Goal: Task Accomplishment & Management: Manage account settings

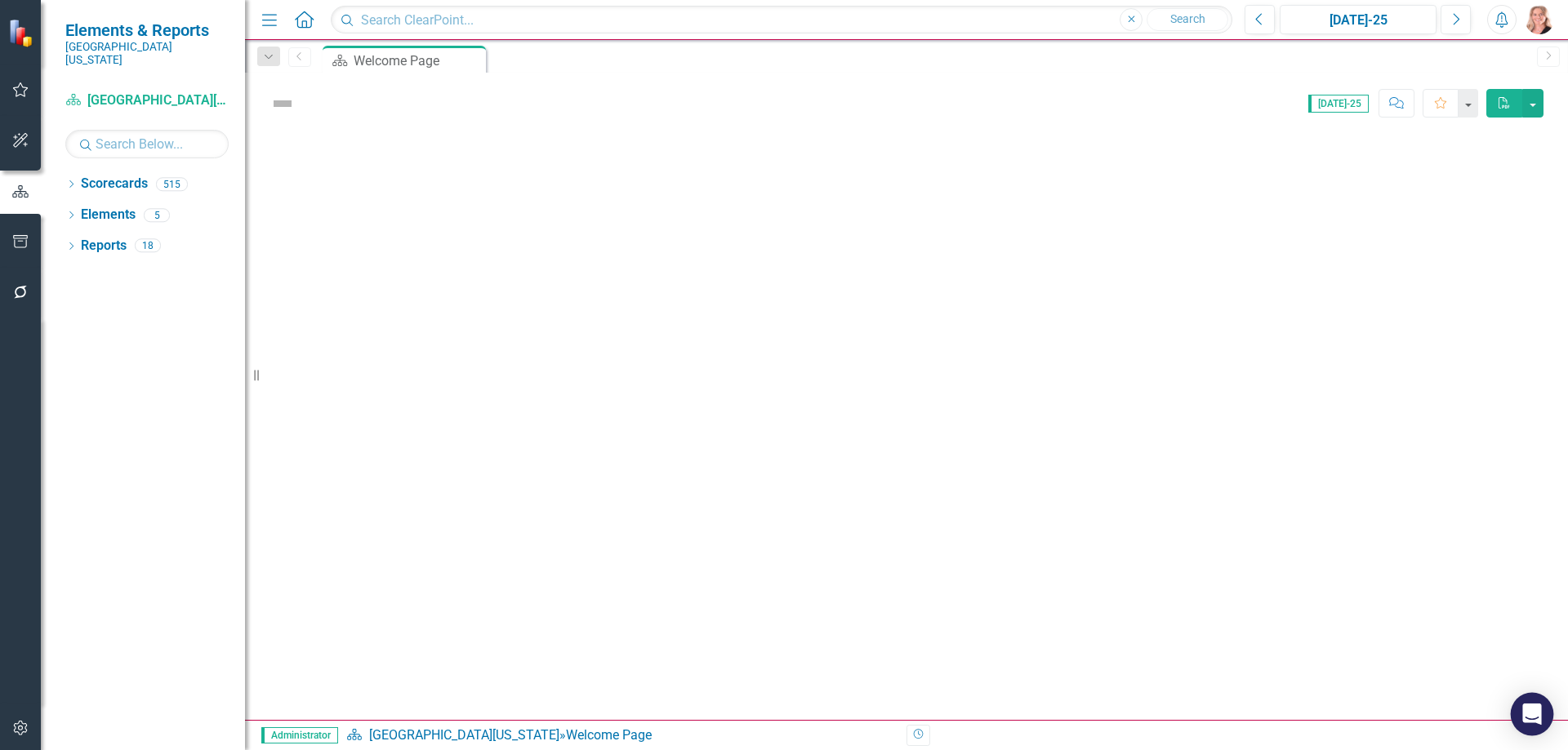
click at [1527, 713] on icon "Open Intercom Messenger" at bounding box center [1531, 714] width 19 height 21
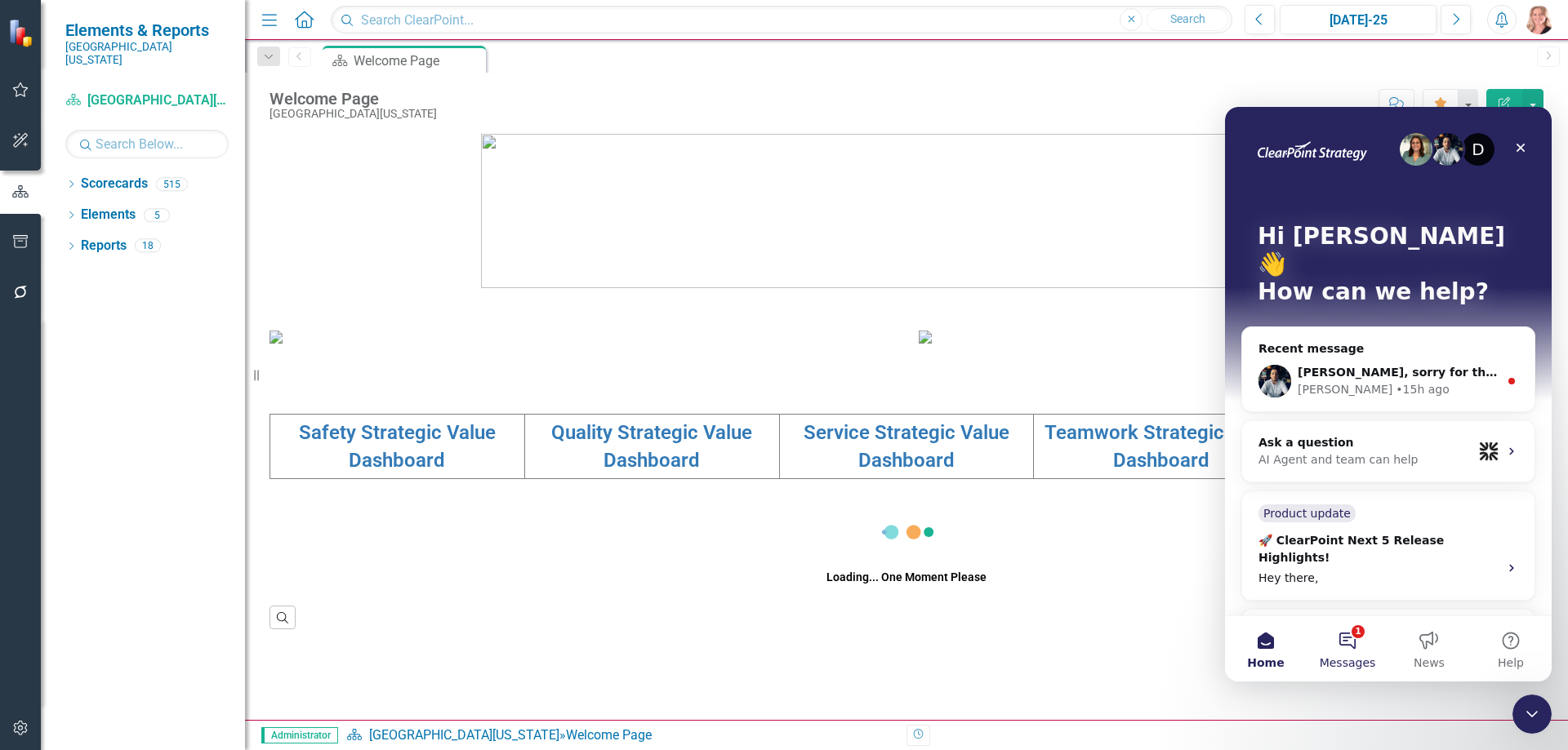
click at [1344, 647] on button "1 Messages" at bounding box center [1347, 648] width 82 height 65
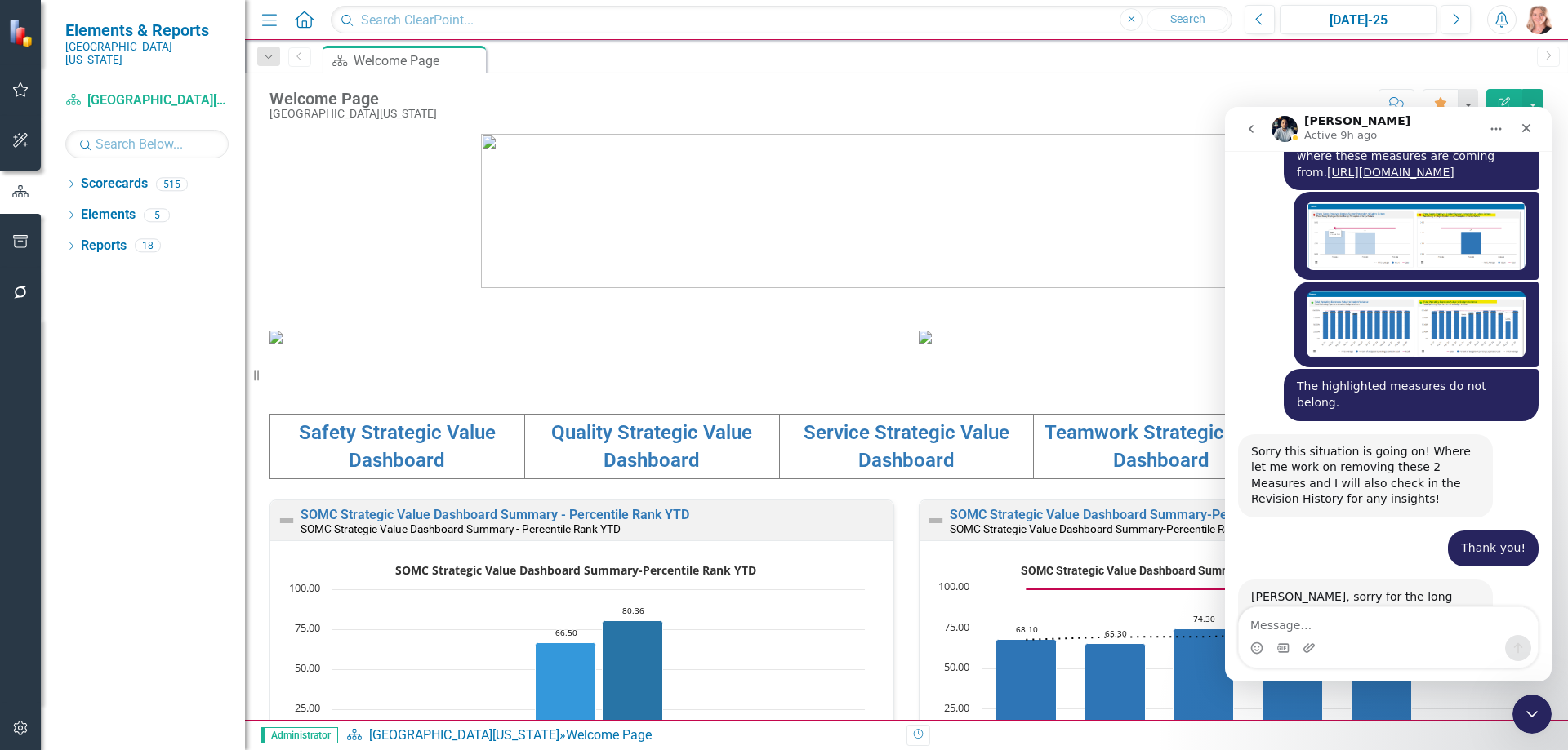
scroll to position [1212, 0]
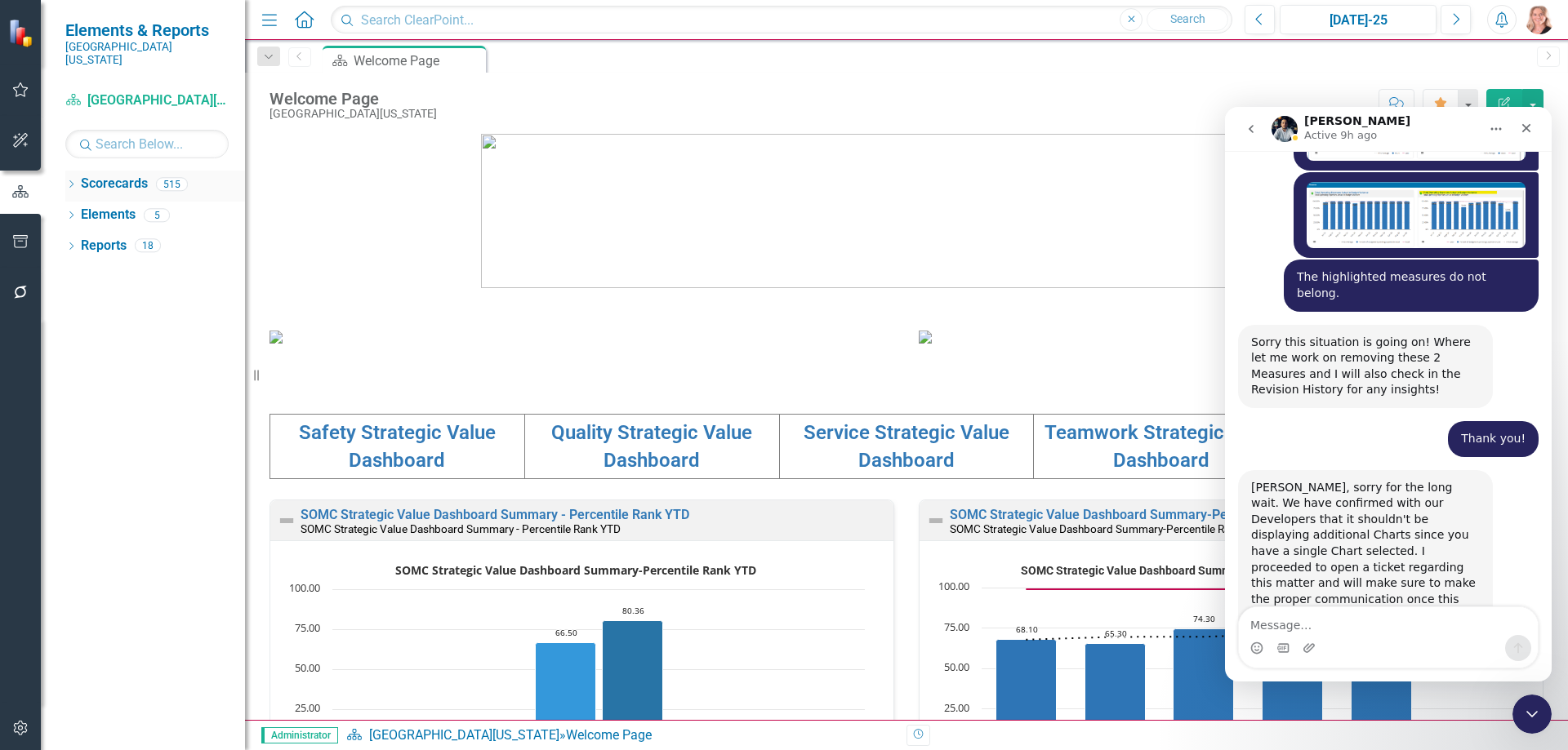
click at [69, 181] on icon "Dropdown" at bounding box center [71, 186] width 11 height 9
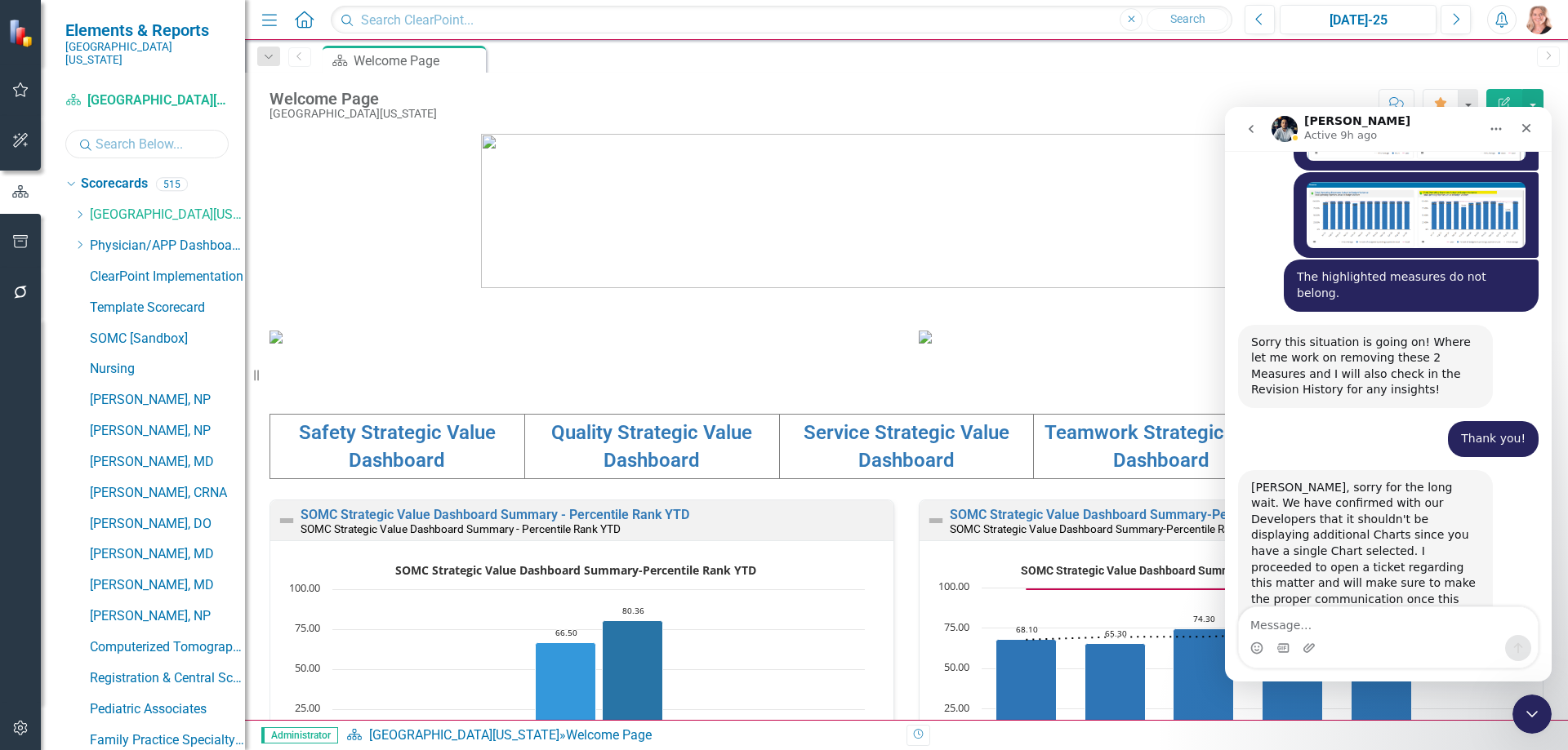
click at [117, 135] on input "text" at bounding box center [147, 144] width 163 height 28
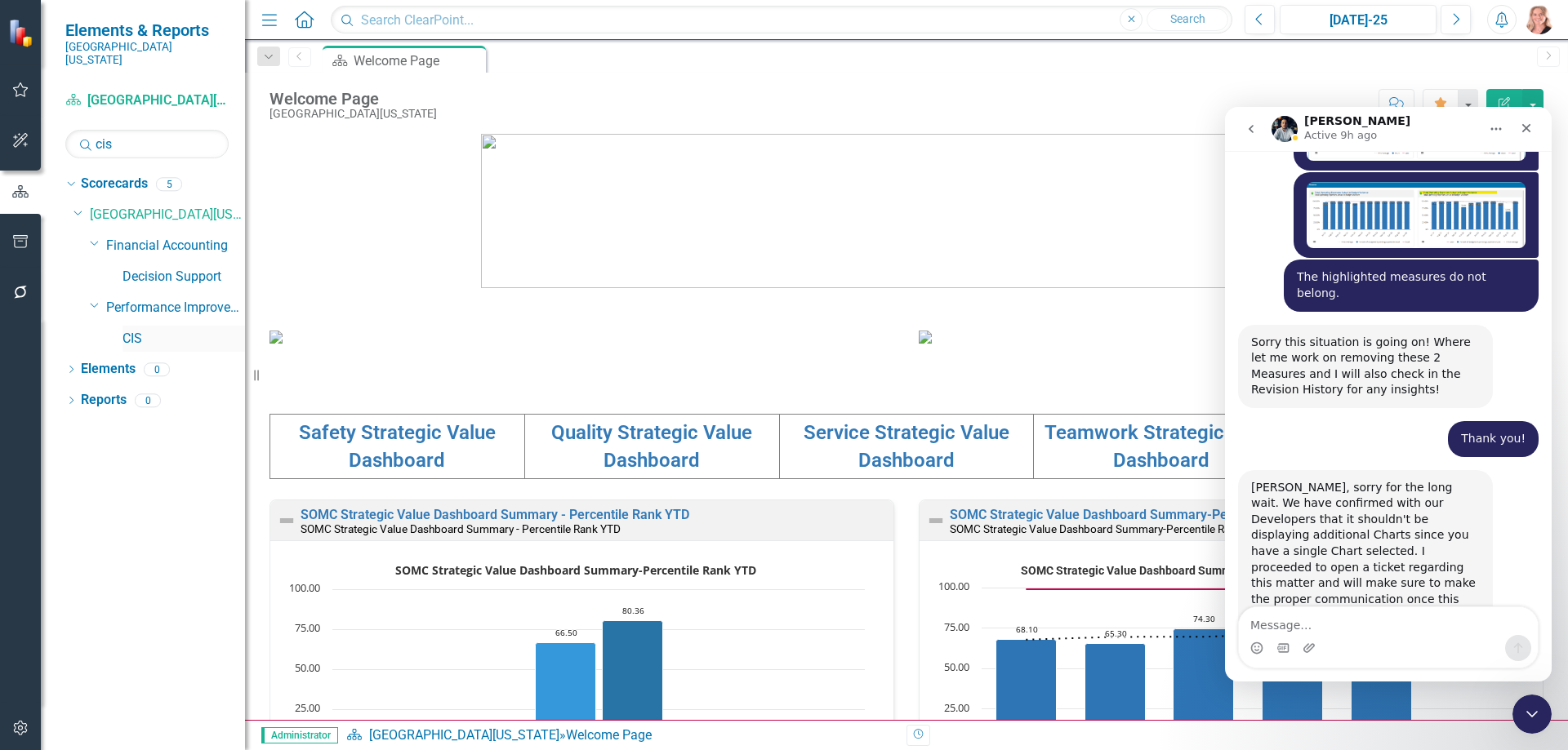
click at [142, 330] on link "CIS" at bounding box center [184, 339] width 123 height 19
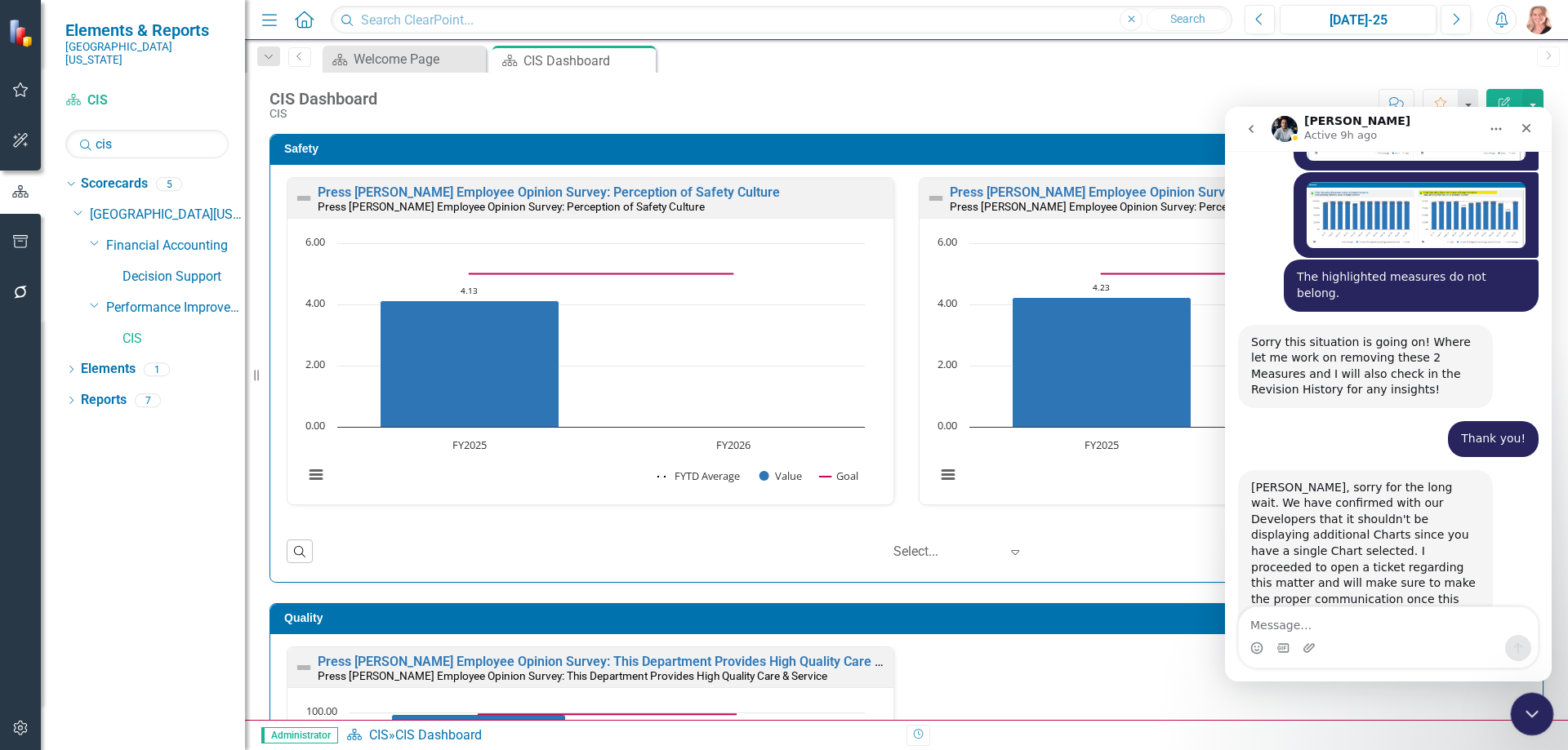
click at [1531, 711] on icon "Close Intercom Messenger" at bounding box center [1529, 712] width 19 height 19
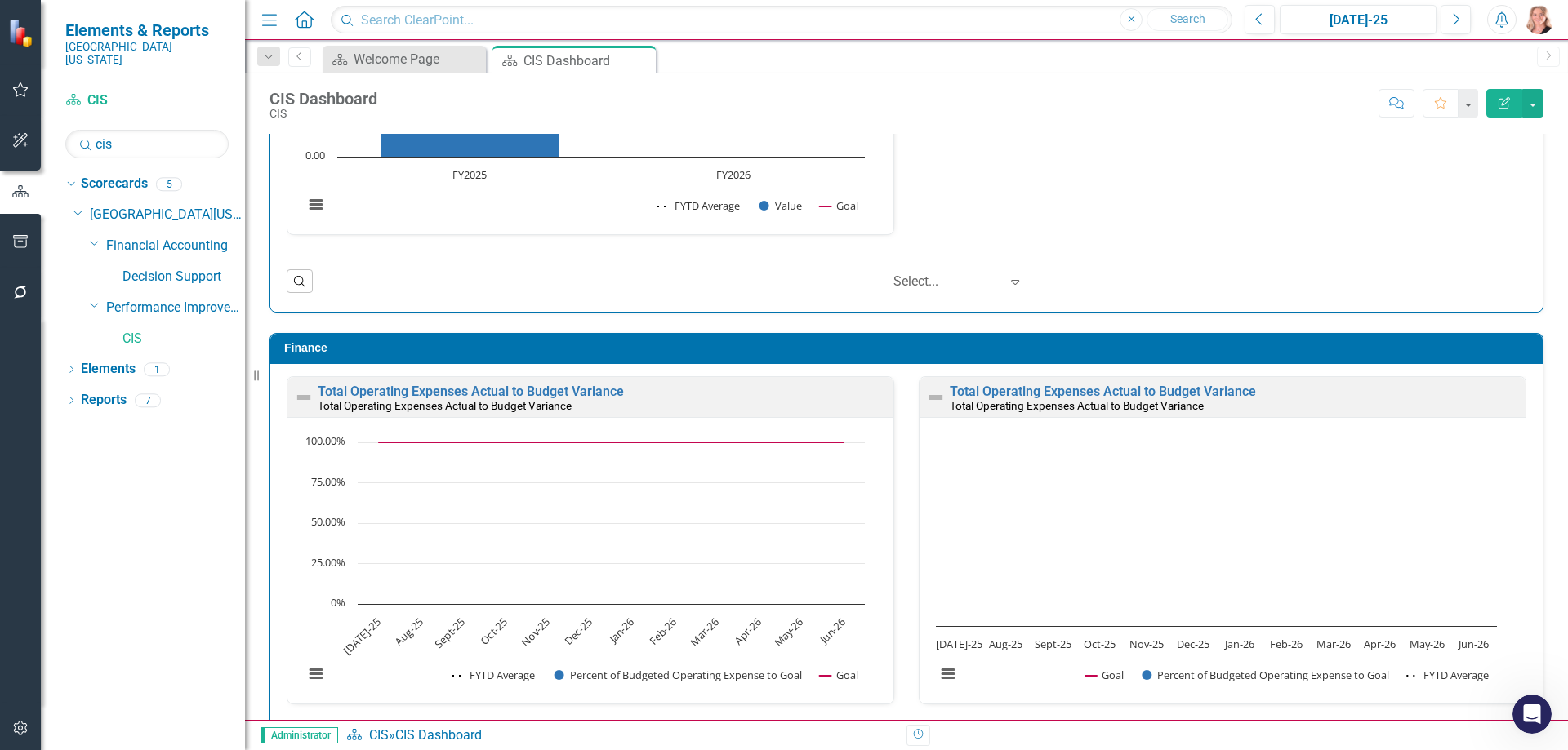
scroll to position [1757, 0]
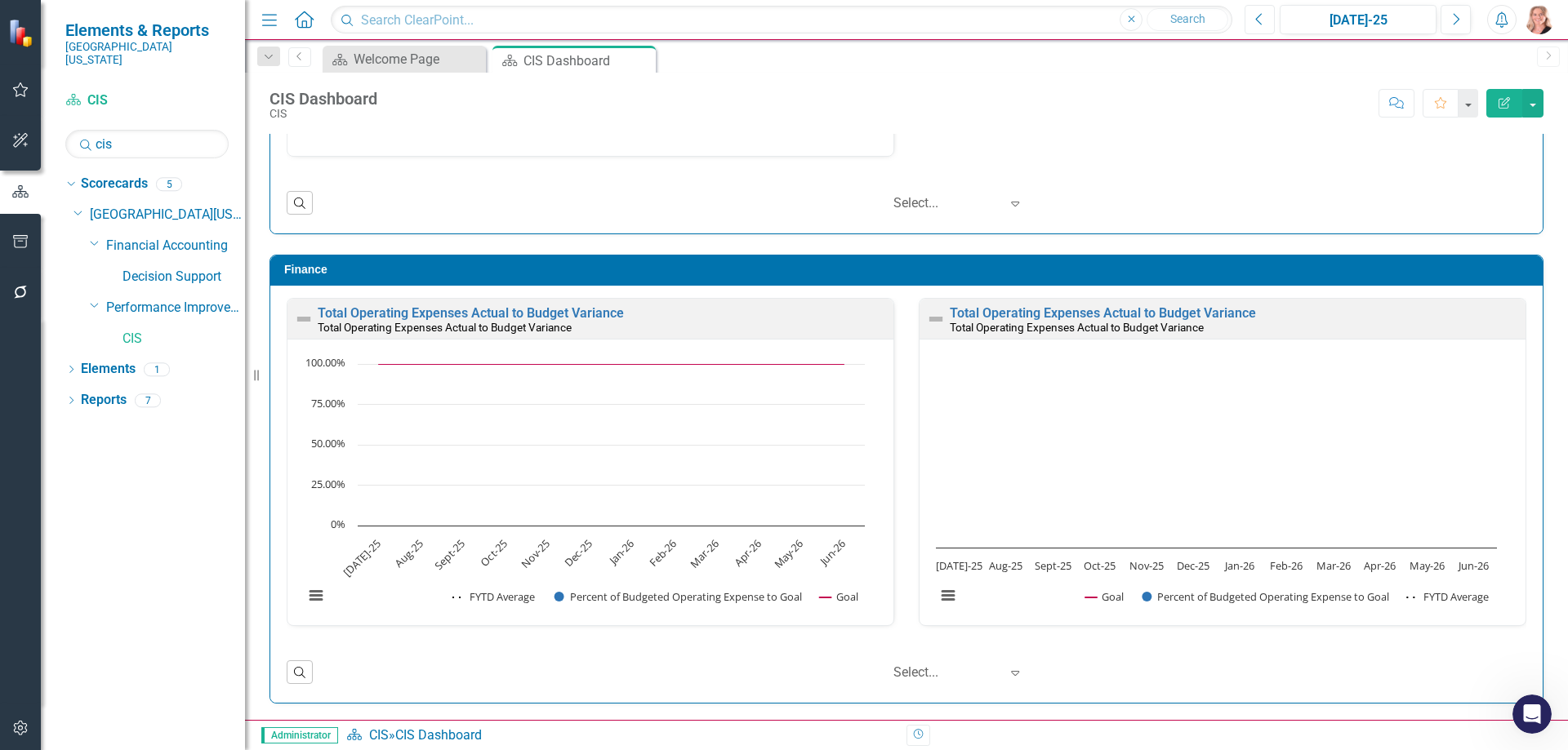
click at [1264, 20] on icon "Previous" at bounding box center [1259, 19] width 9 height 15
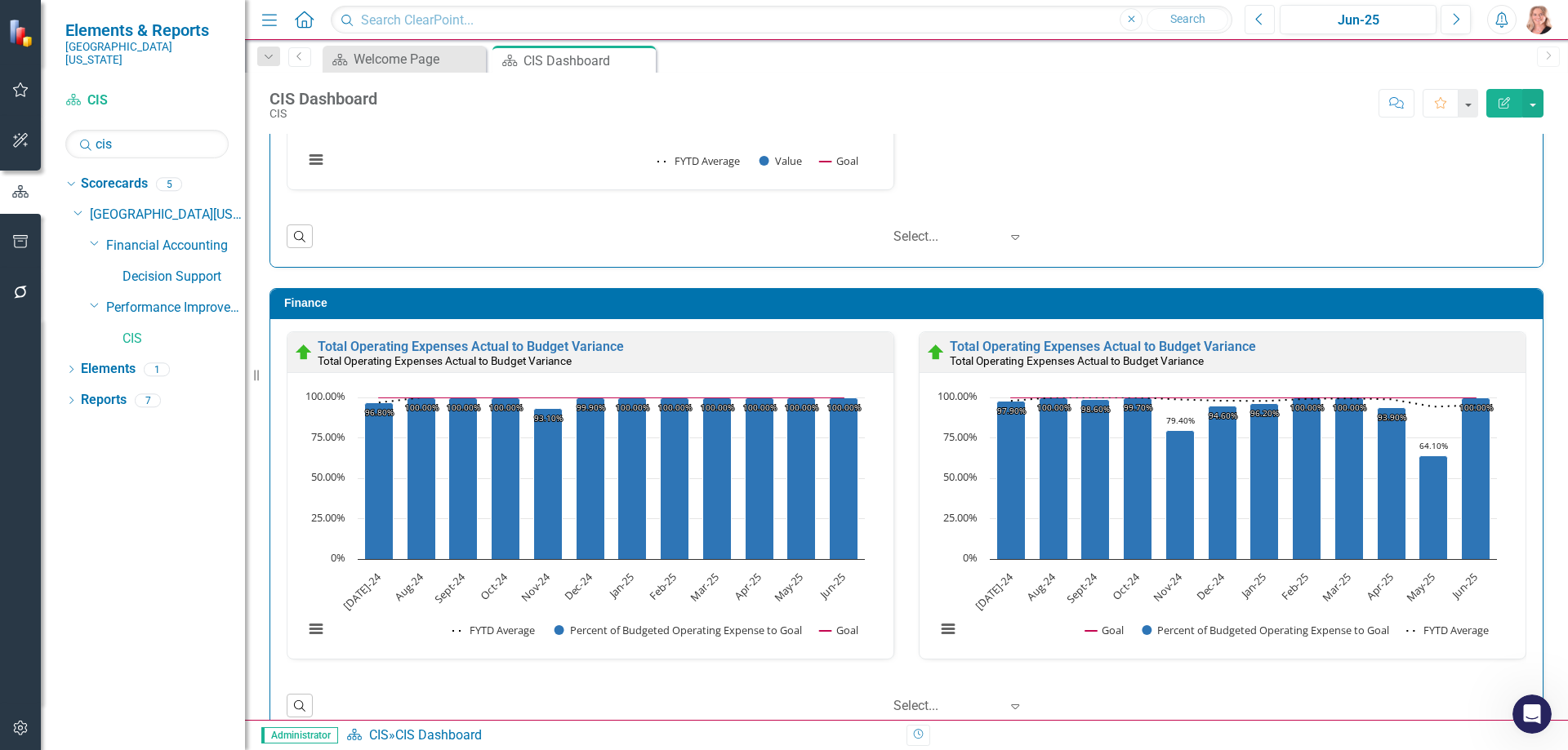
scroll to position [1757, 0]
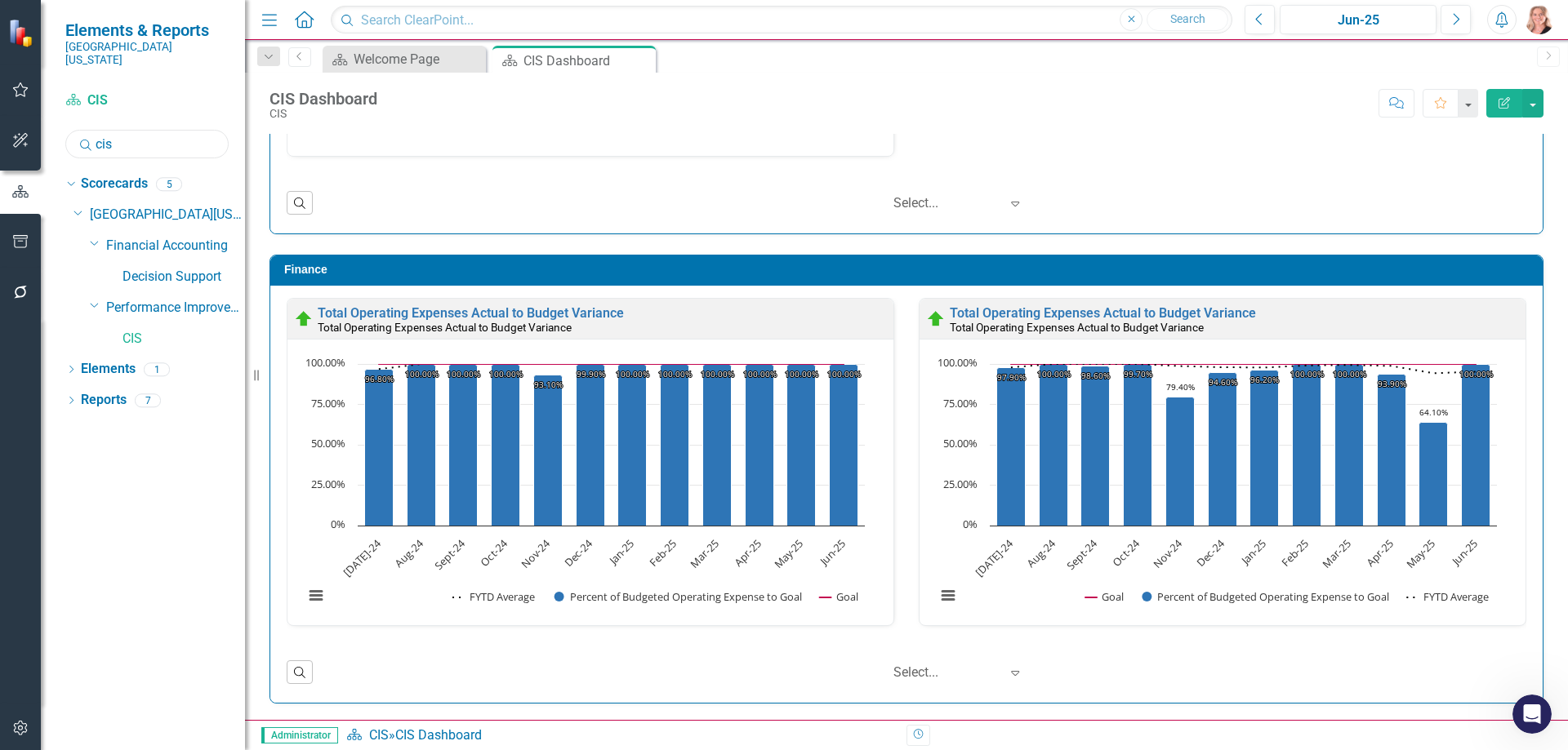
click at [169, 130] on input "cis" at bounding box center [147, 144] width 163 height 28
type input "r"
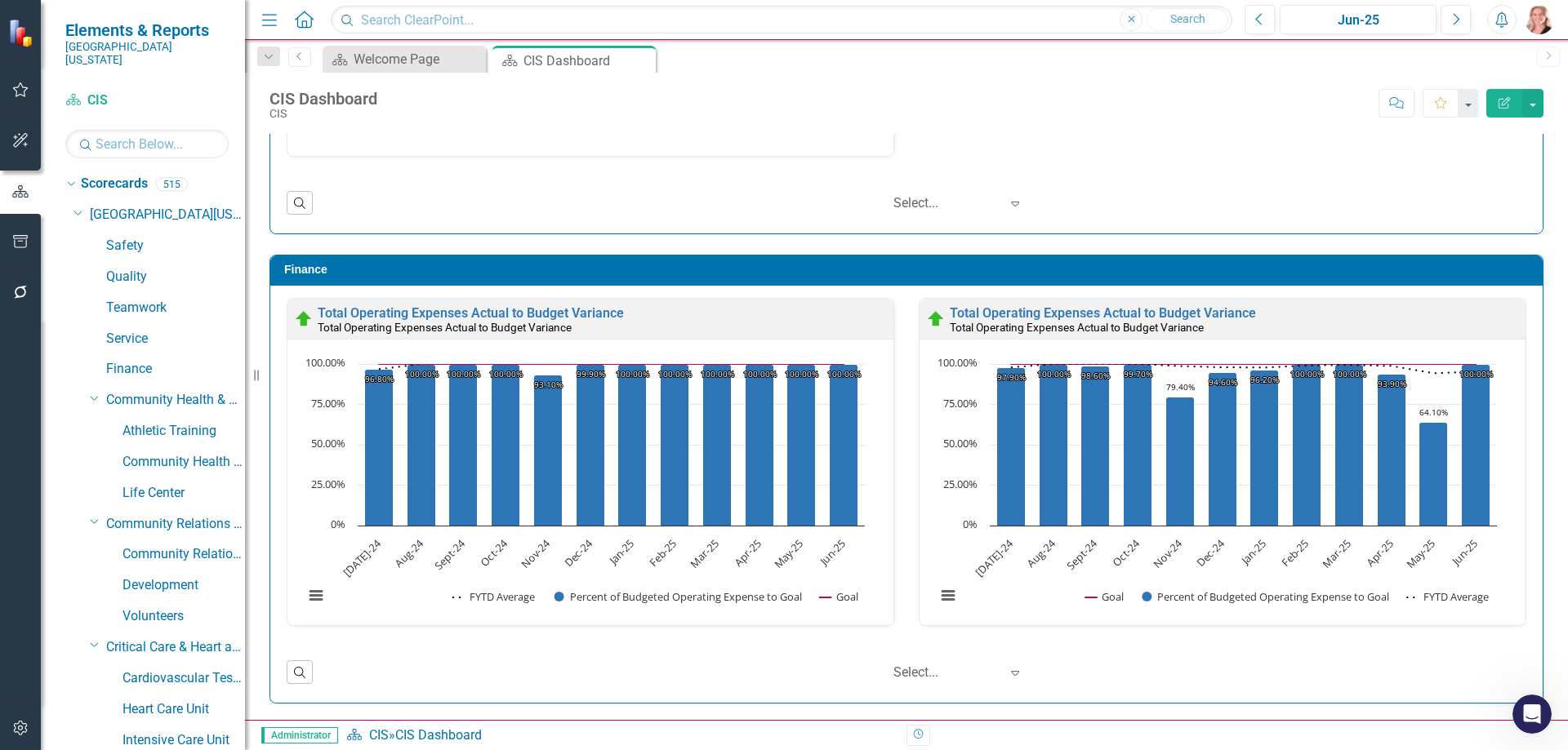
click at [12, 246] on icon "button" at bounding box center [20, 242] width 17 height 13
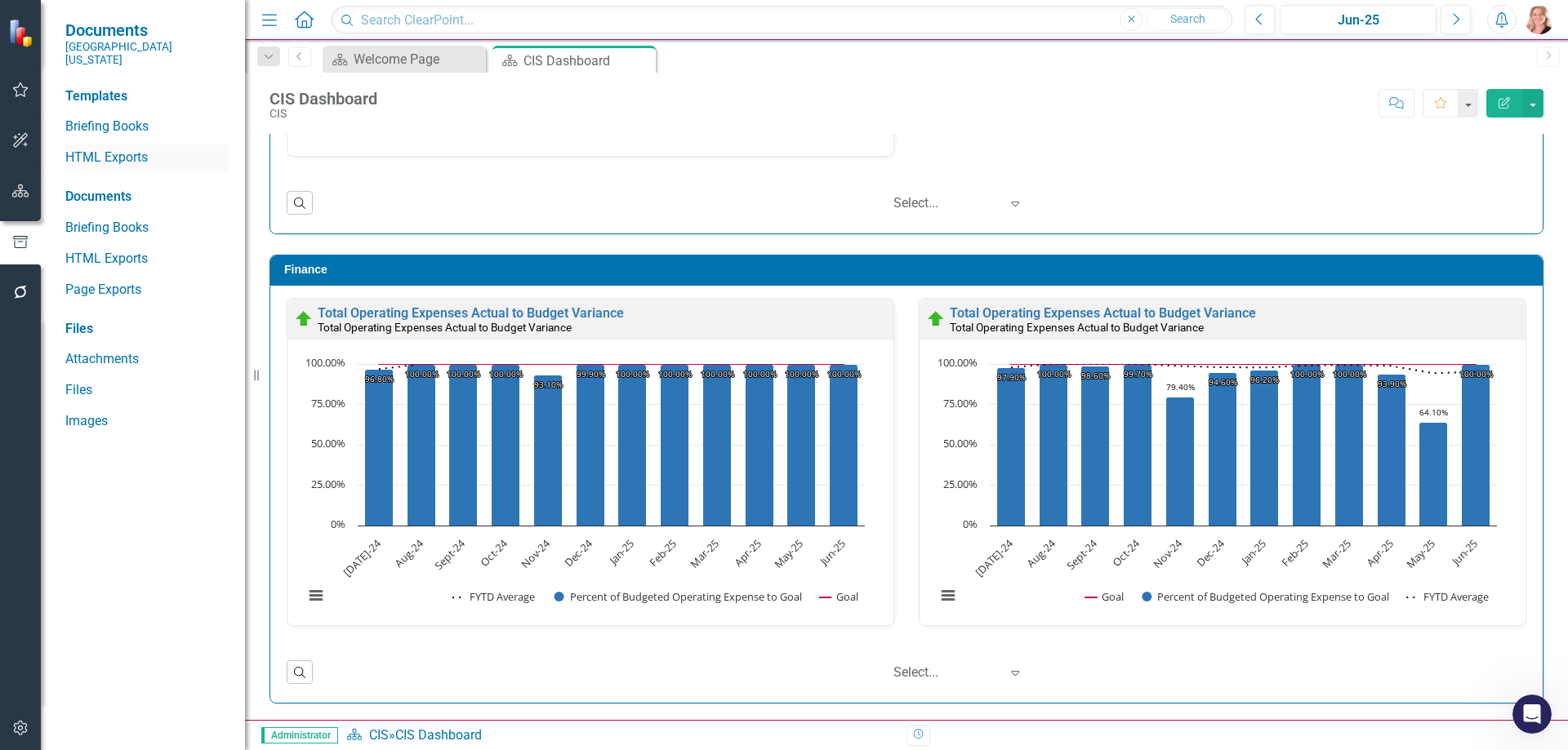
click at [109, 148] on link "HTML Exports" at bounding box center [147, 158] width 163 height 19
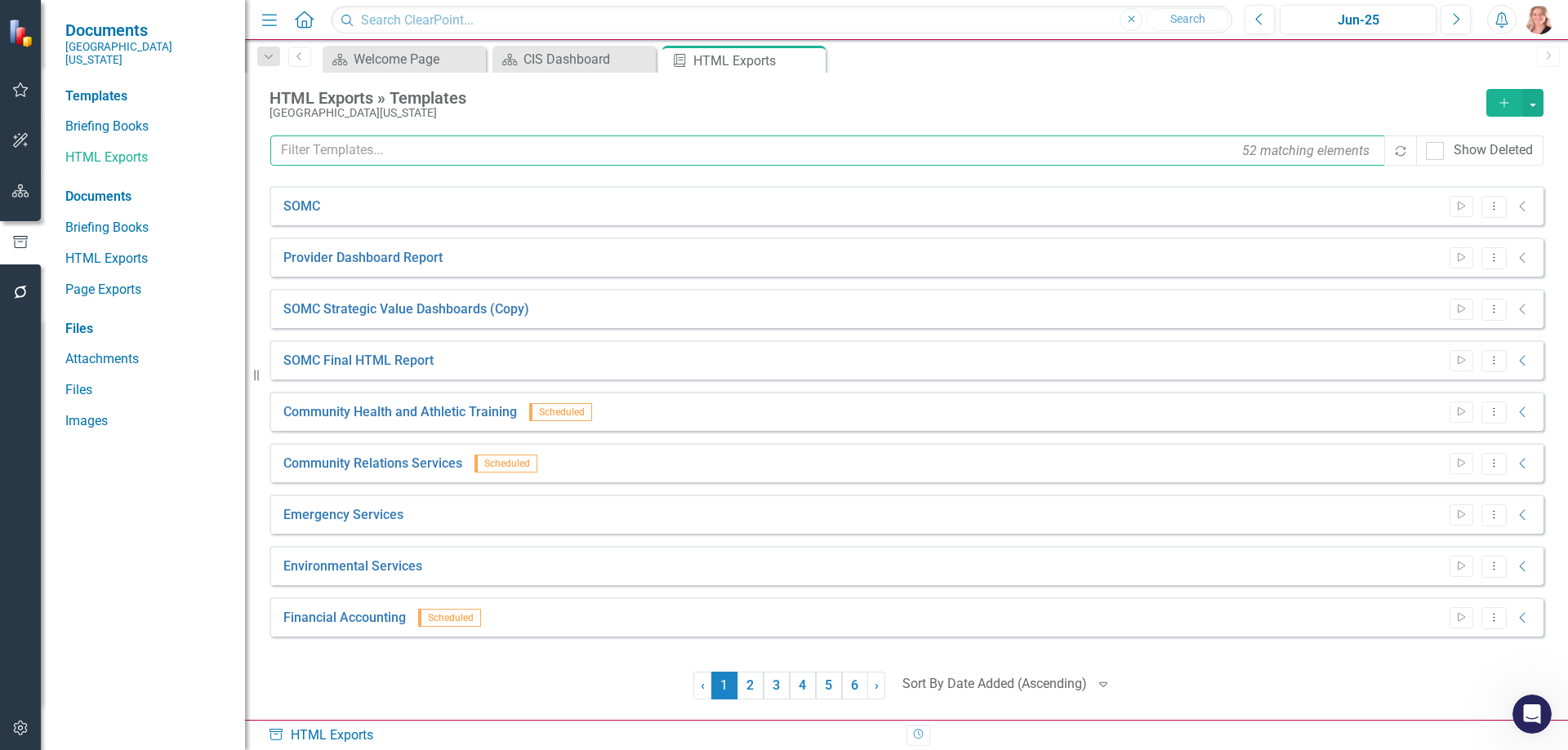
click at [408, 154] on input "text" at bounding box center [828, 150] width 1116 height 30
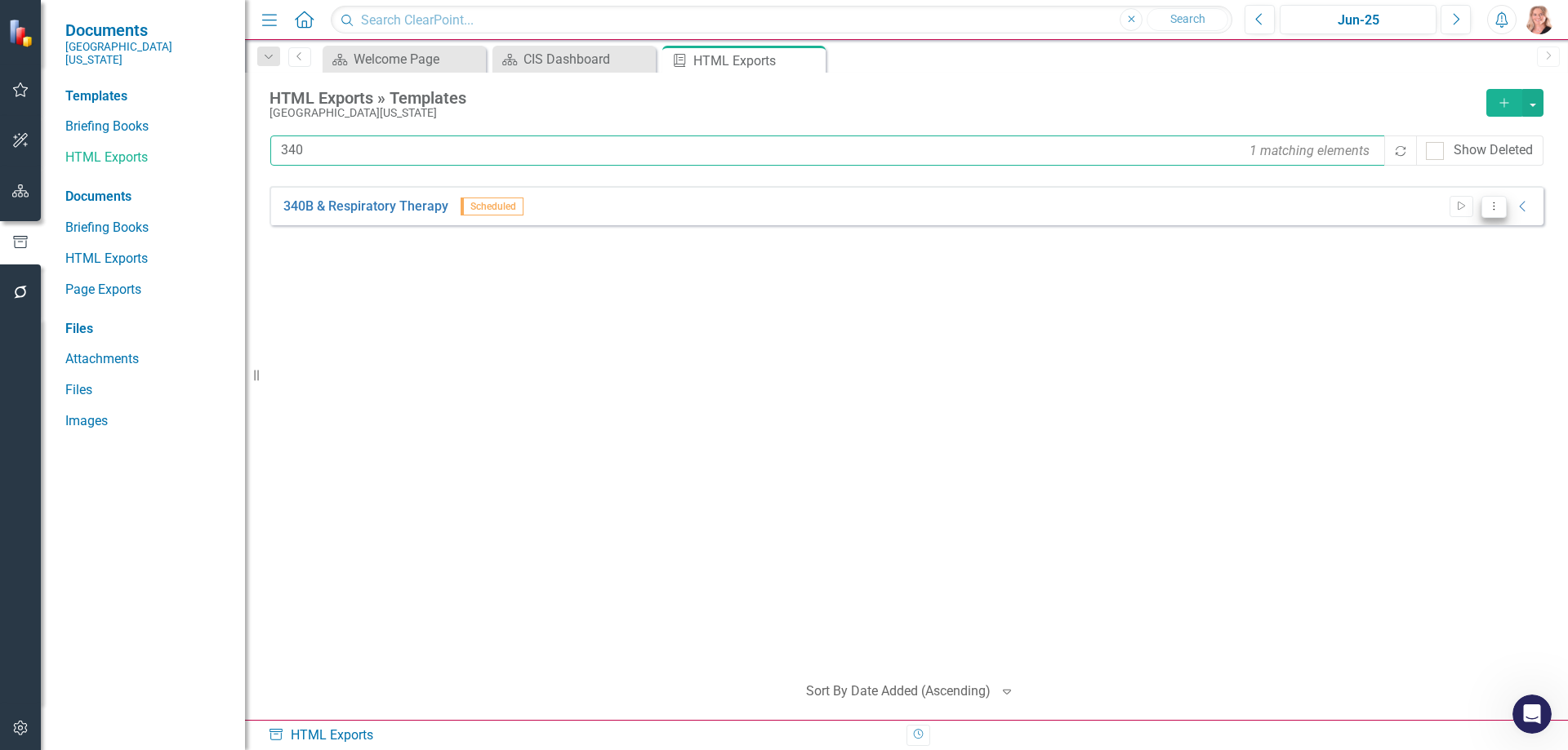
type input "340"
click at [1503, 210] on button "Dropdown Menu" at bounding box center [1494, 207] width 26 height 22
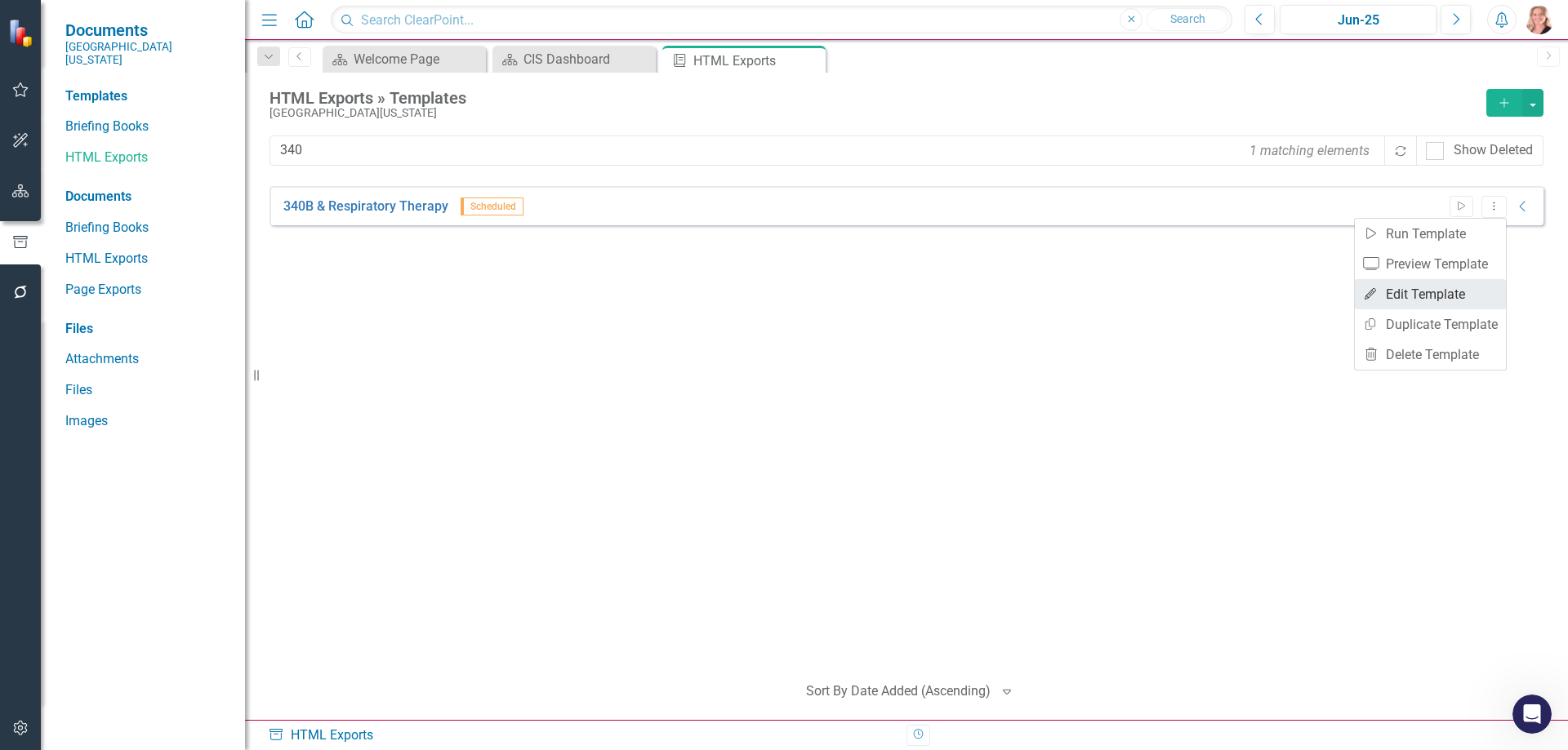
click at [1440, 288] on link "Edit Edit Template" at bounding box center [1430, 294] width 151 height 30
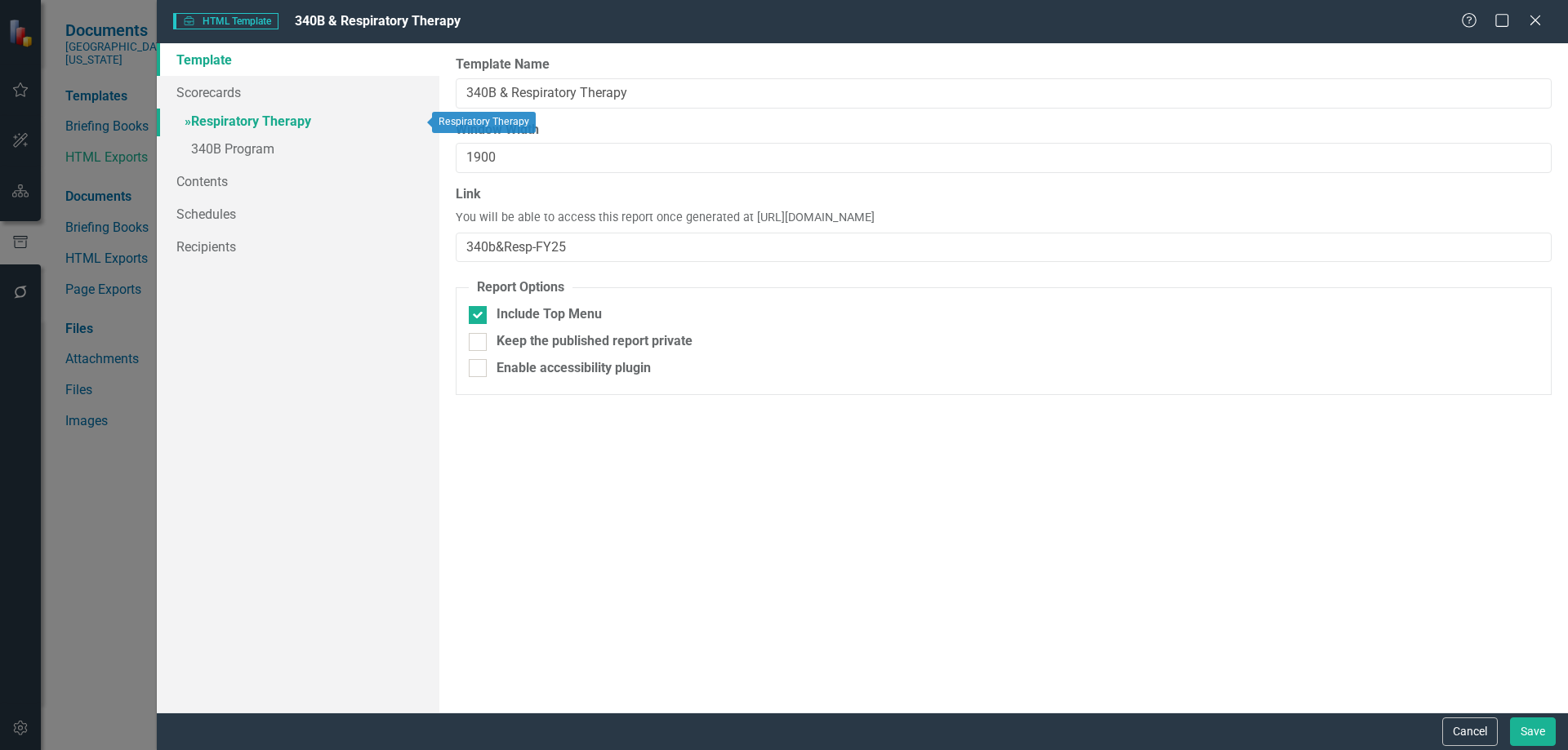
click at [267, 122] on link "» Respiratory Therapy" at bounding box center [298, 123] width 283 height 28
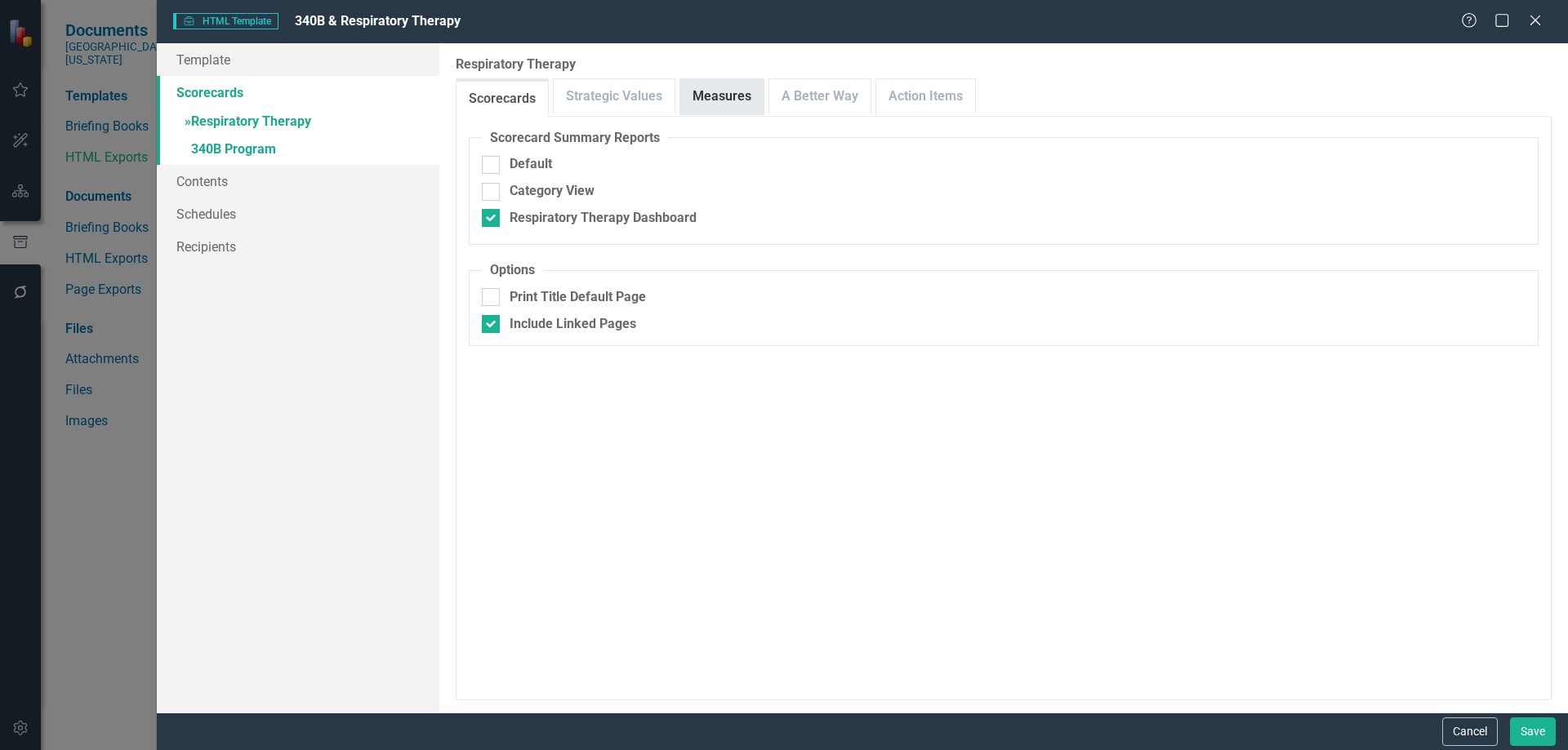
click at [709, 110] on link "Measures" at bounding box center [722, 96] width 83 height 35
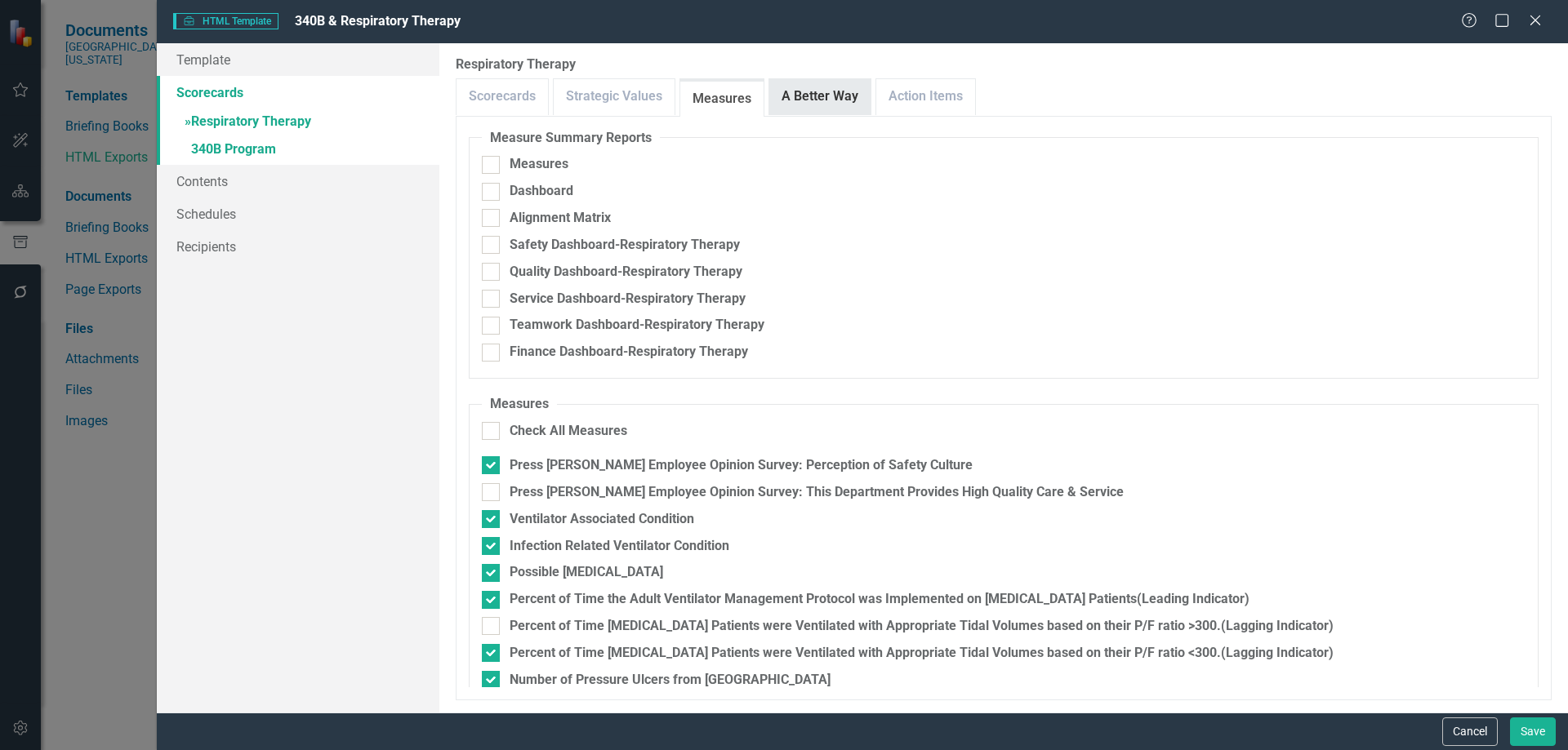
click at [817, 95] on link "A Better Way" at bounding box center [820, 96] width 102 height 35
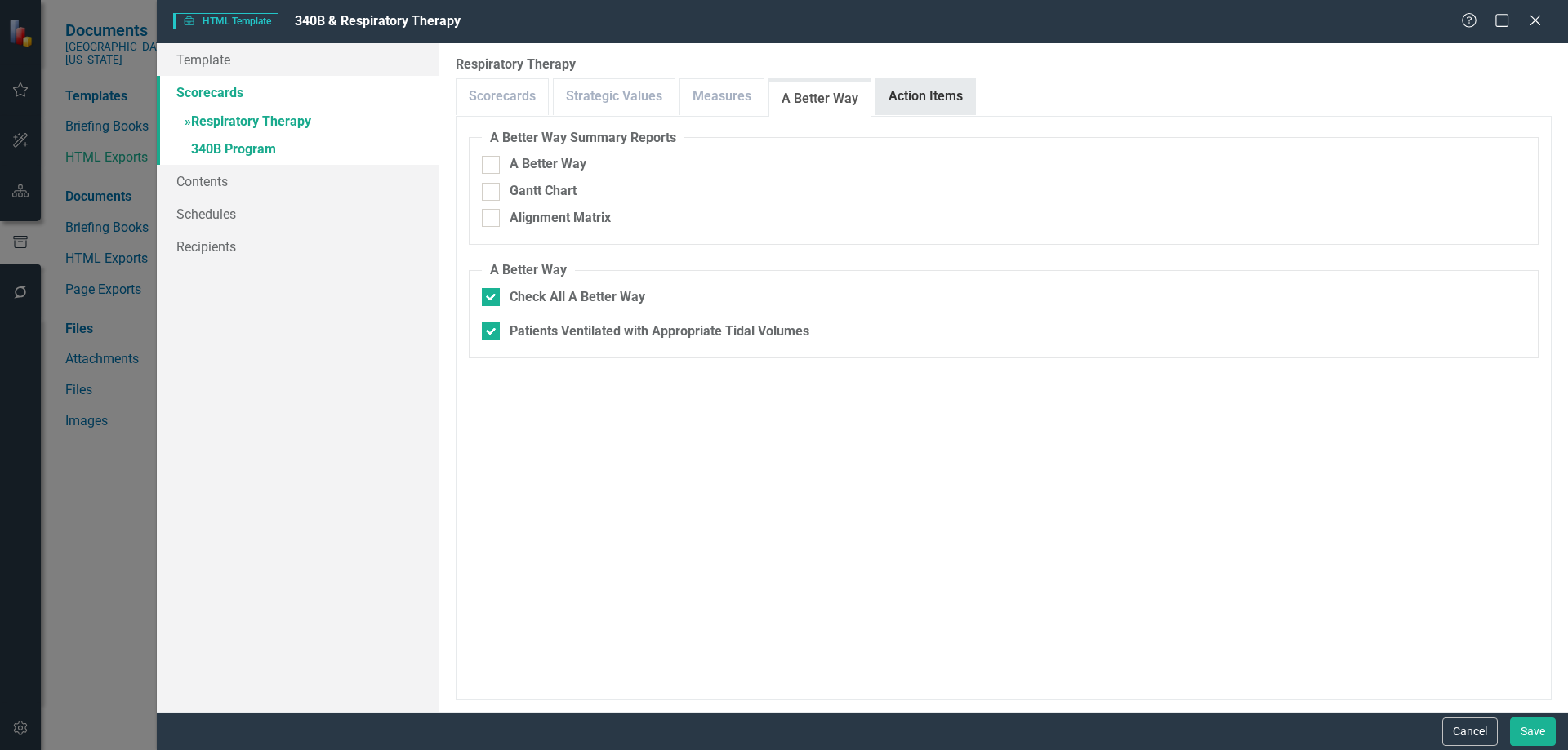
click at [917, 87] on link "Action Items" at bounding box center [926, 96] width 99 height 35
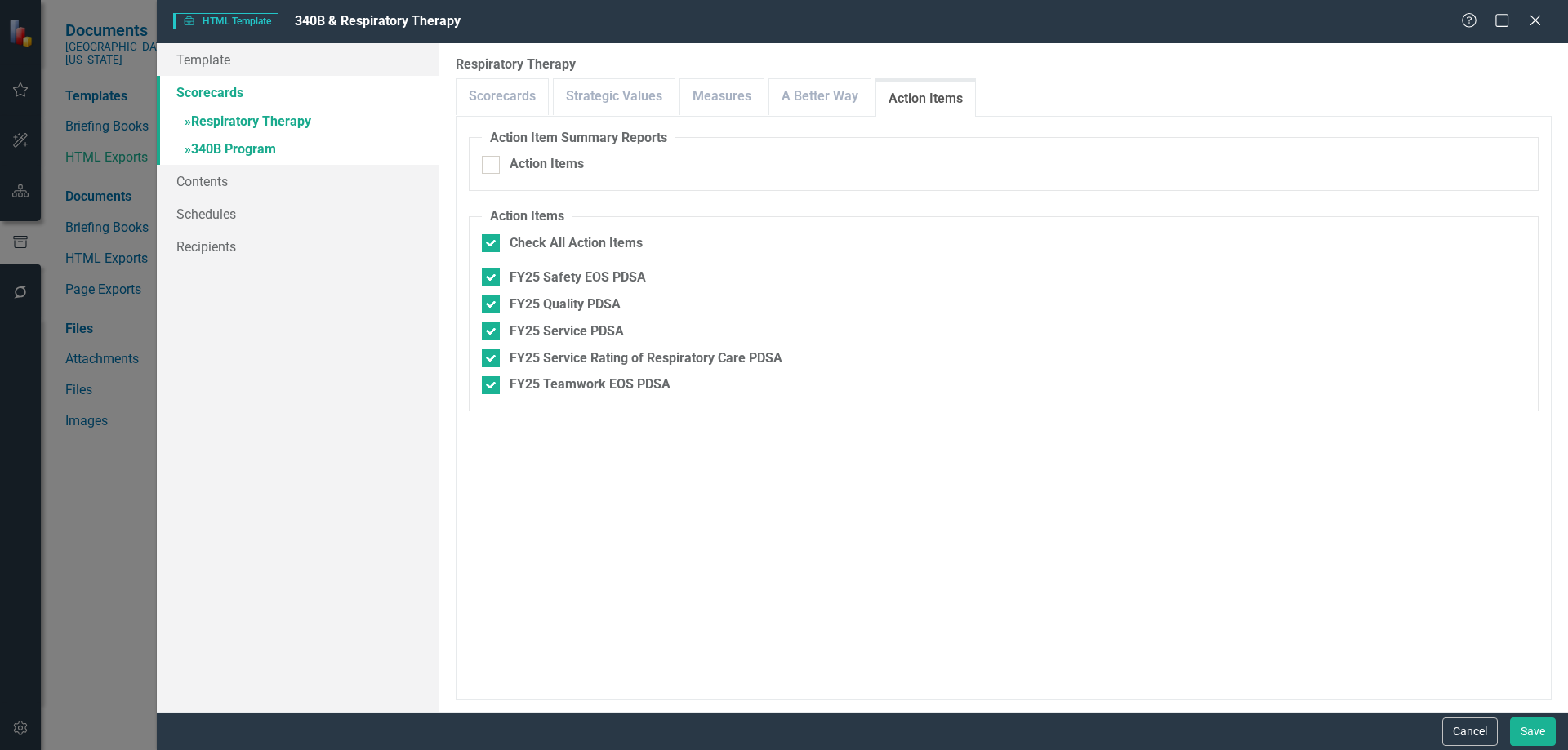
click at [206, 150] on link "» 340B Program" at bounding box center [298, 150] width 283 height 28
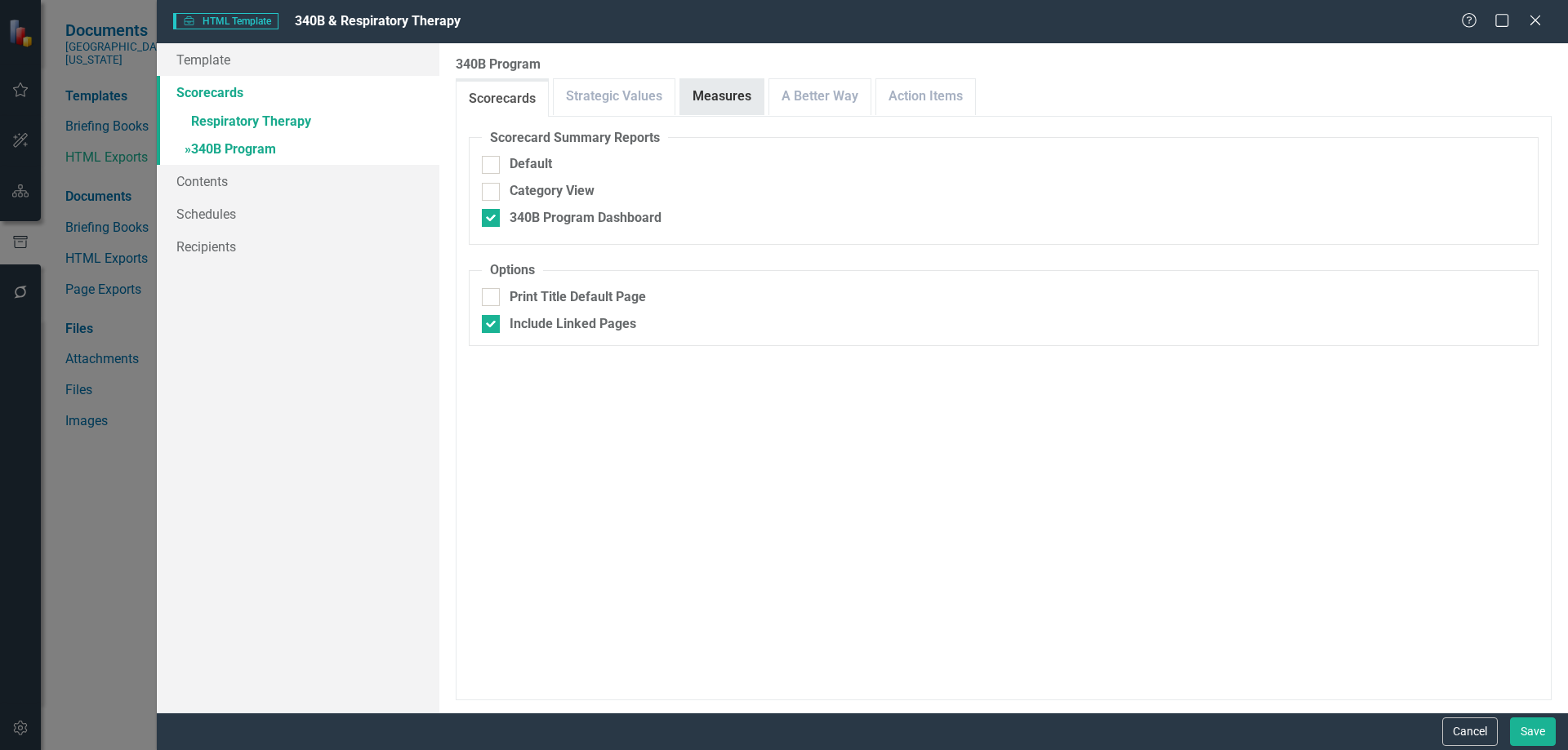
click at [717, 101] on link "Measures" at bounding box center [722, 96] width 83 height 35
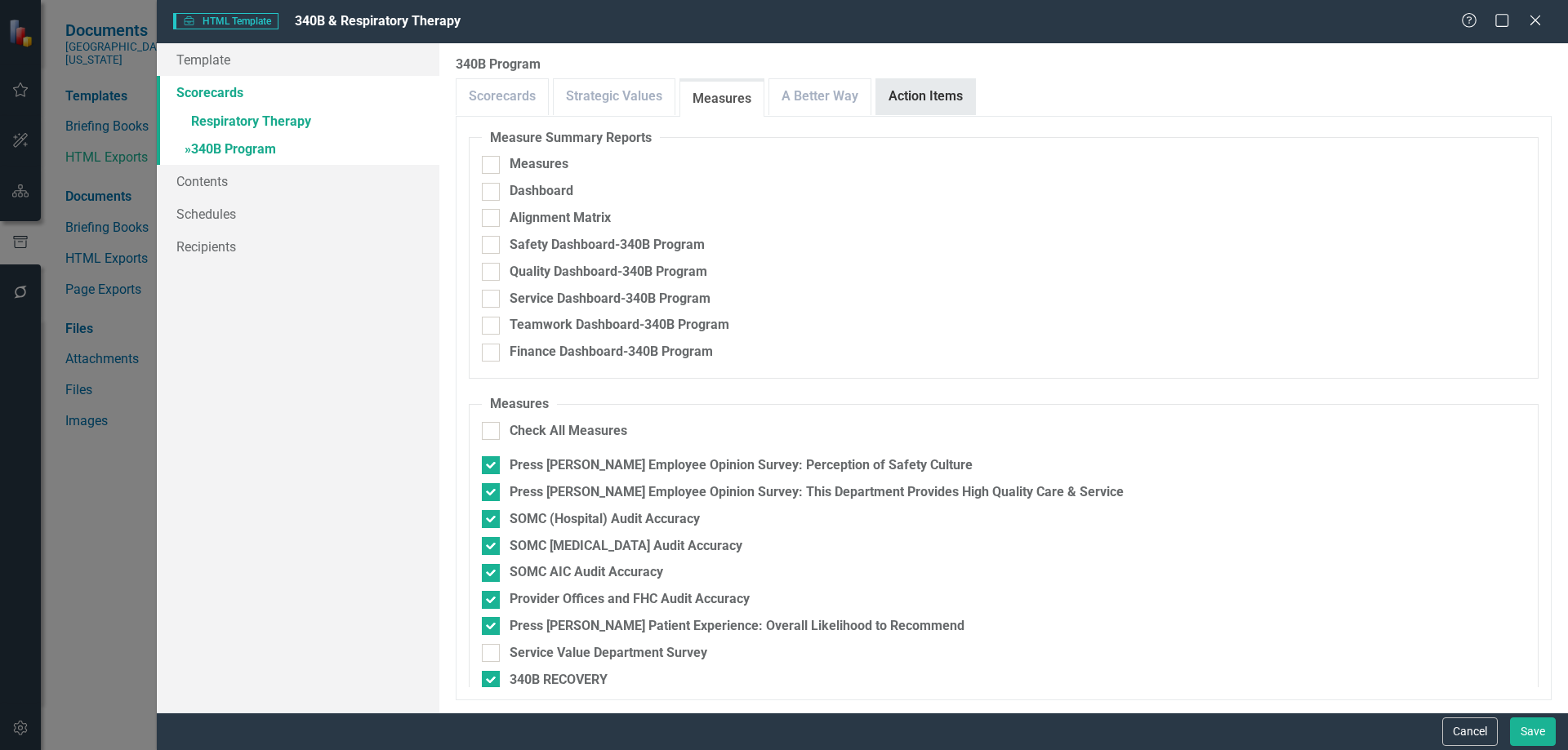
click at [921, 94] on link "Action Items" at bounding box center [926, 96] width 99 height 35
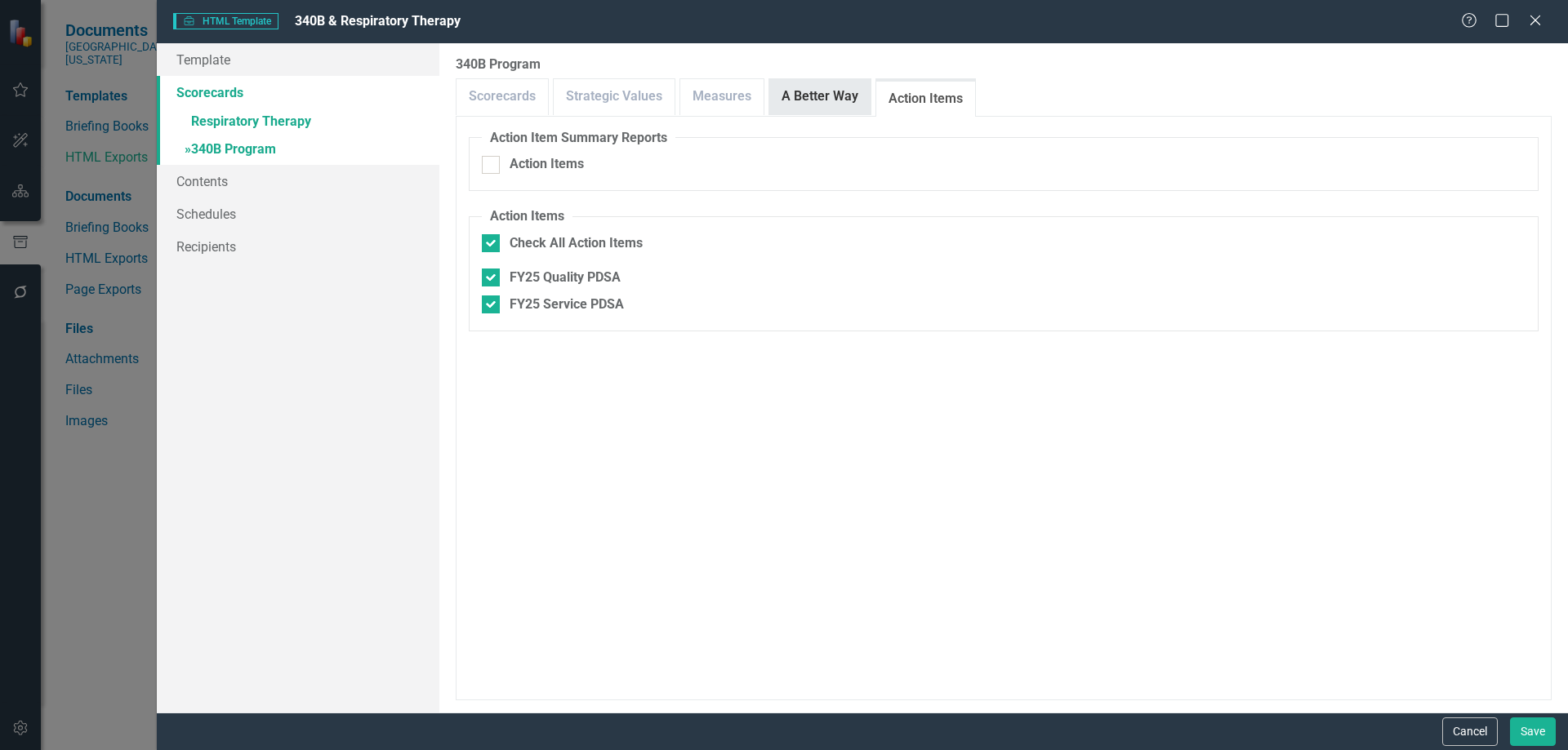
click at [818, 99] on link "A Better Way" at bounding box center [820, 96] width 102 height 35
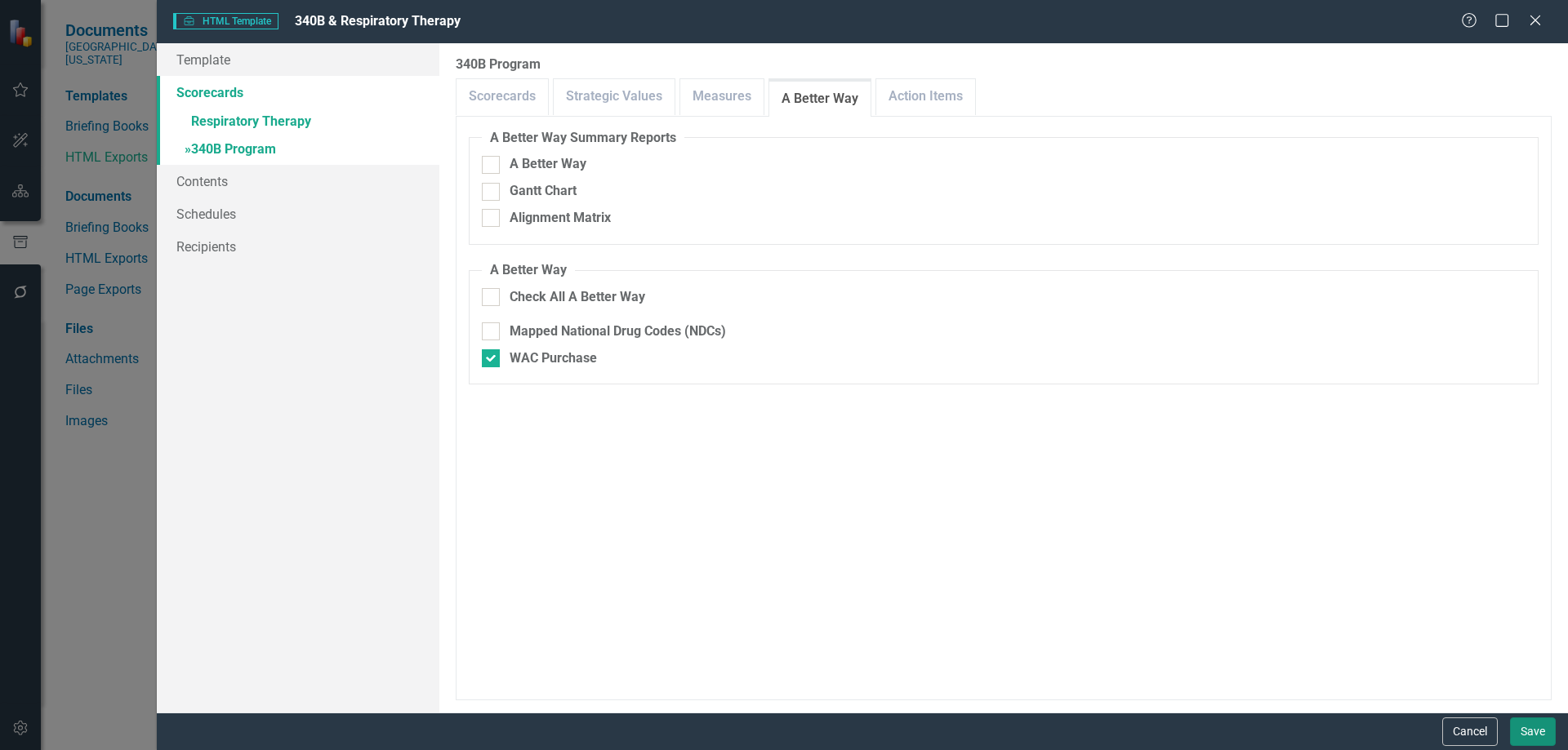
click at [1549, 731] on button "Save" at bounding box center [1533, 732] width 46 height 28
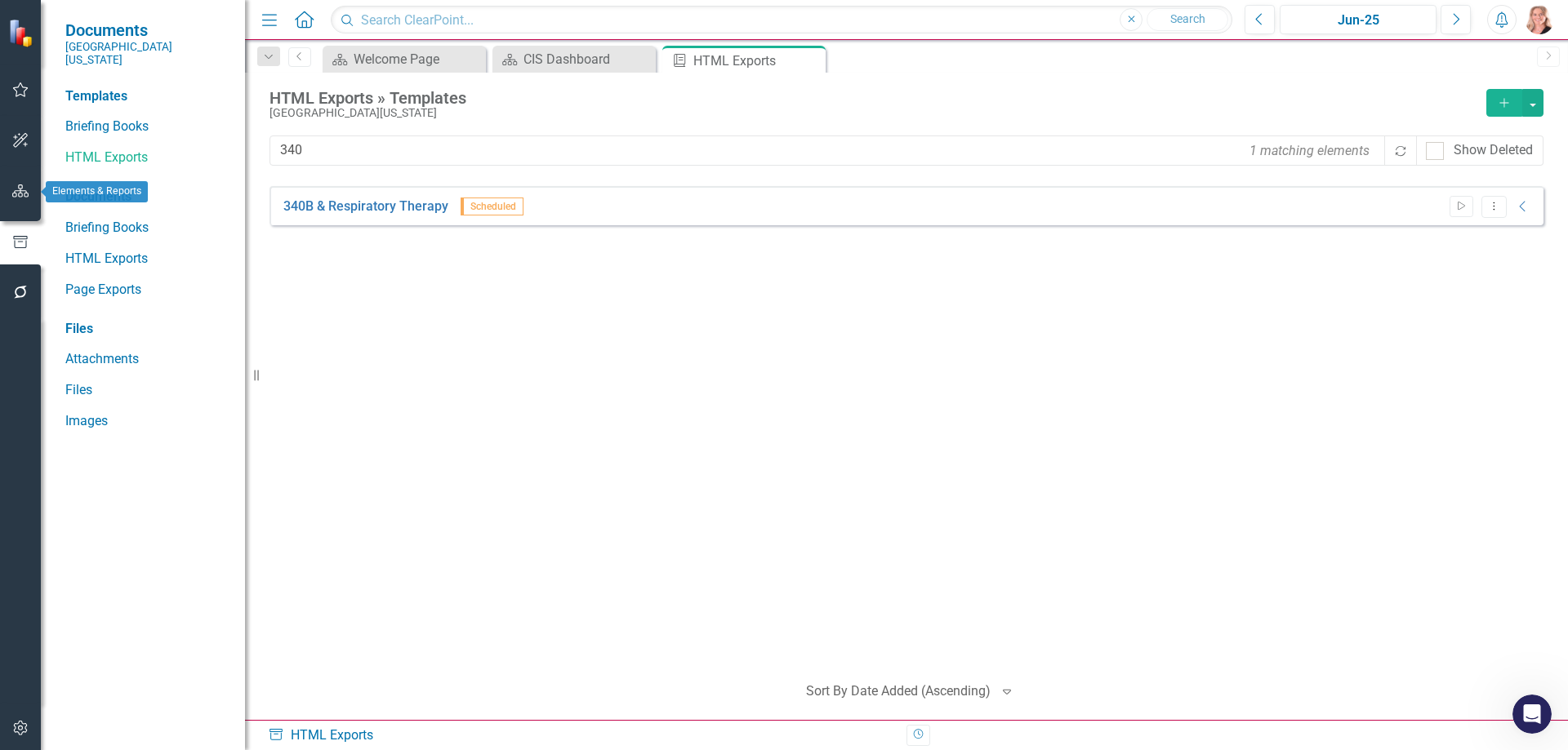
click at [19, 187] on icon "button" at bounding box center [20, 191] width 17 height 13
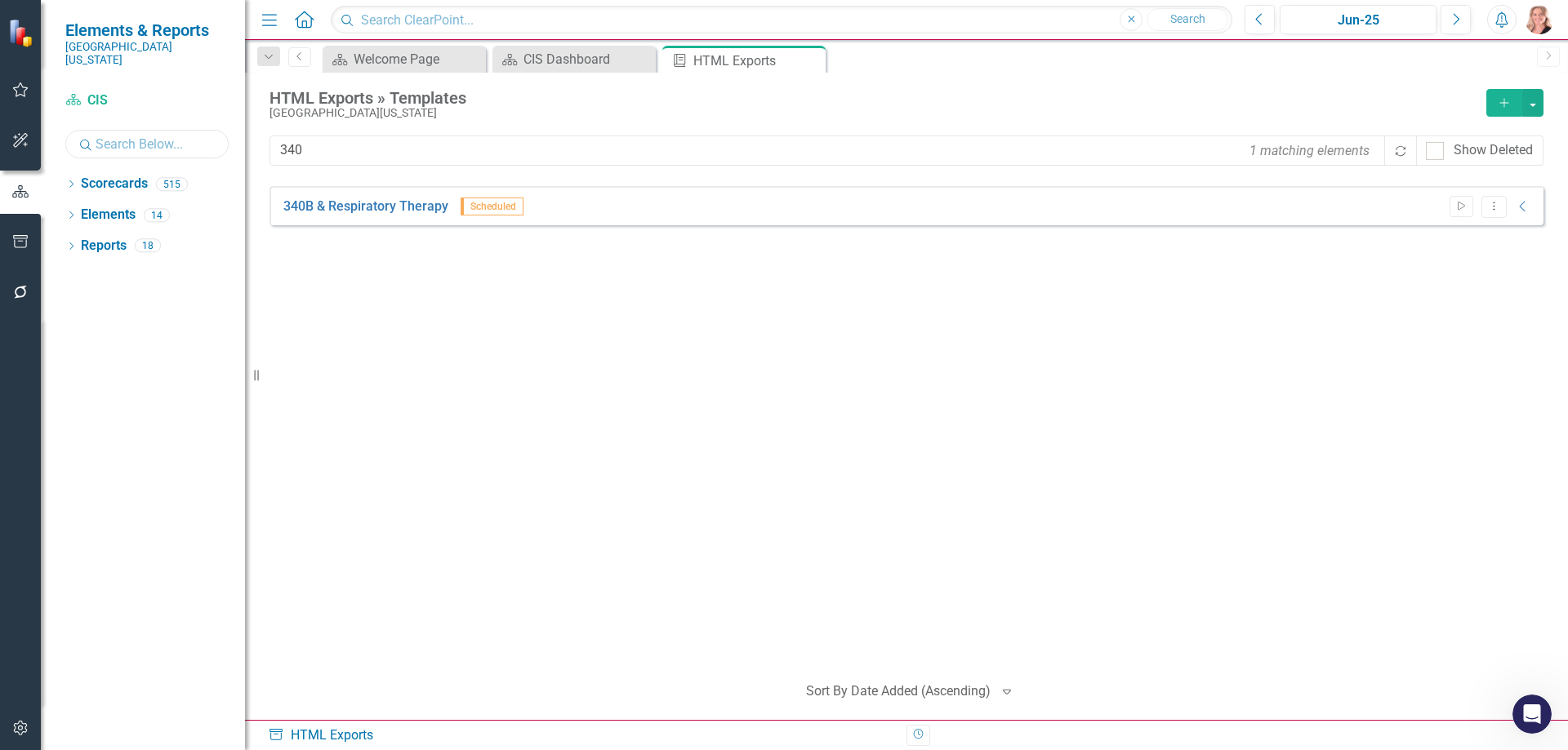
click at [162, 130] on input "text" at bounding box center [147, 144] width 163 height 28
type input "respi"
click at [71, 181] on icon "Dropdown" at bounding box center [71, 186] width 11 height 9
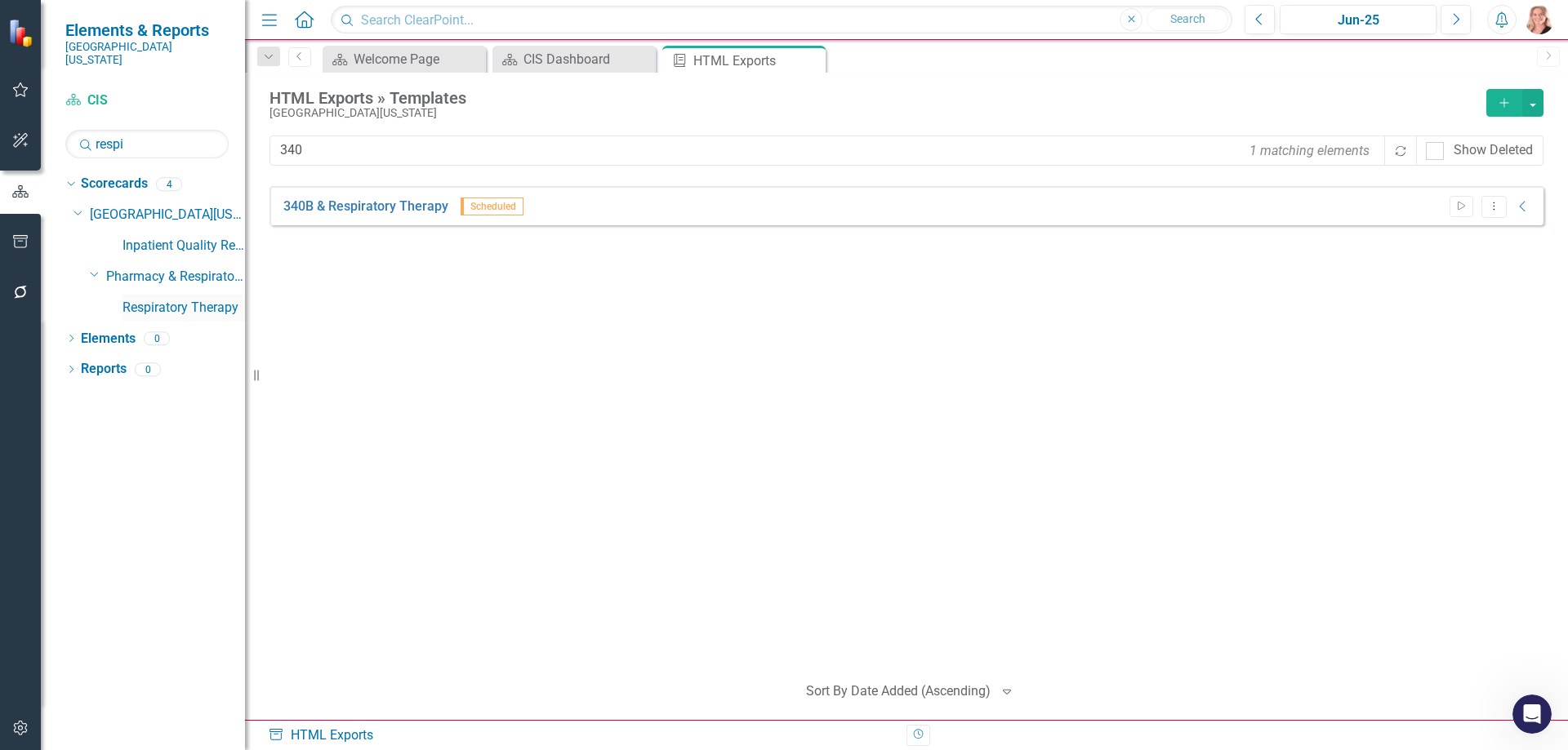
click at [155, 299] on link "Respiratory Therapy" at bounding box center [184, 308] width 123 height 19
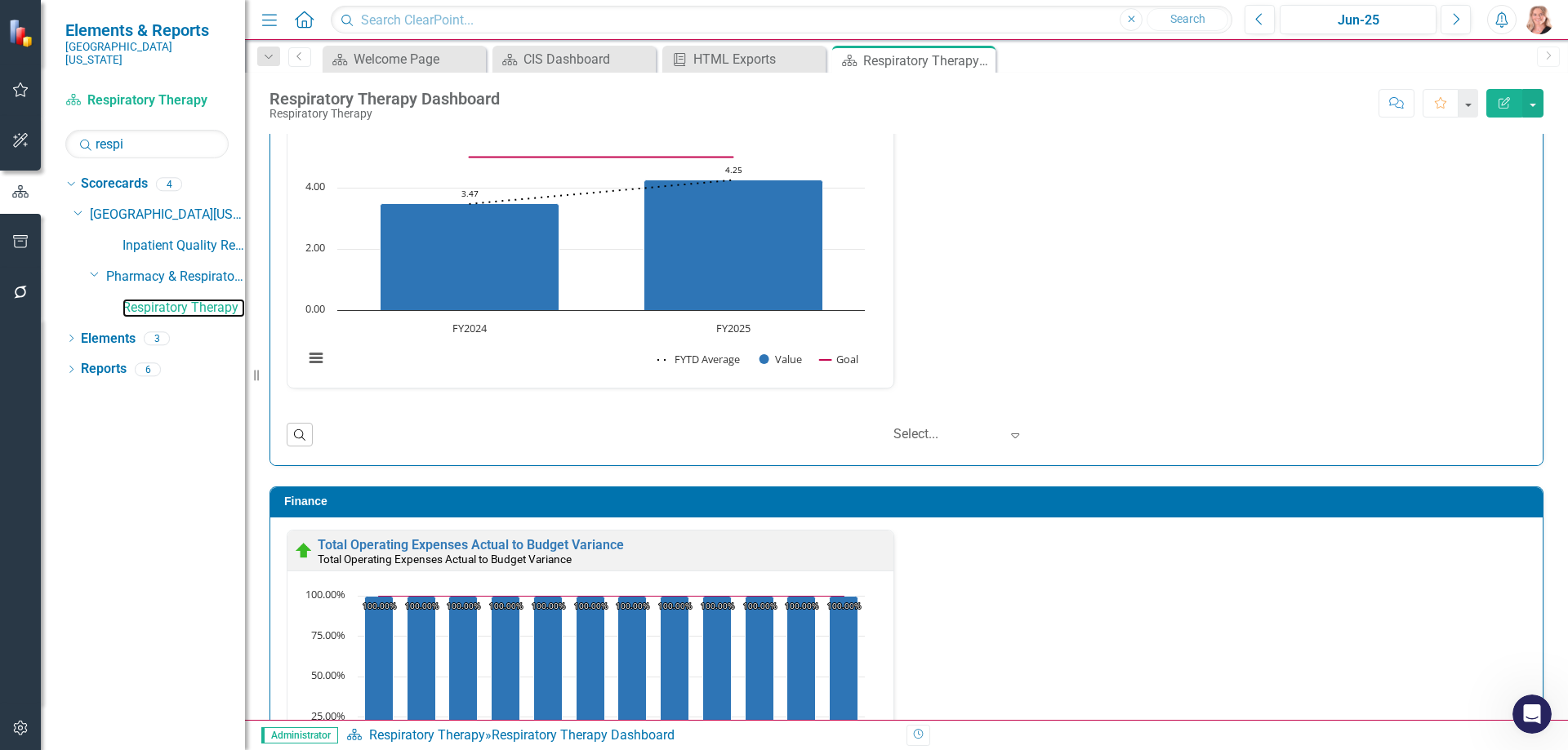
scroll to position [2613, 0]
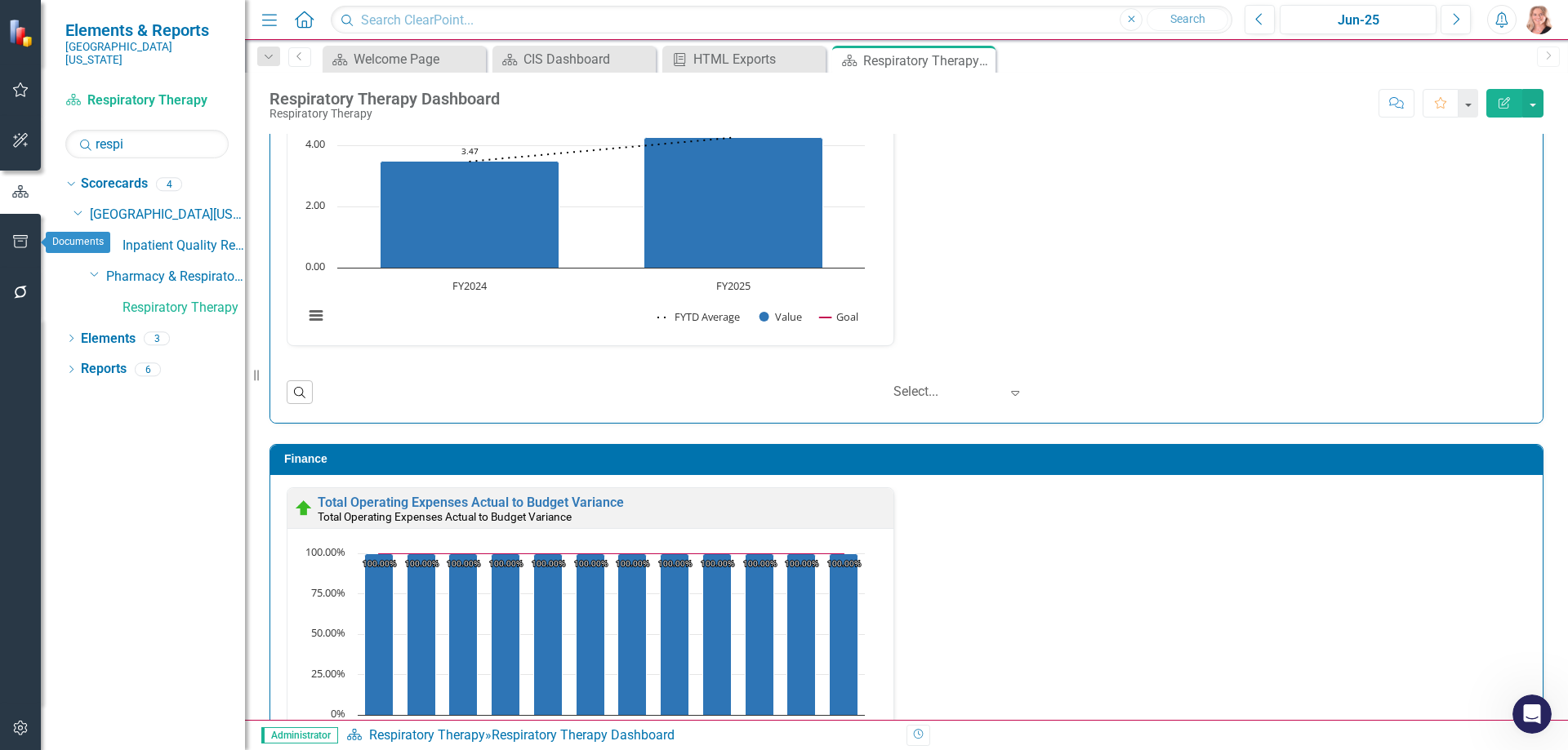
click at [22, 249] on button "button" at bounding box center [21, 242] width 37 height 34
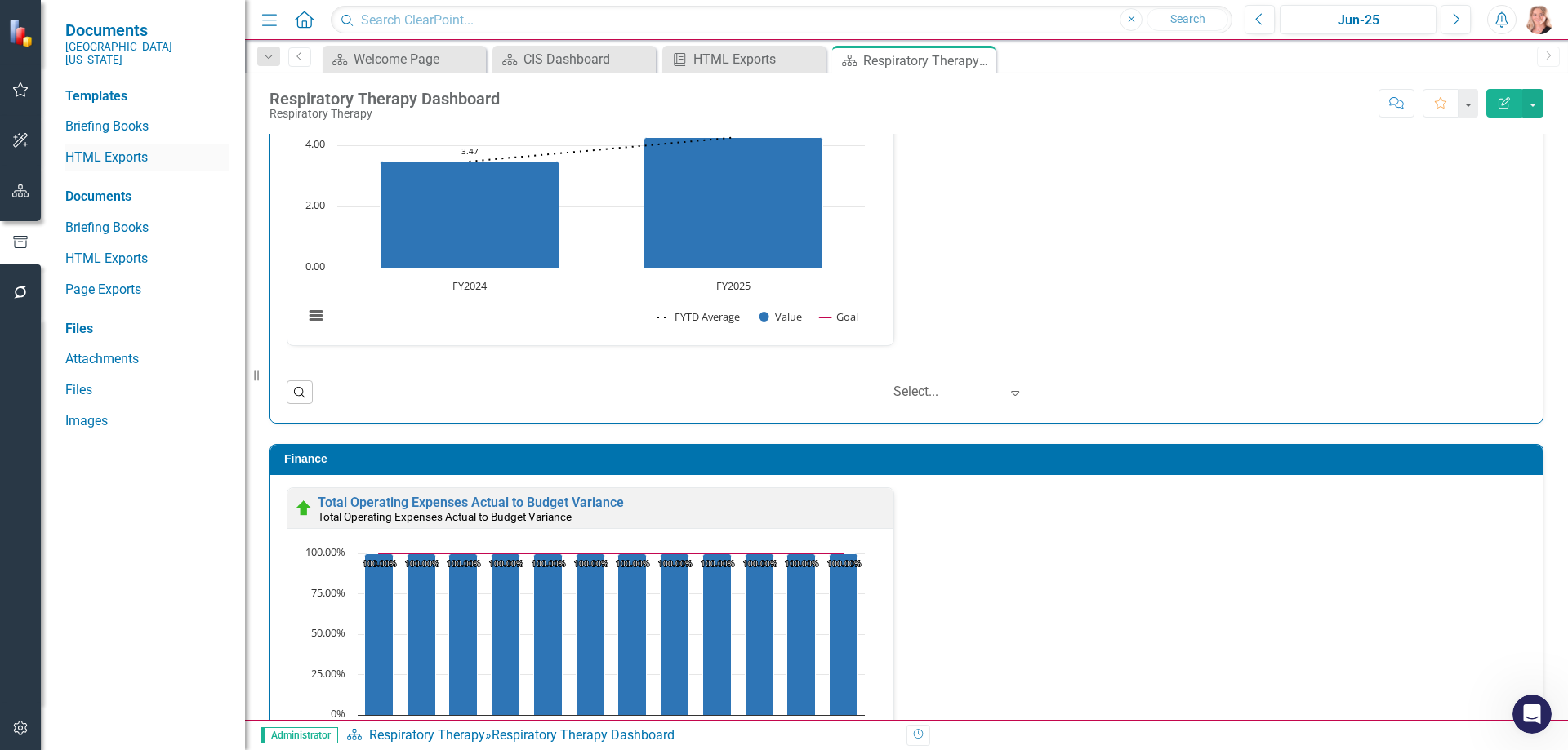
click at [123, 148] on link "HTML Exports" at bounding box center [147, 158] width 163 height 19
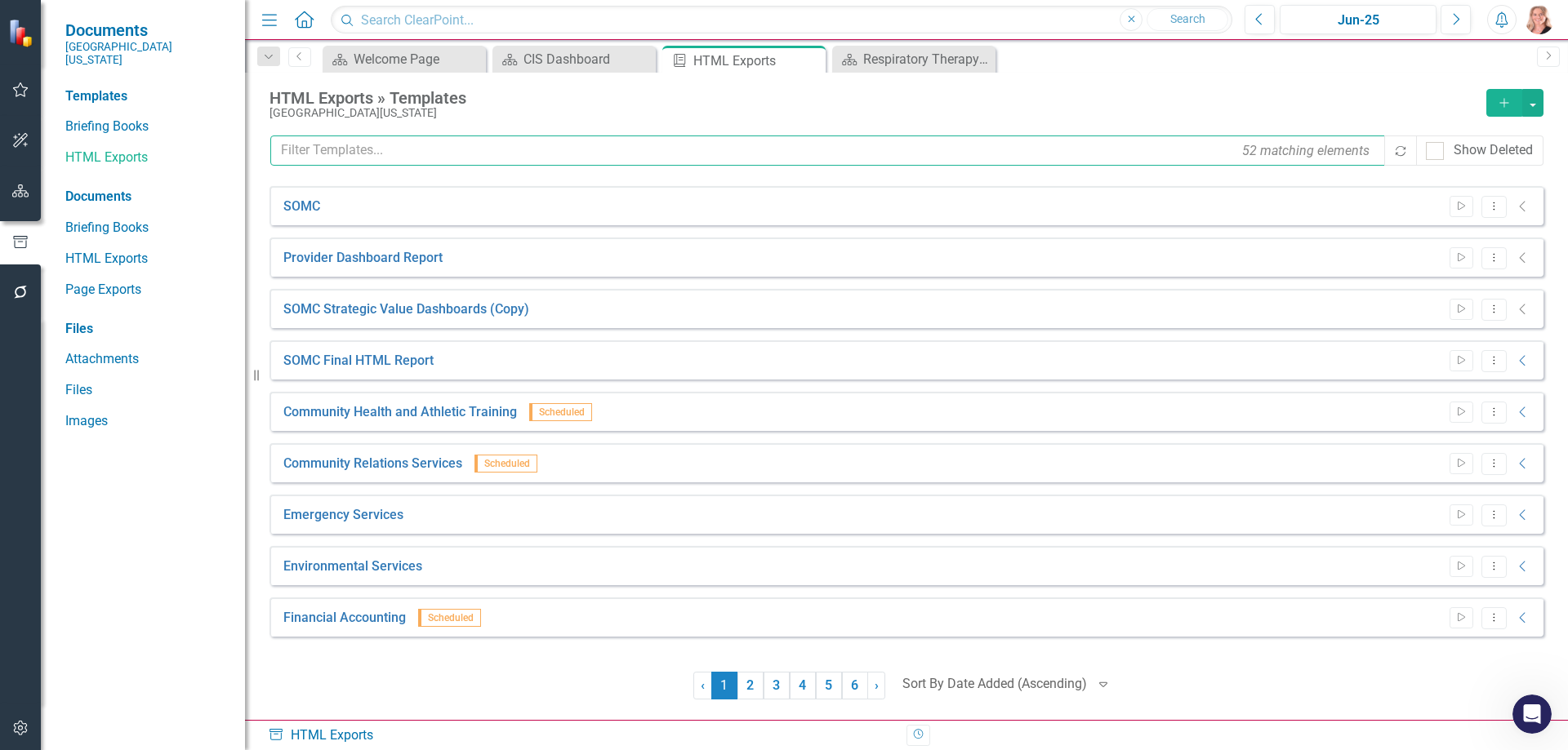
click at [350, 146] on input "text" at bounding box center [828, 150] width 1116 height 30
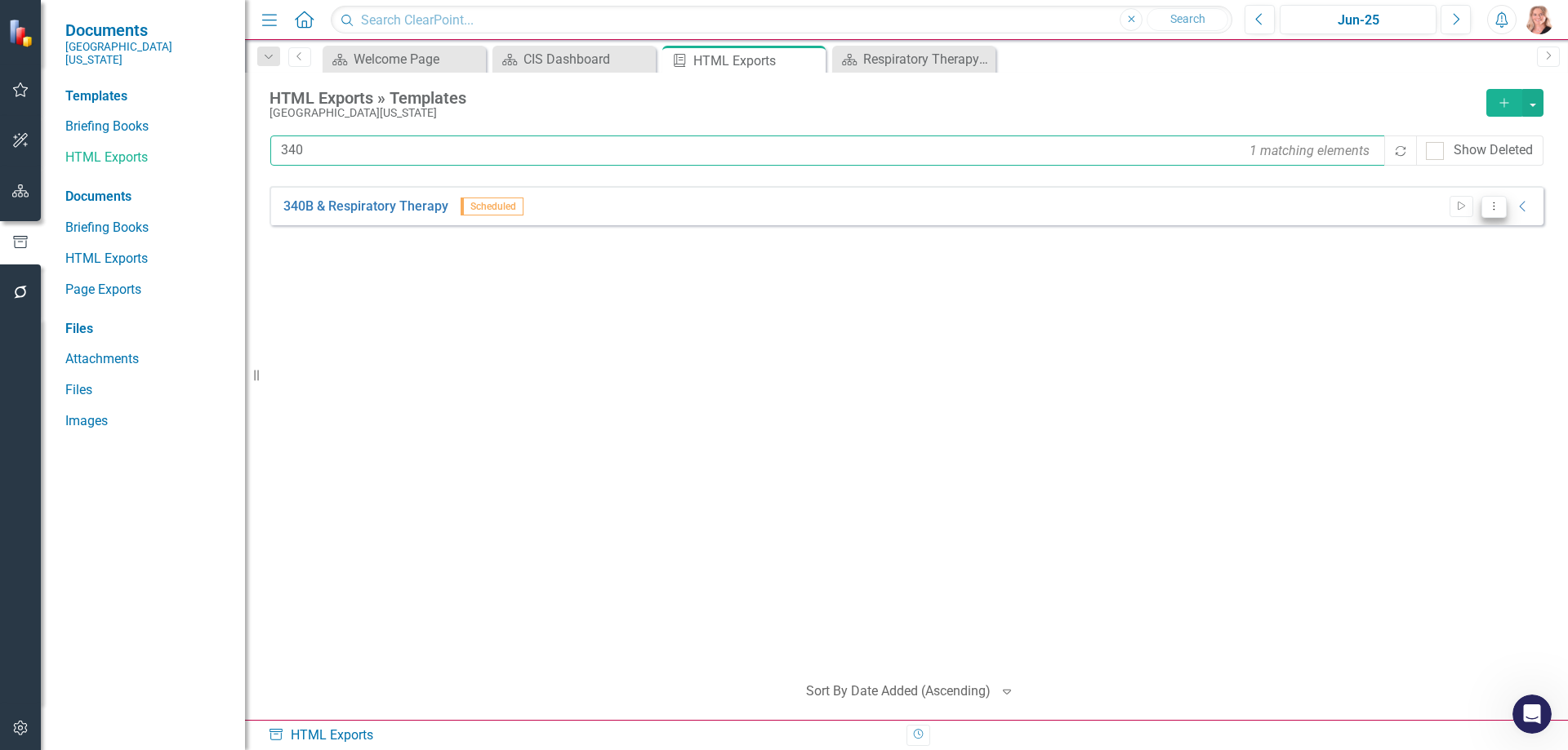
type input "340"
click at [1489, 212] on button "Dropdown Menu" at bounding box center [1494, 207] width 26 height 22
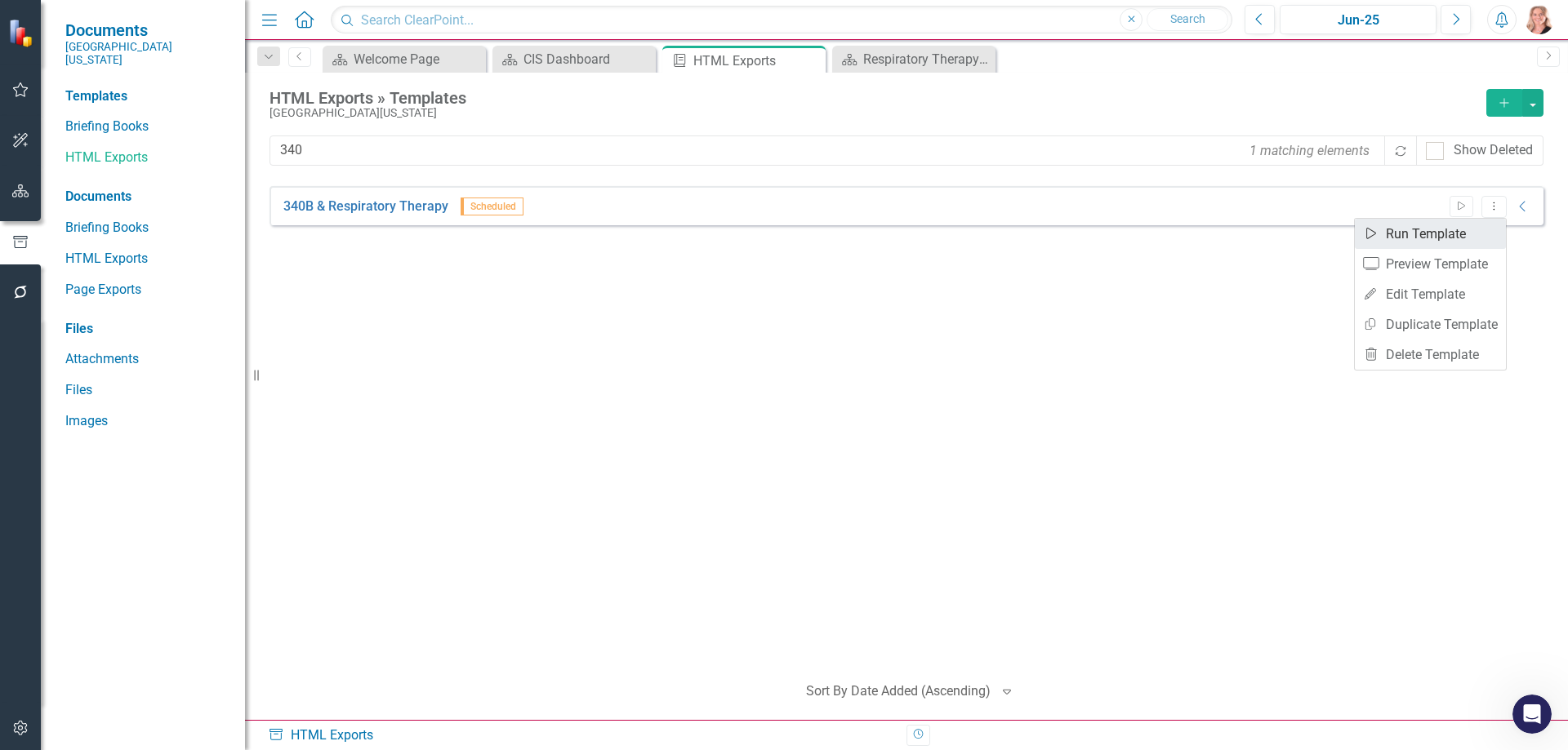
click at [1449, 230] on link "Start Run Template" at bounding box center [1430, 234] width 151 height 30
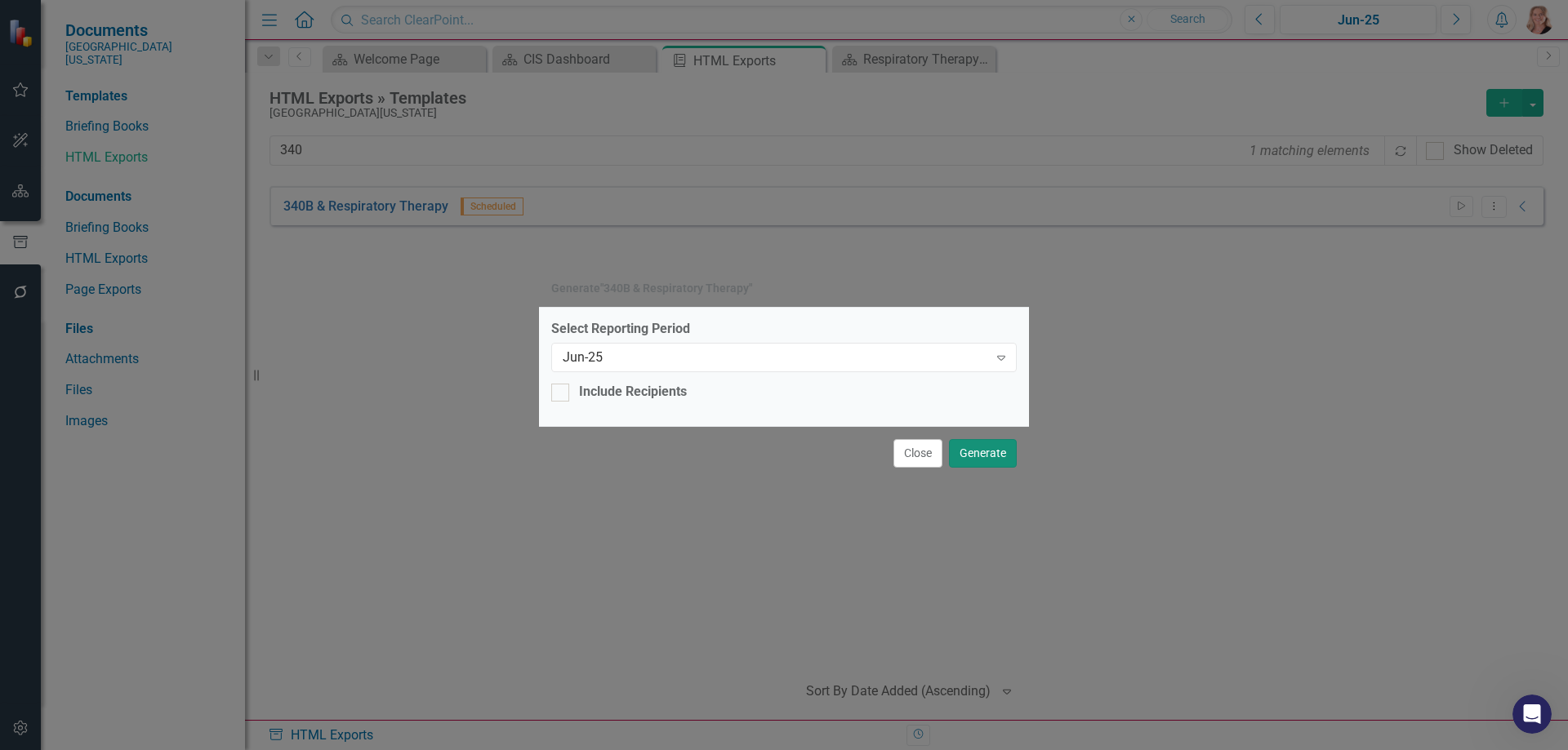
click at [1001, 453] on button "Generate" at bounding box center [983, 453] width 68 height 28
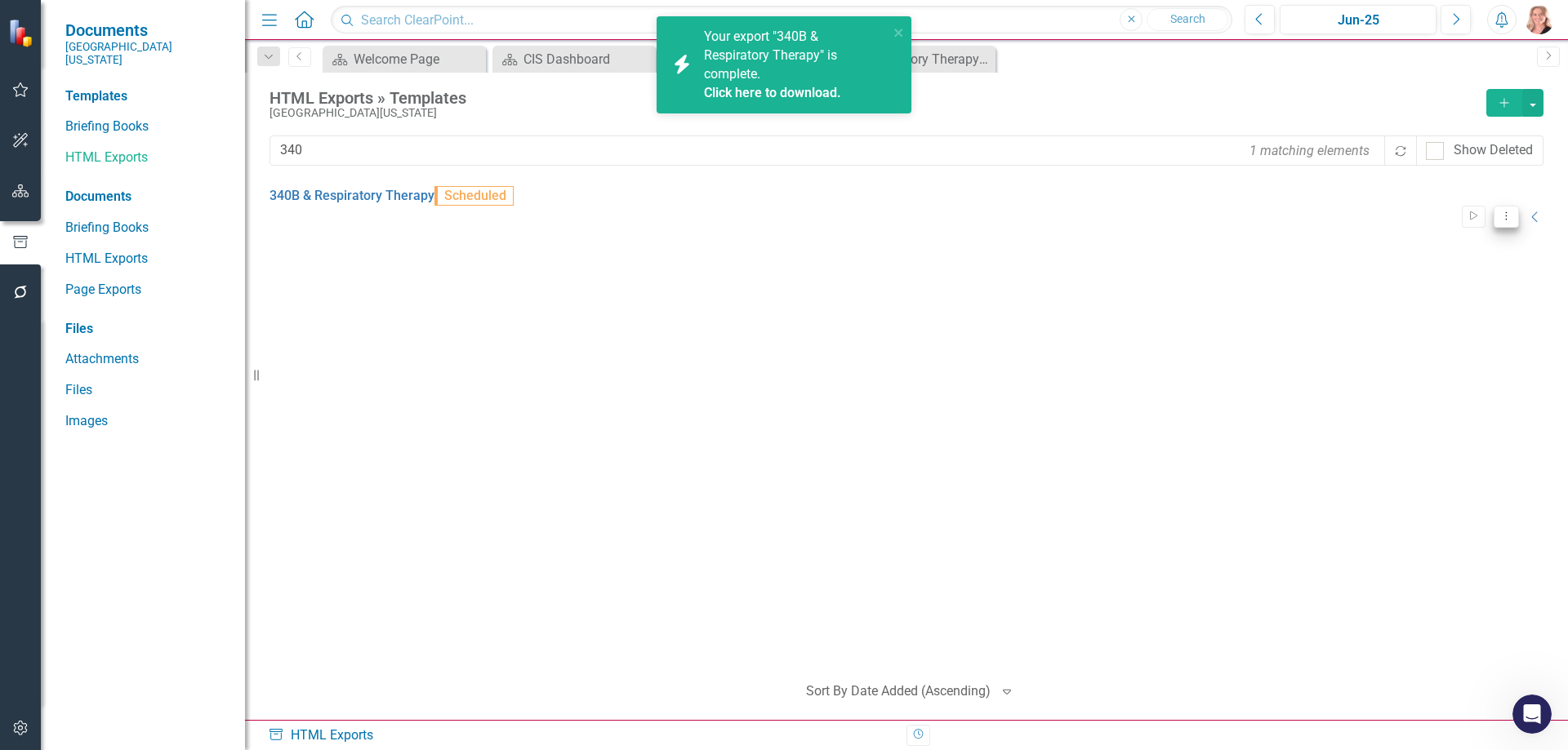
click at [1499, 211] on icon "Dropdown Menu" at bounding box center [1506, 216] width 14 height 11
click at [1405, 292] on link "Edit Edit Template" at bounding box center [1430, 294] width 151 height 30
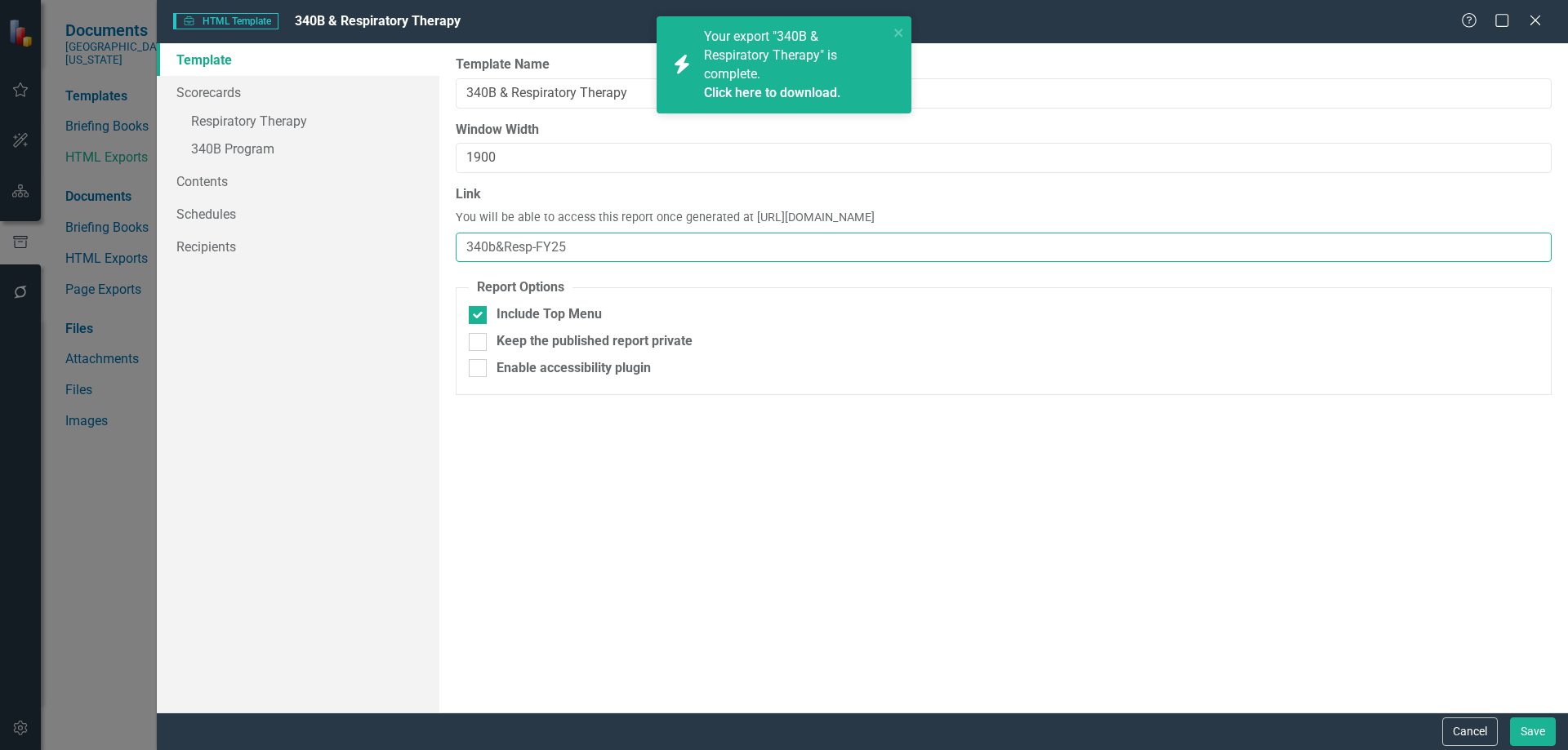
click at [576, 238] on input "340b&Resp-FY25" at bounding box center [1004, 247] width 1096 height 30
type input "340b&Resp"
click at [246, 119] on link "» Respiratory Therapy" at bounding box center [298, 123] width 283 height 28
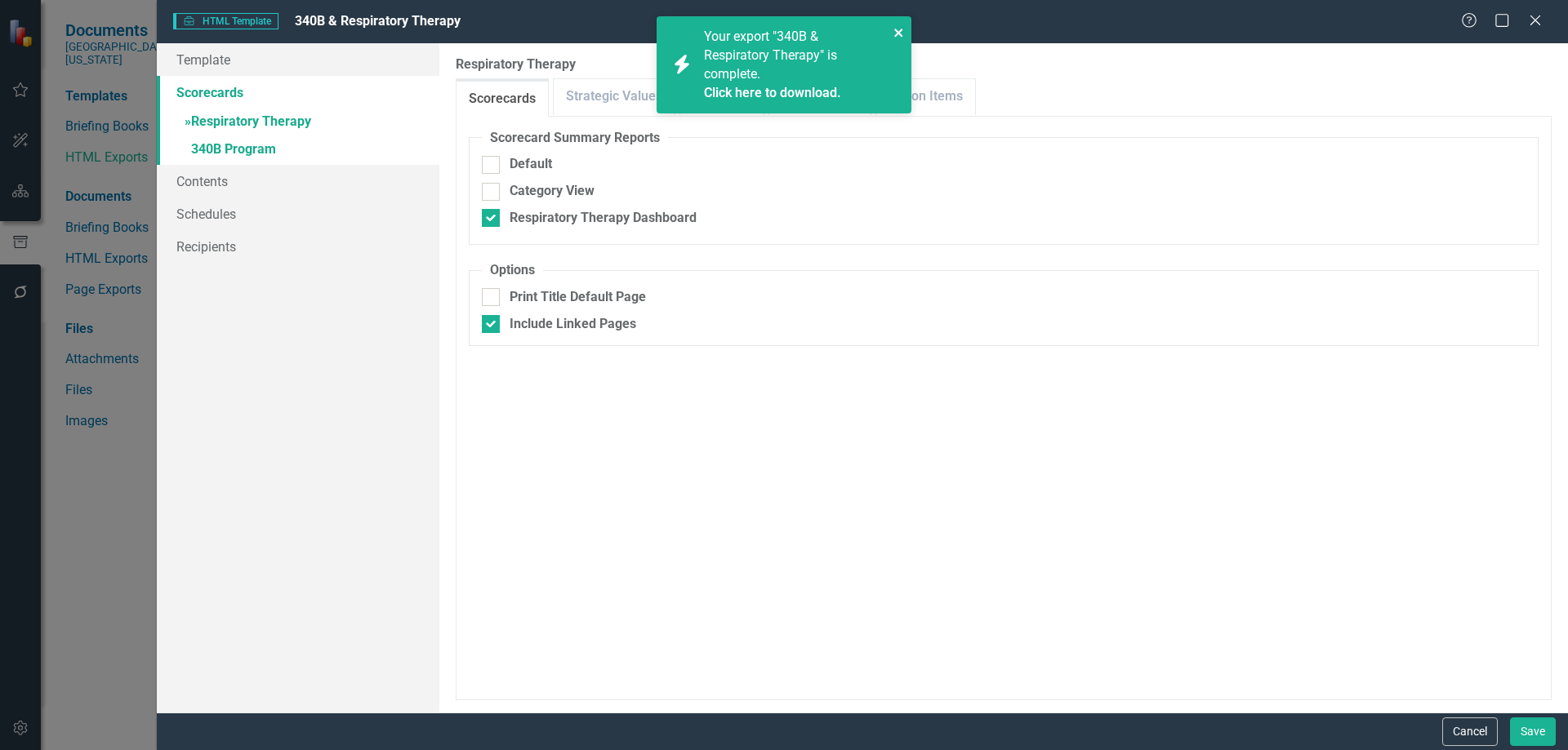
click at [897, 31] on icon "close" at bounding box center [898, 32] width 8 height 8
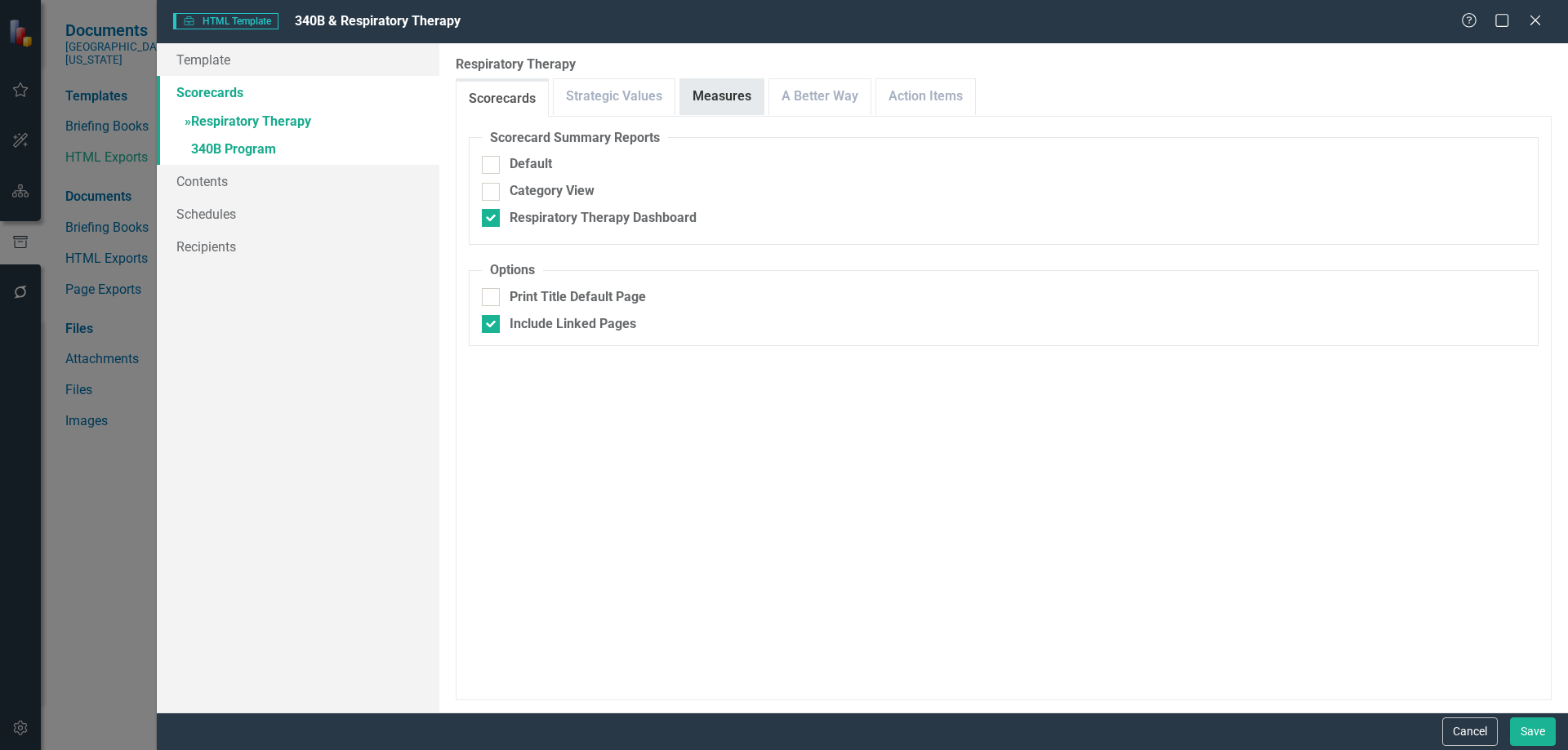
click at [723, 96] on link "Measures" at bounding box center [722, 96] width 83 height 35
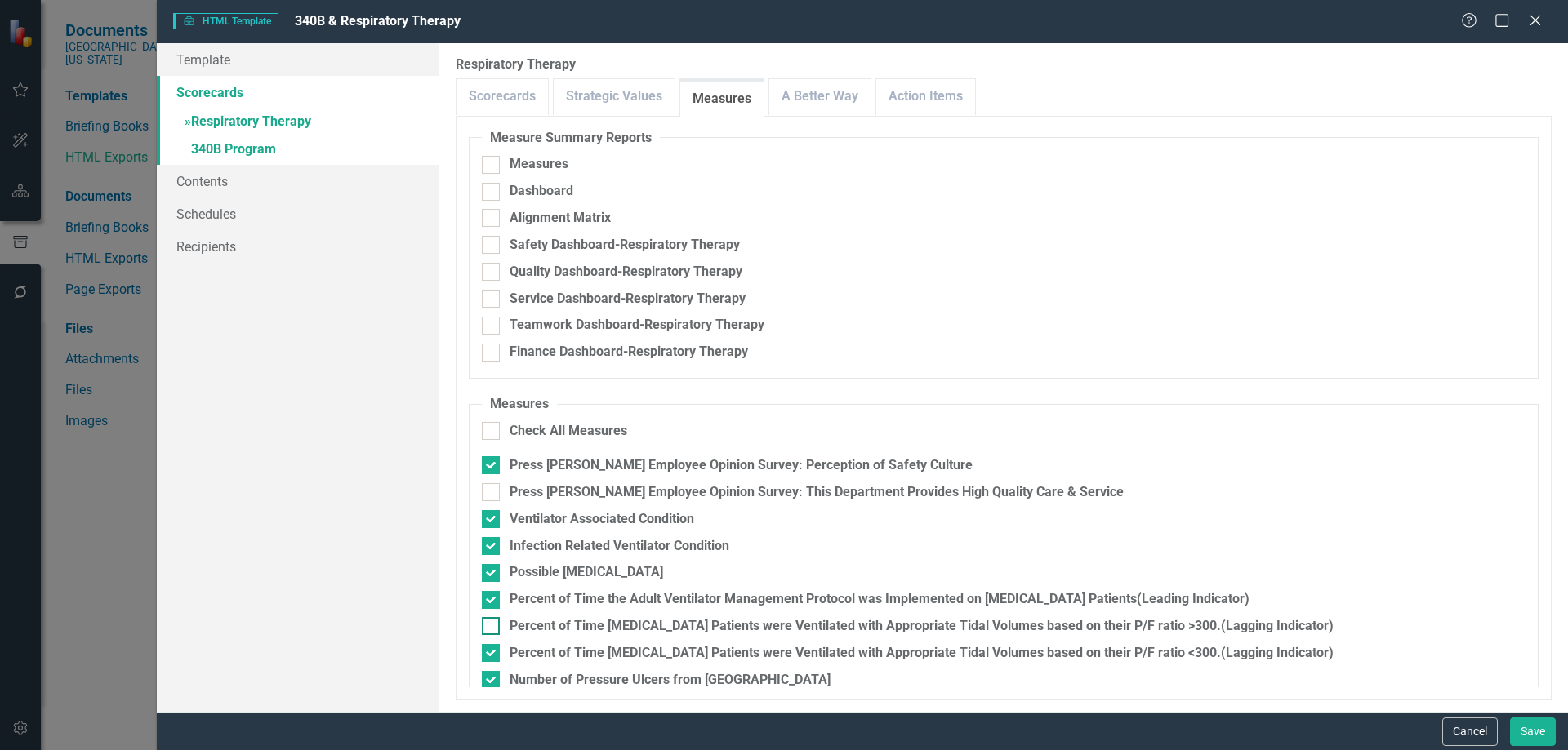
click at [491, 622] on input "Percent of Time [MEDICAL_DATA] Patients were Ventilated with Appropriate Tidal …" at bounding box center [487, 623] width 11 height 11
checkbox input "true"
click at [919, 94] on link "Action Items" at bounding box center [926, 96] width 99 height 35
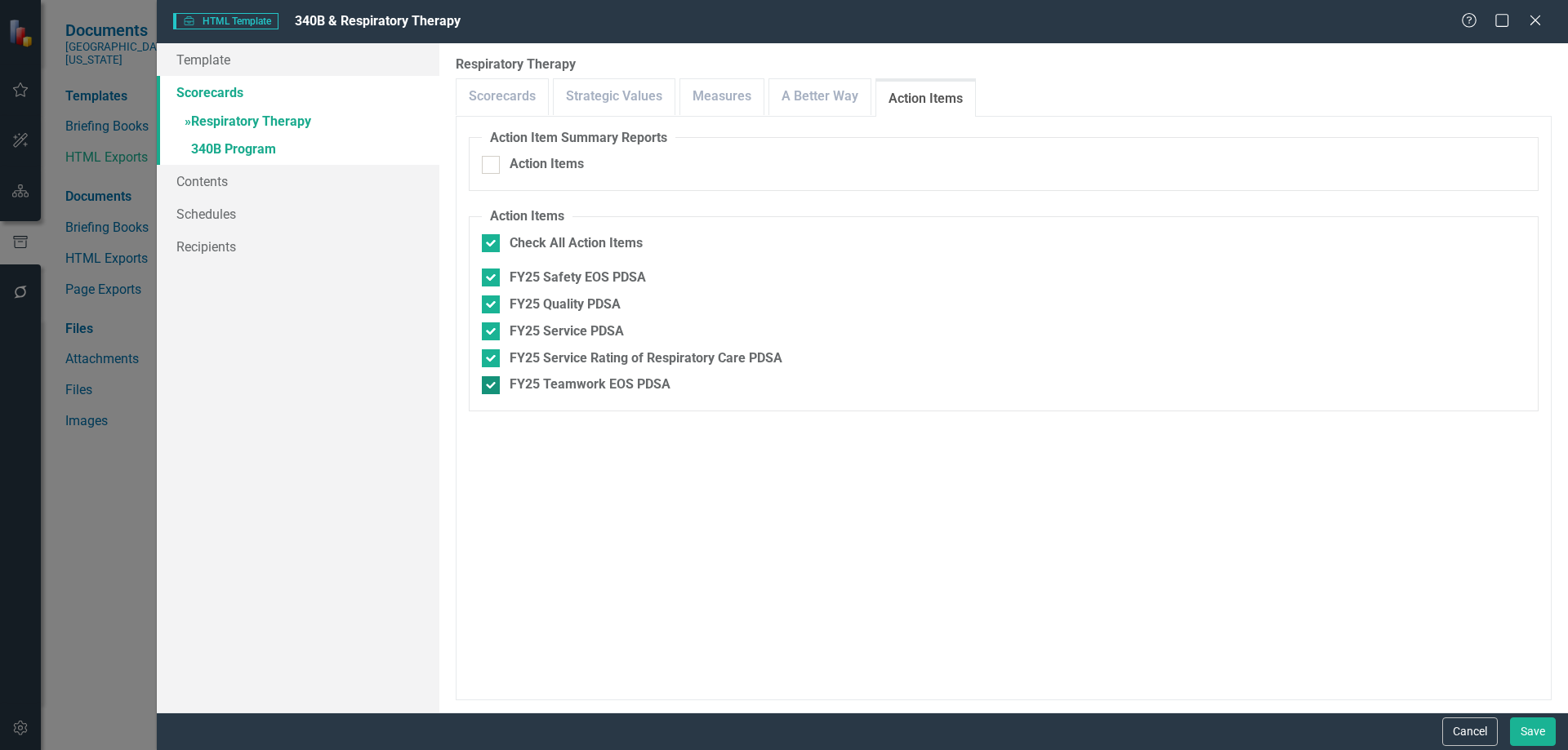
click at [490, 387] on div at bounding box center [491, 386] width 18 height 18
click at [490, 387] on input "FY25 Teamwork EOS PDSA" at bounding box center [487, 382] width 11 height 11
checkbox input "false"
click at [485, 354] on input "FY25 Service Rating of Respiratory Care PDSA" at bounding box center [487, 355] width 11 height 11
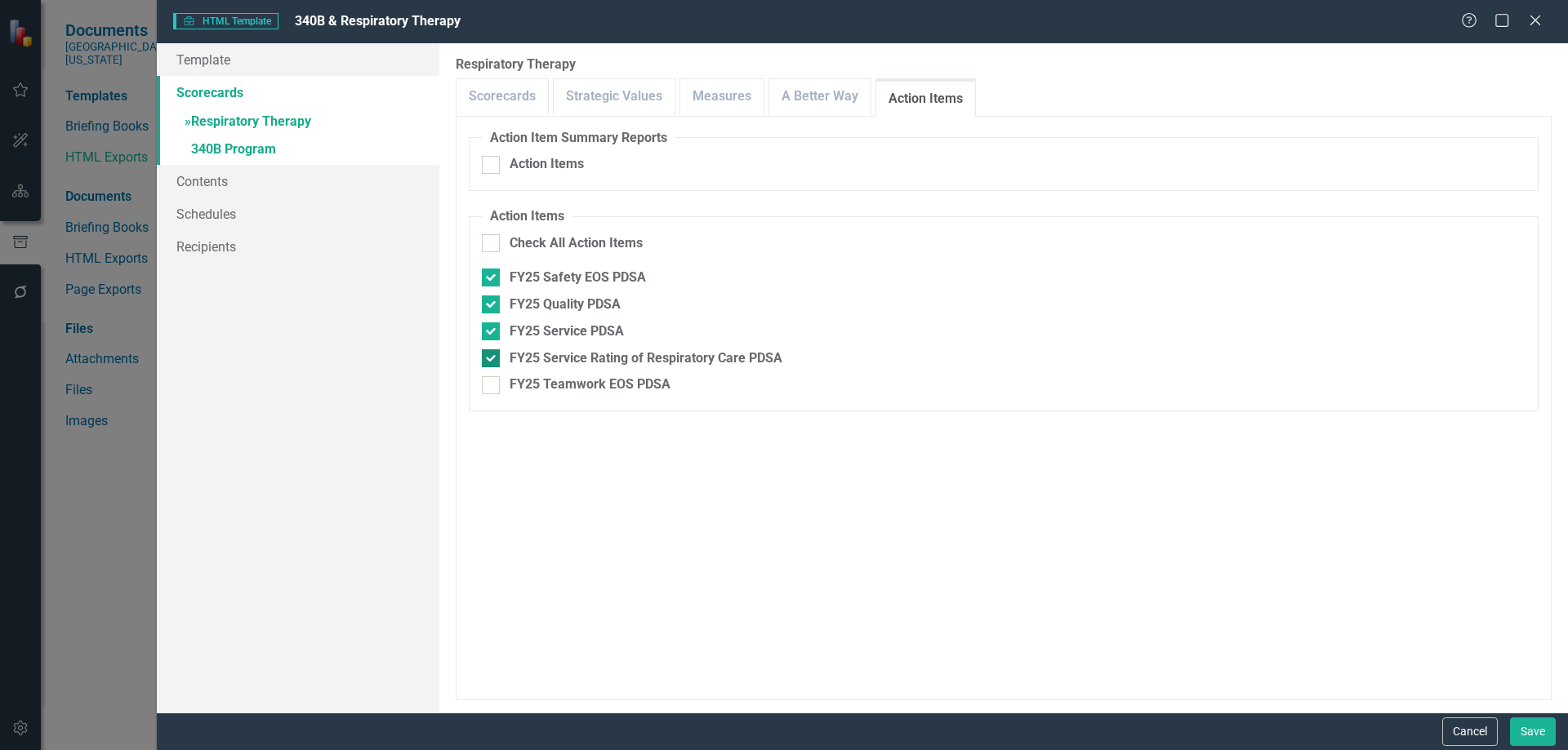
checkbox input "false"
click at [489, 335] on div at bounding box center [491, 332] width 18 height 18
click at [489, 333] on input "FY25 Service PDSA" at bounding box center [487, 328] width 11 height 11
checkbox input "false"
click at [486, 301] on input "FY25 Quality PDSA" at bounding box center [487, 301] width 11 height 11
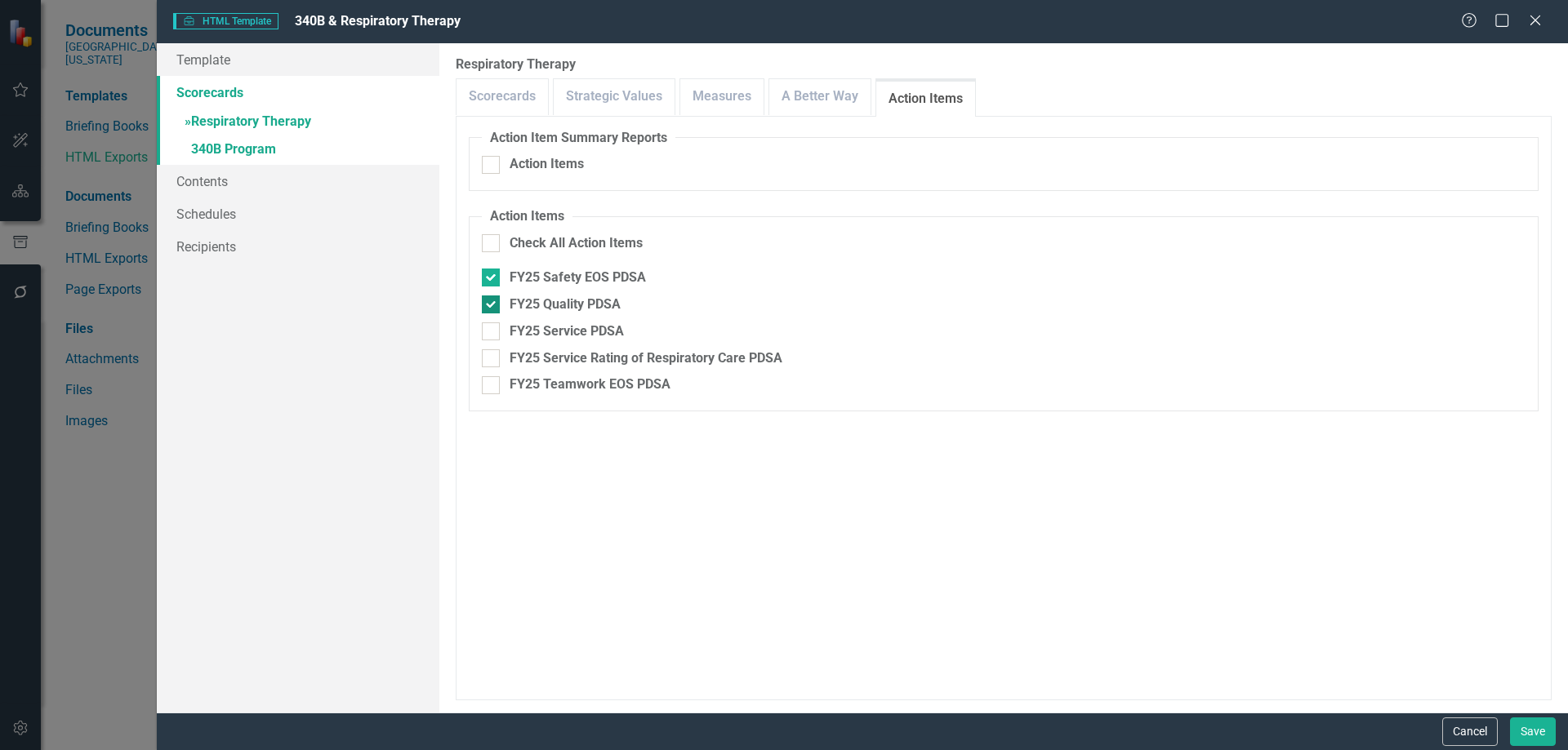
checkbox input "false"
click at [489, 280] on div at bounding box center [491, 277] width 18 height 18
click at [489, 279] on input "FY25 Safety EOS PDSA" at bounding box center [487, 274] width 11 height 11
checkbox input "false"
click at [811, 94] on link "A Better Way" at bounding box center [820, 96] width 102 height 35
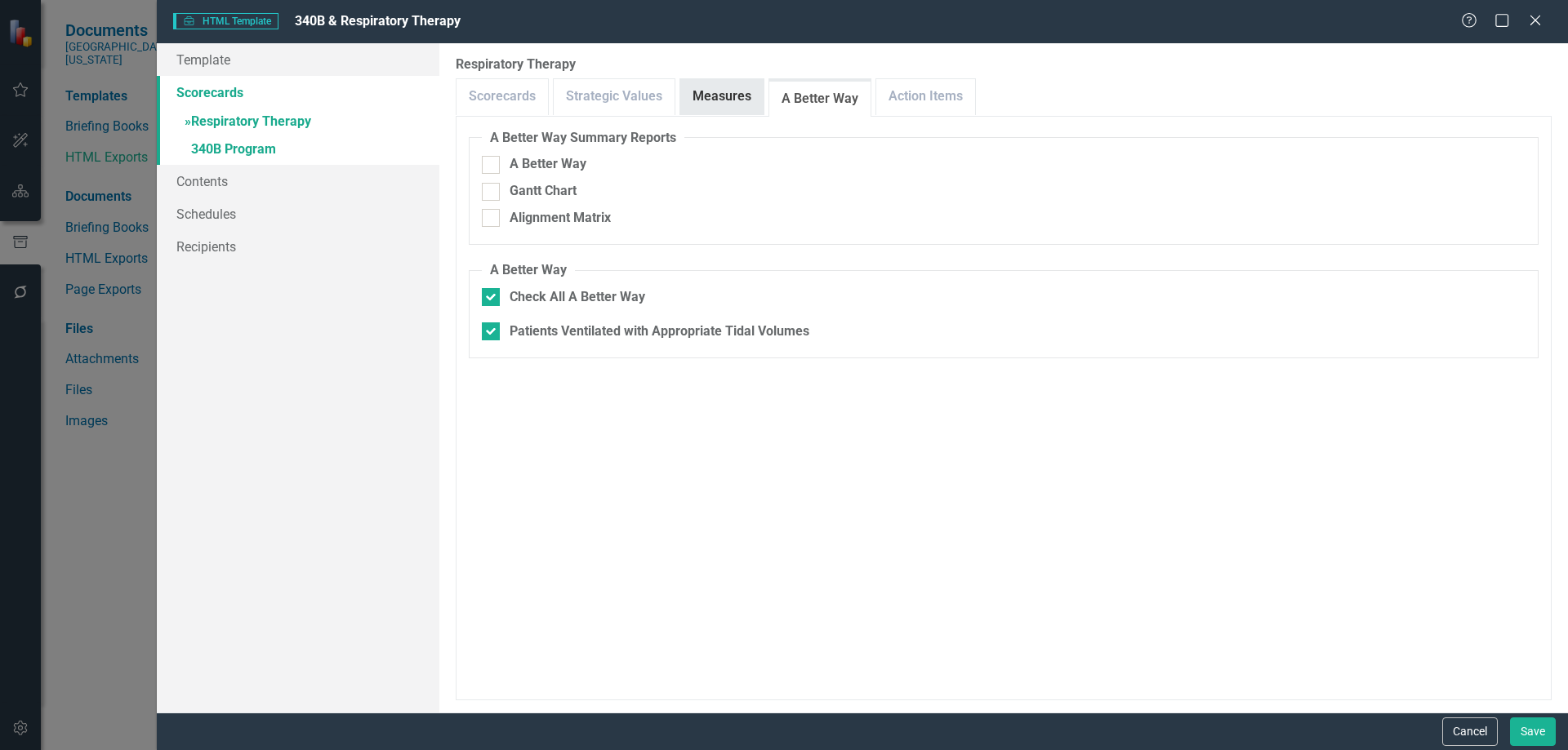
click at [716, 92] on link "Measures" at bounding box center [722, 96] width 83 height 35
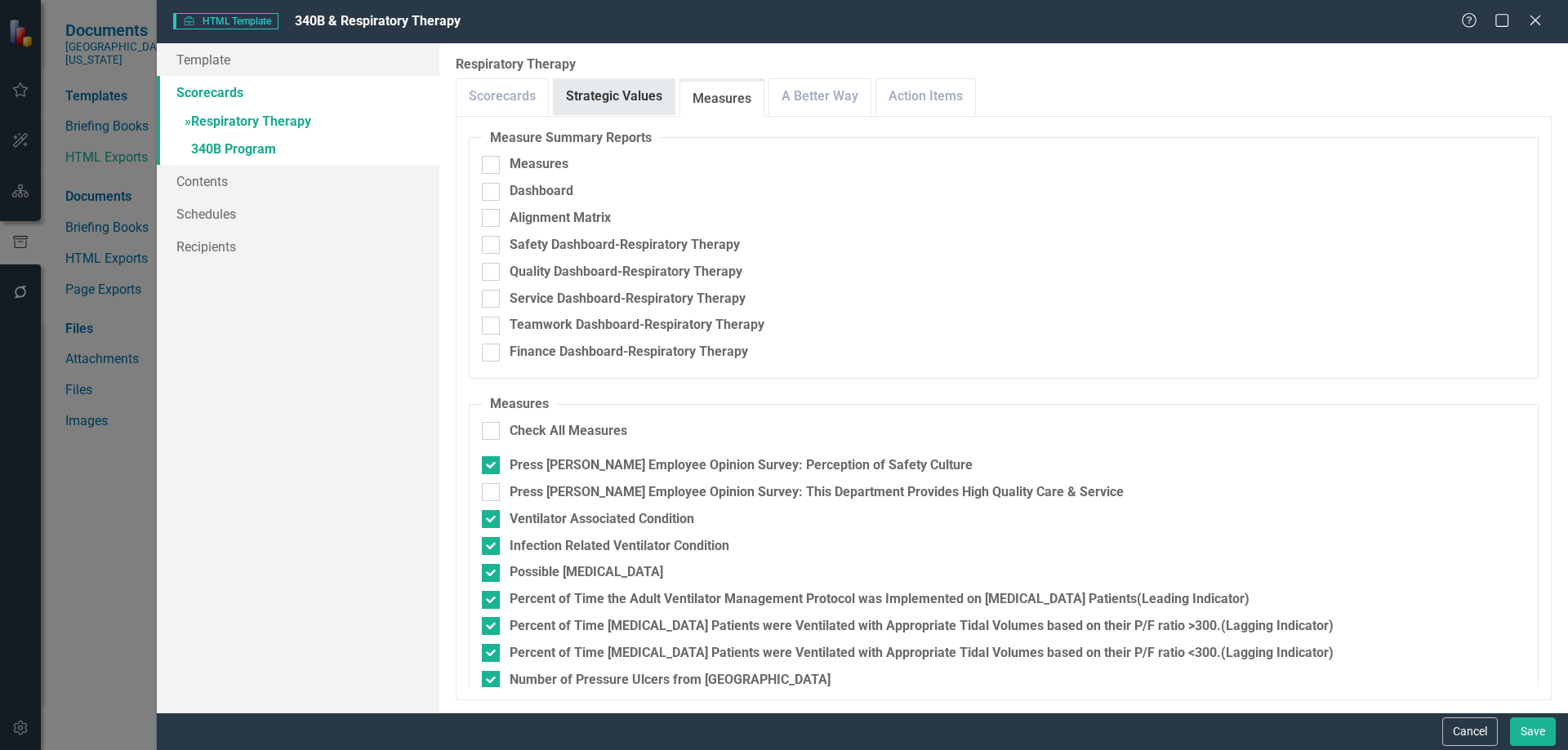
drag, startPoint x: 602, startPoint y: 100, endPoint x: 579, endPoint y: 117, distance: 28.6
click at [602, 100] on link "Strategic Values" at bounding box center [615, 96] width 121 height 35
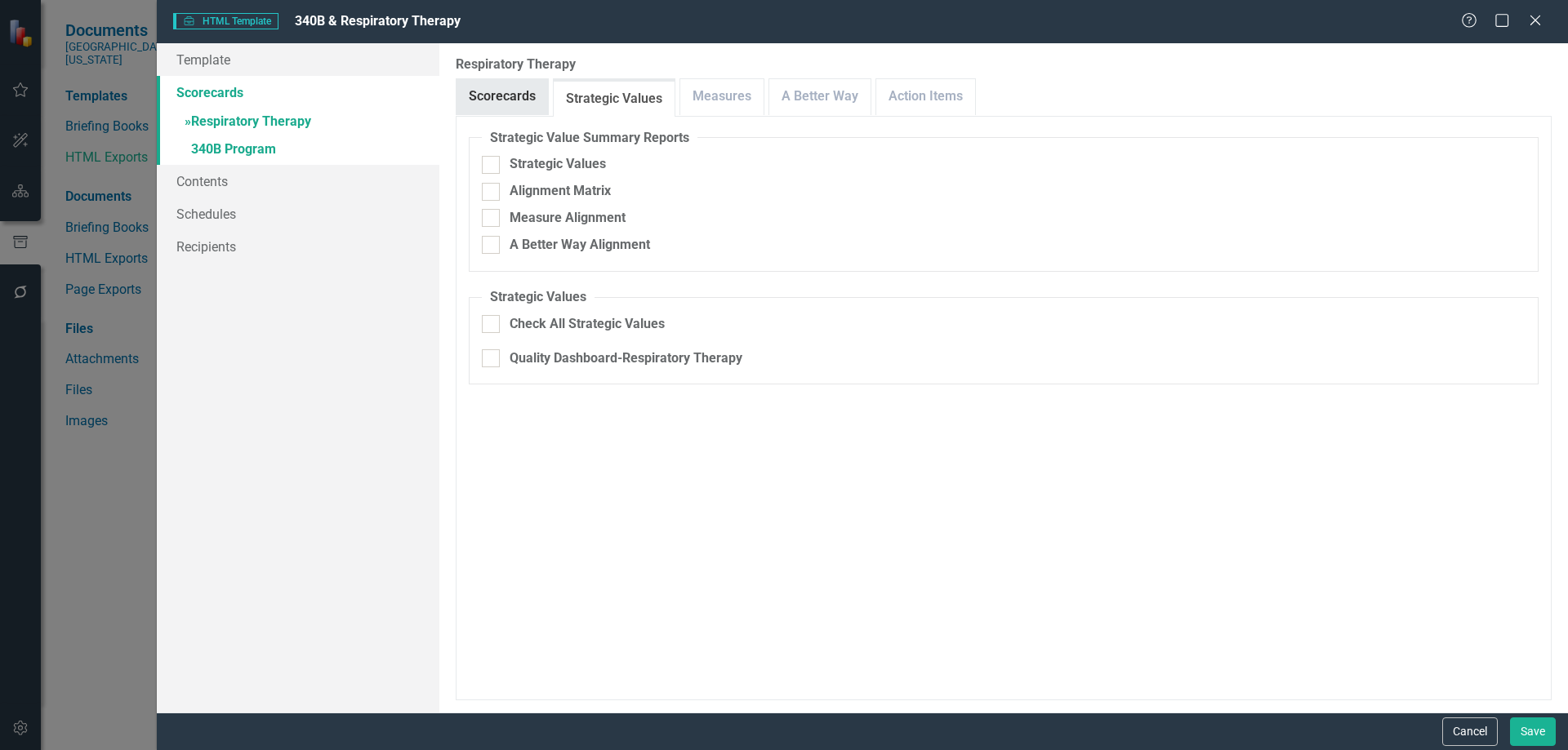
click at [497, 102] on link "Scorecards" at bounding box center [502, 96] width 92 height 35
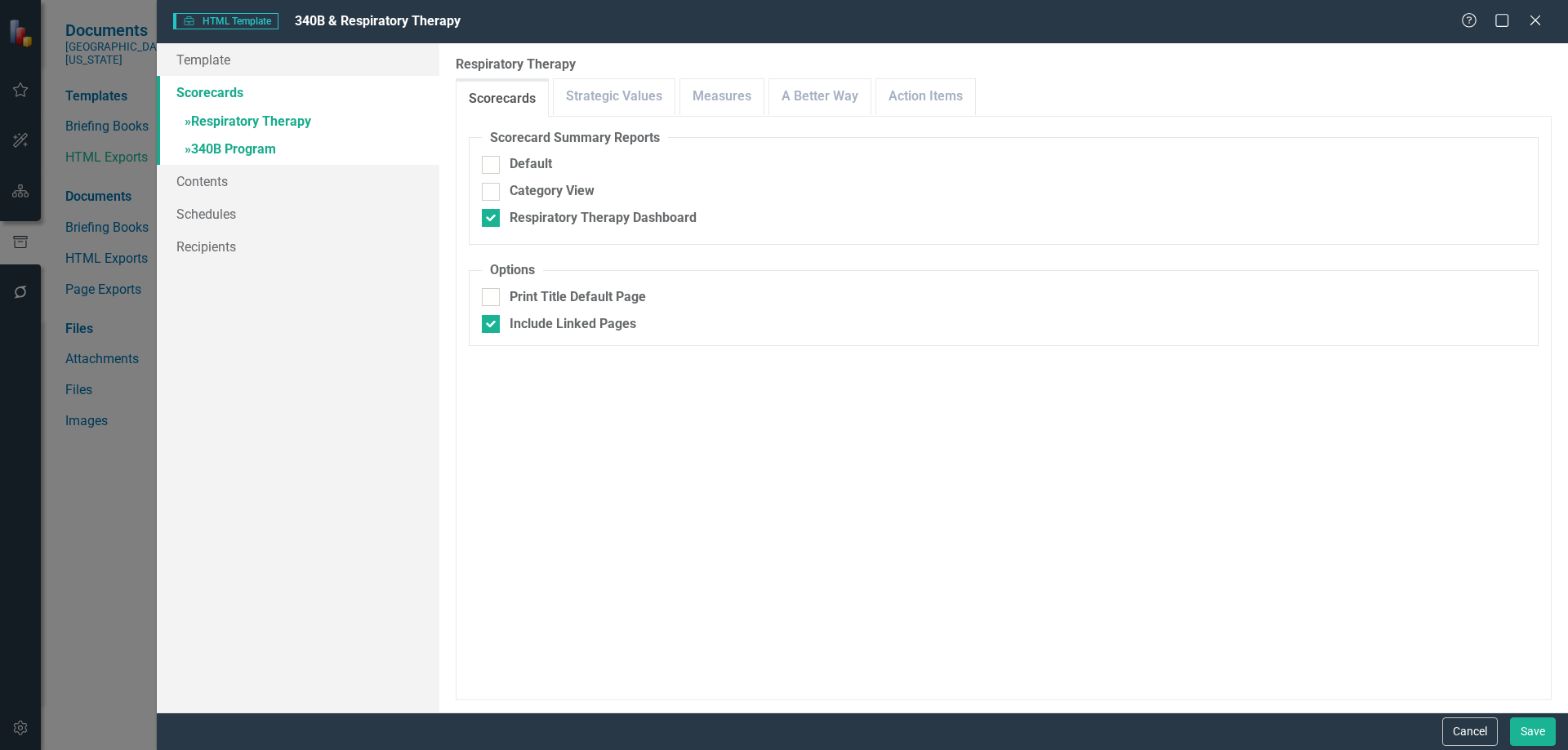
click at [216, 148] on link "» 340B Program" at bounding box center [298, 150] width 283 height 28
click at [681, 97] on link "Measures" at bounding box center [722, 96] width 83 height 35
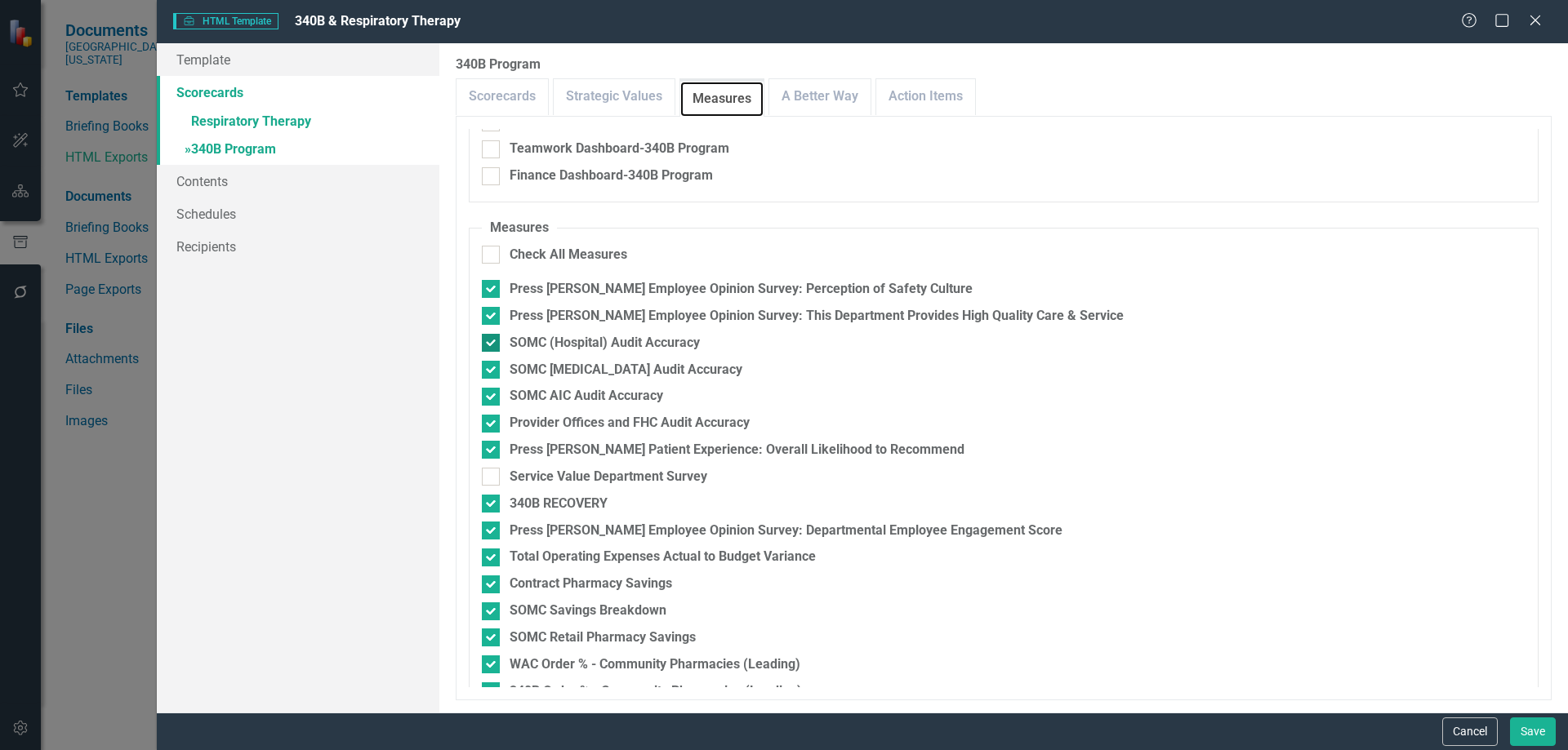
scroll to position [245, 0]
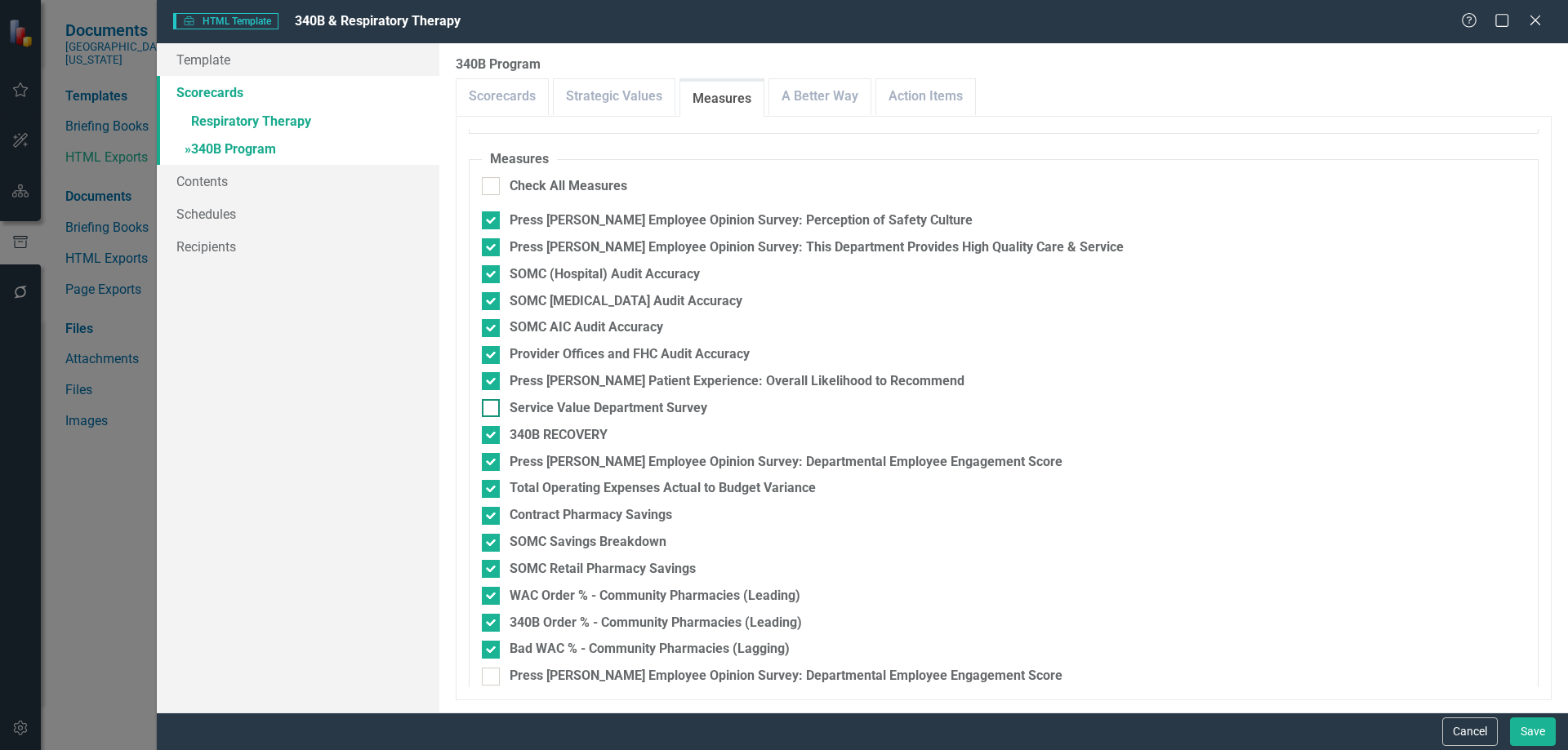
click at [486, 409] on input "Service Value Department Survey" at bounding box center [487, 405] width 11 height 11
checkbox input "true"
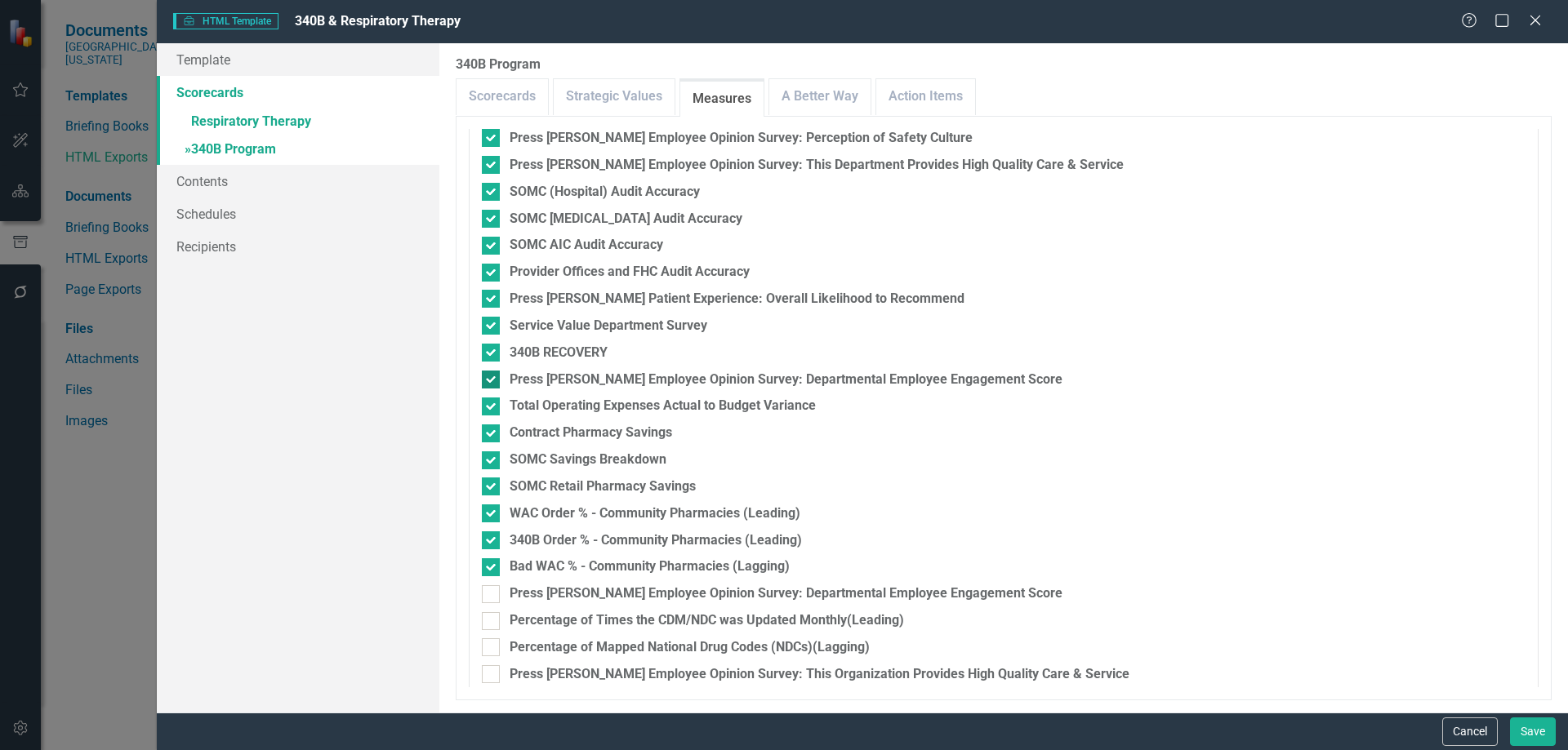
scroll to position [342, 0]
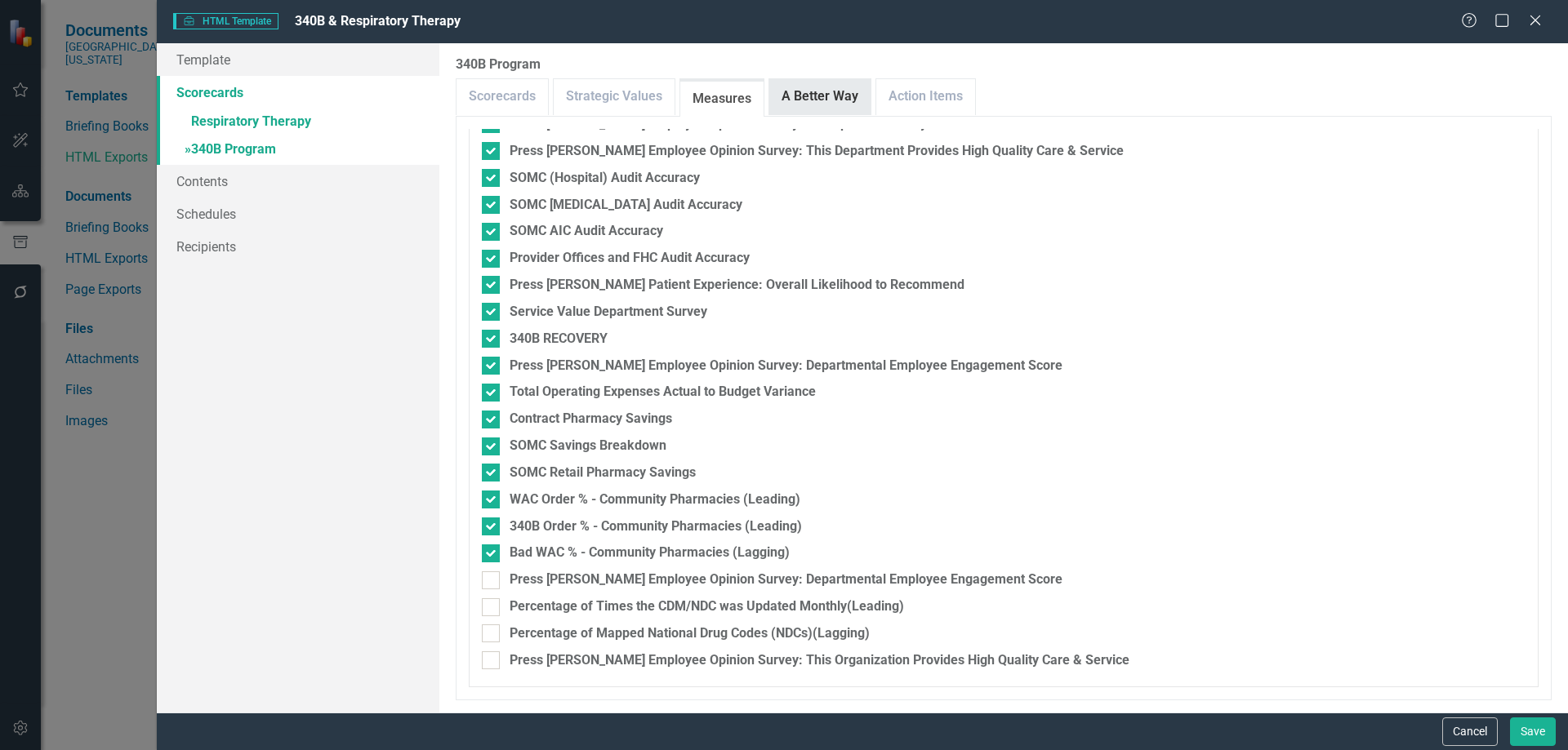
click at [803, 88] on link "A Better Way" at bounding box center [820, 96] width 102 height 35
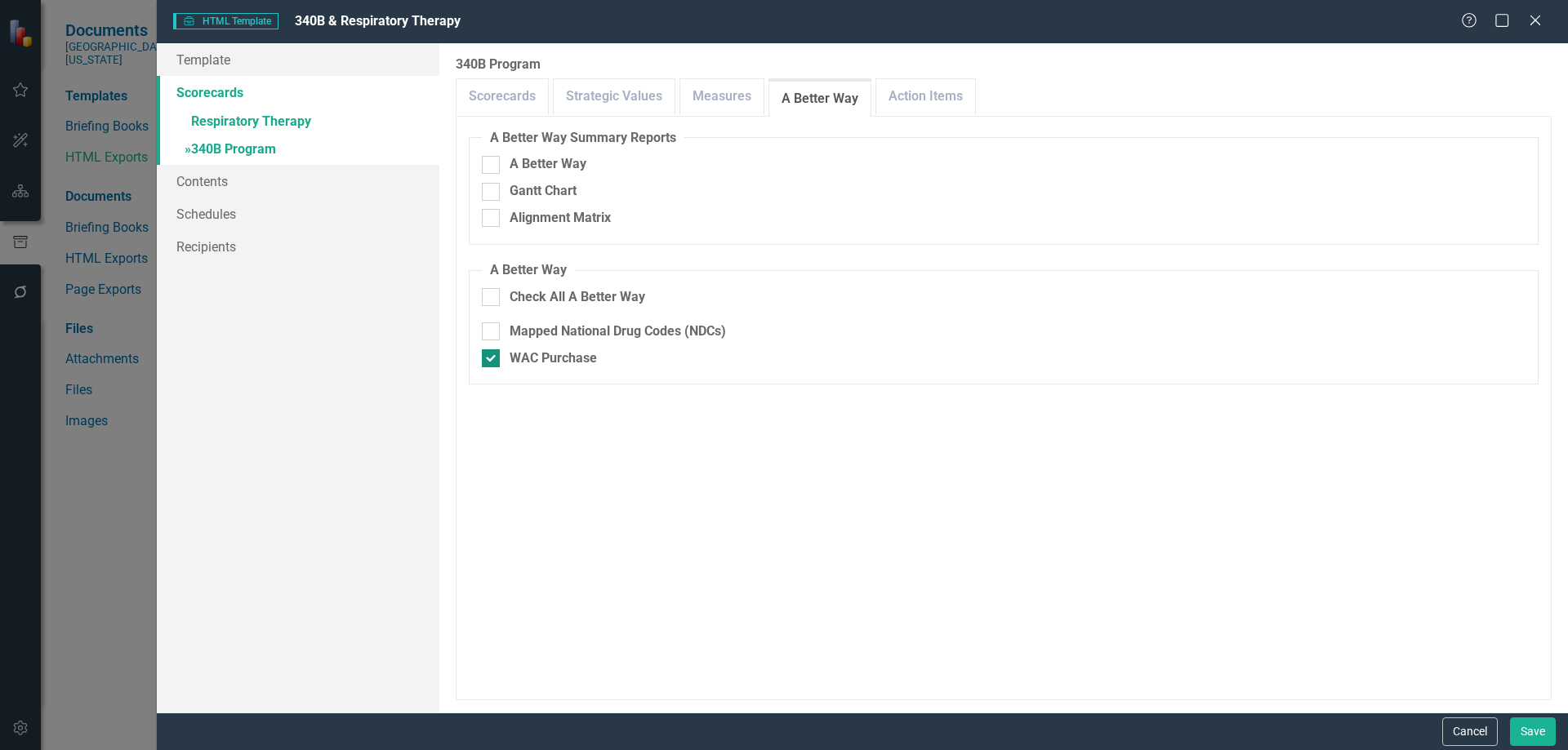
click at [576, 361] on div "WAC Purchase" at bounding box center [552, 359] width 87 height 19
click at [493, 360] on input "WAC Purchase" at bounding box center [487, 355] width 11 height 11
checkbox input "false"
click at [928, 94] on link "Action Items" at bounding box center [926, 96] width 99 height 35
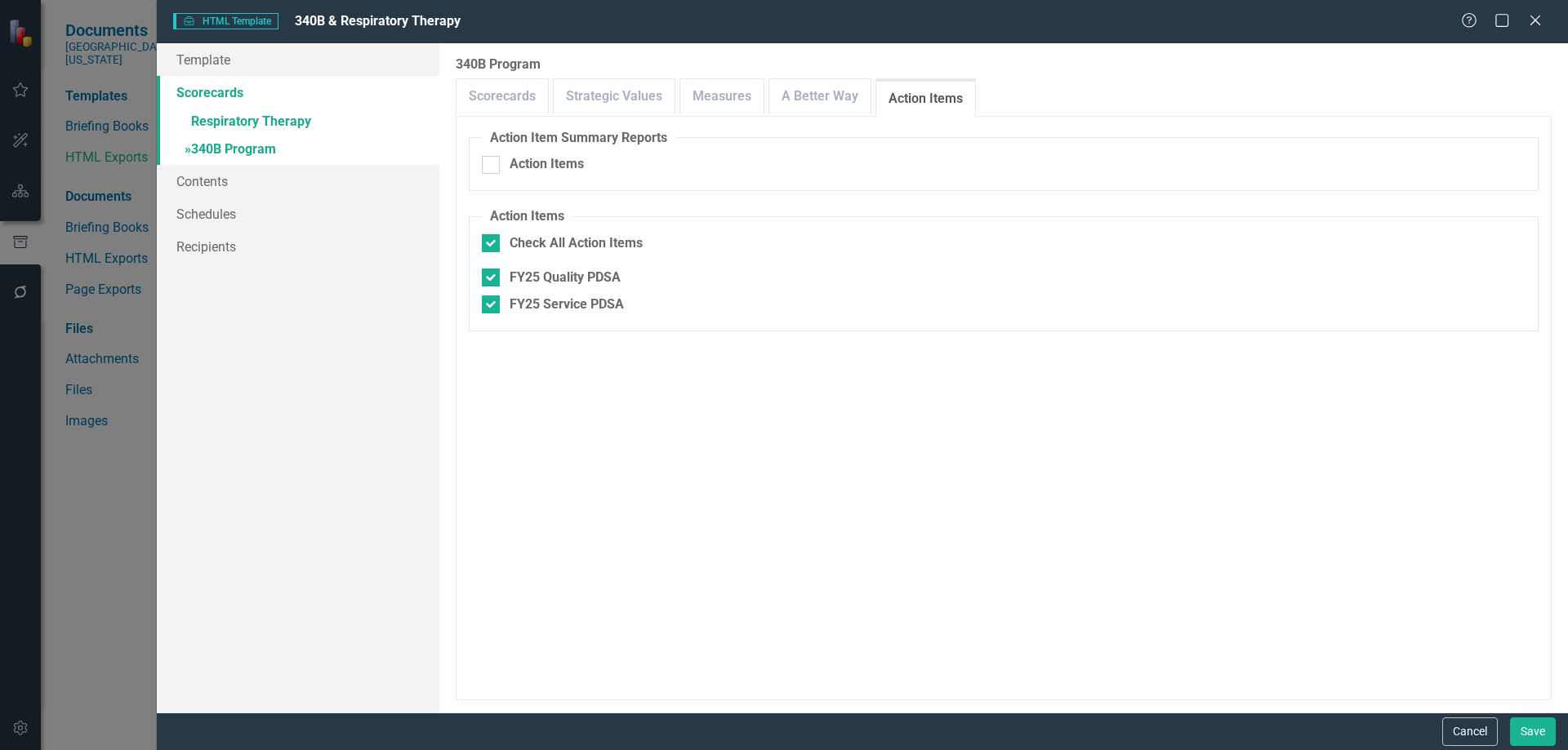
click at [479, 310] on fieldset "Action Items Check All Action Items FY25 Quality PDSA FY25 Service PDSA" at bounding box center [1004, 269] width 1070 height 125
click at [490, 276] on input "FY25 Quality PDSA" at bounding box center [487, 274] width 11 height 11
checkbox input "false"
click at [491, 302] on input "FY25 Service PDSA" at bounding box center [487, 301] width 11 height 11
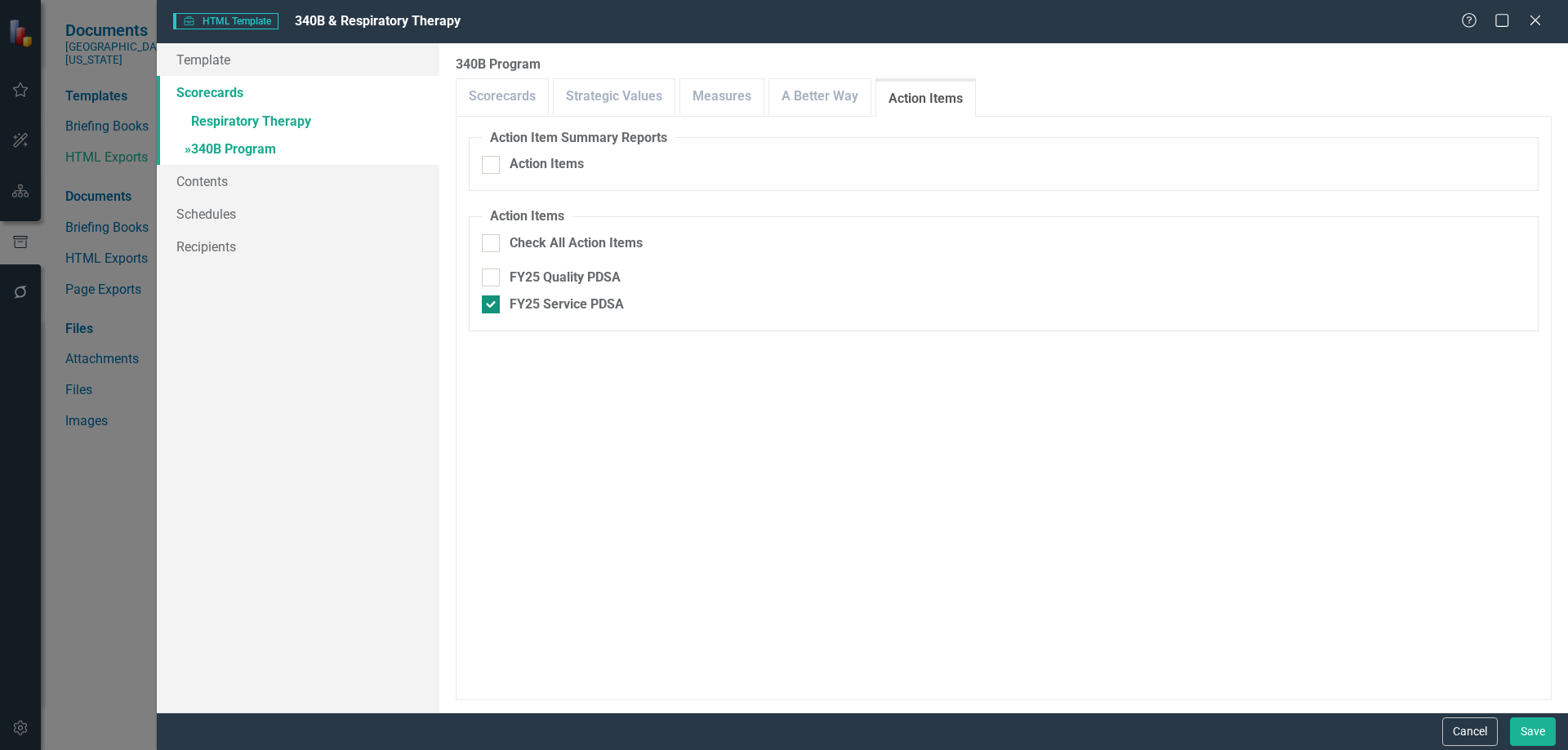
checkbox input "false"
click at [229, 60] on link "Template" at bounding box center [298, 60] width 283 height 33
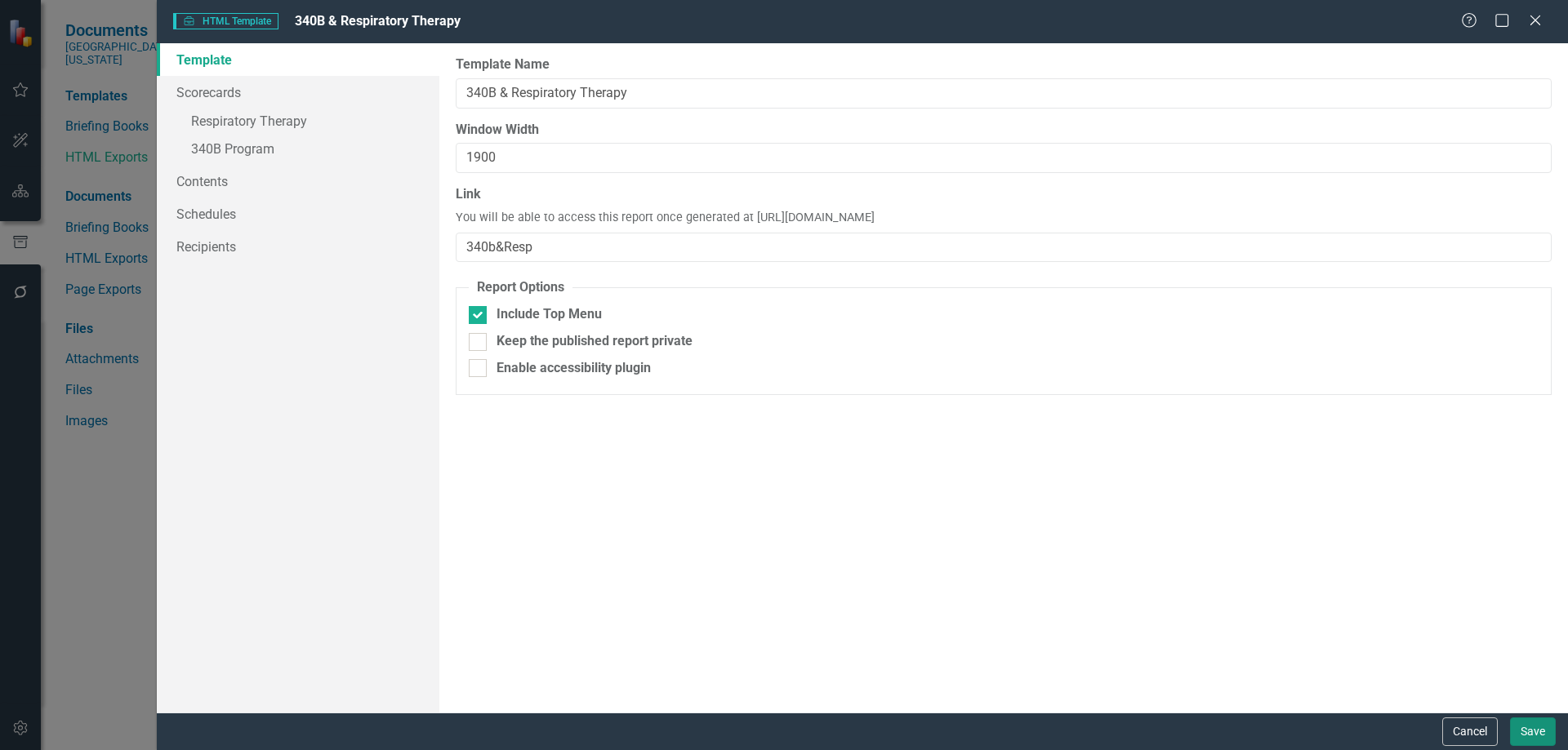
click at [1530, 727] on button "Save" at bounding box center [1533, 732] width 46 height 28
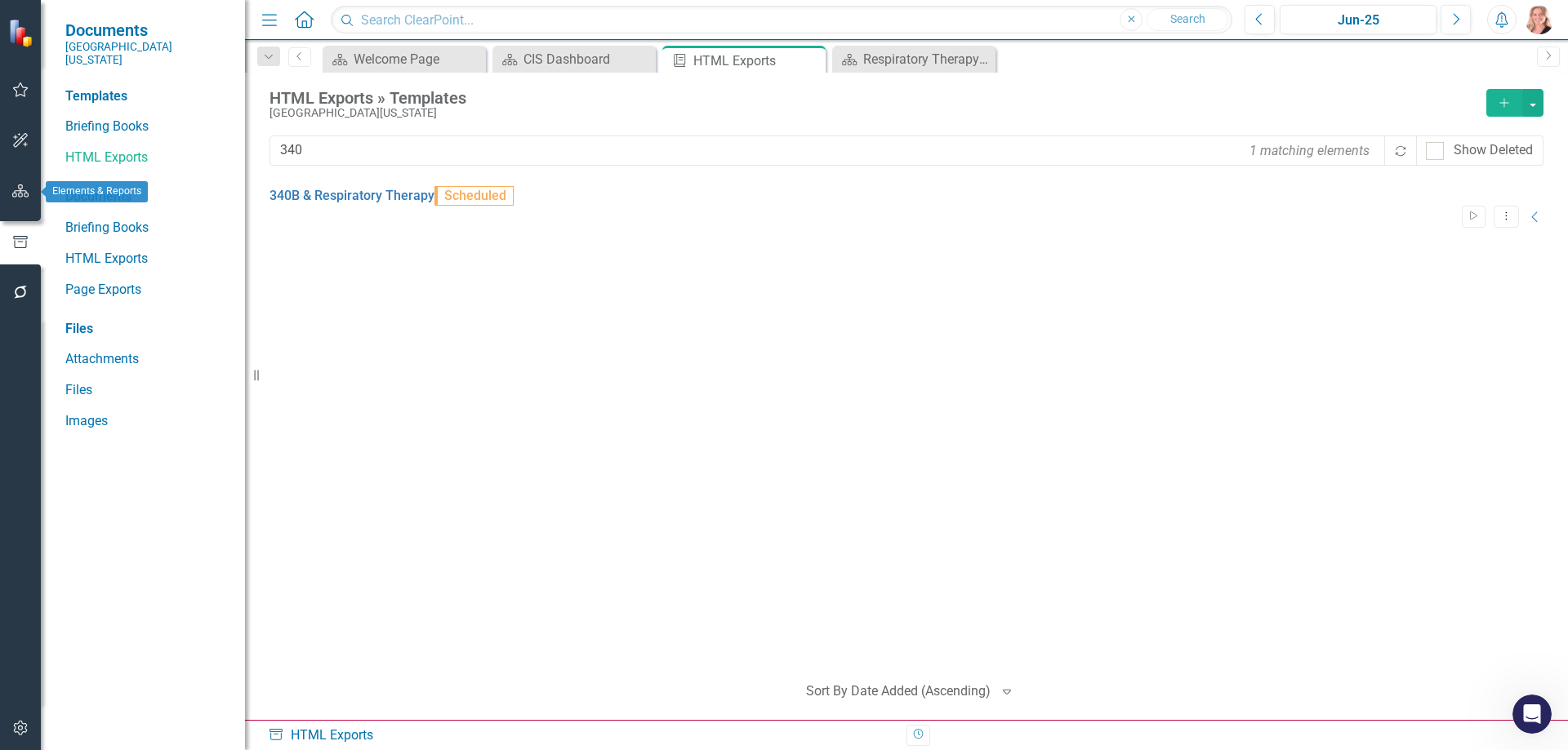
click at [9, 185] on button "button" at bounding box center [21, 191] width 37 height 34
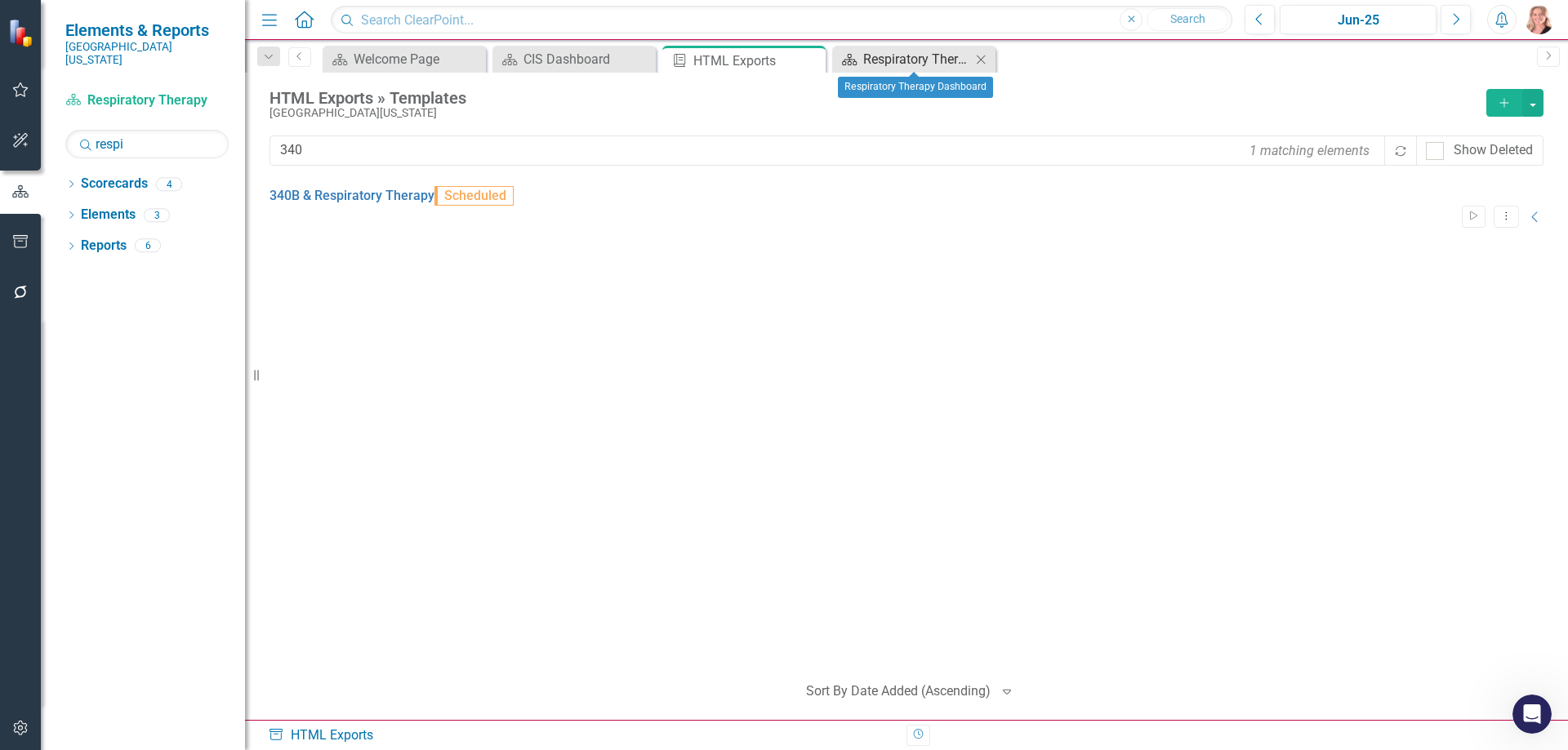
click at [920, 60] on div "Respiratory Therapy Dashboard" at bounding box center [917, 59] width 108 height 20
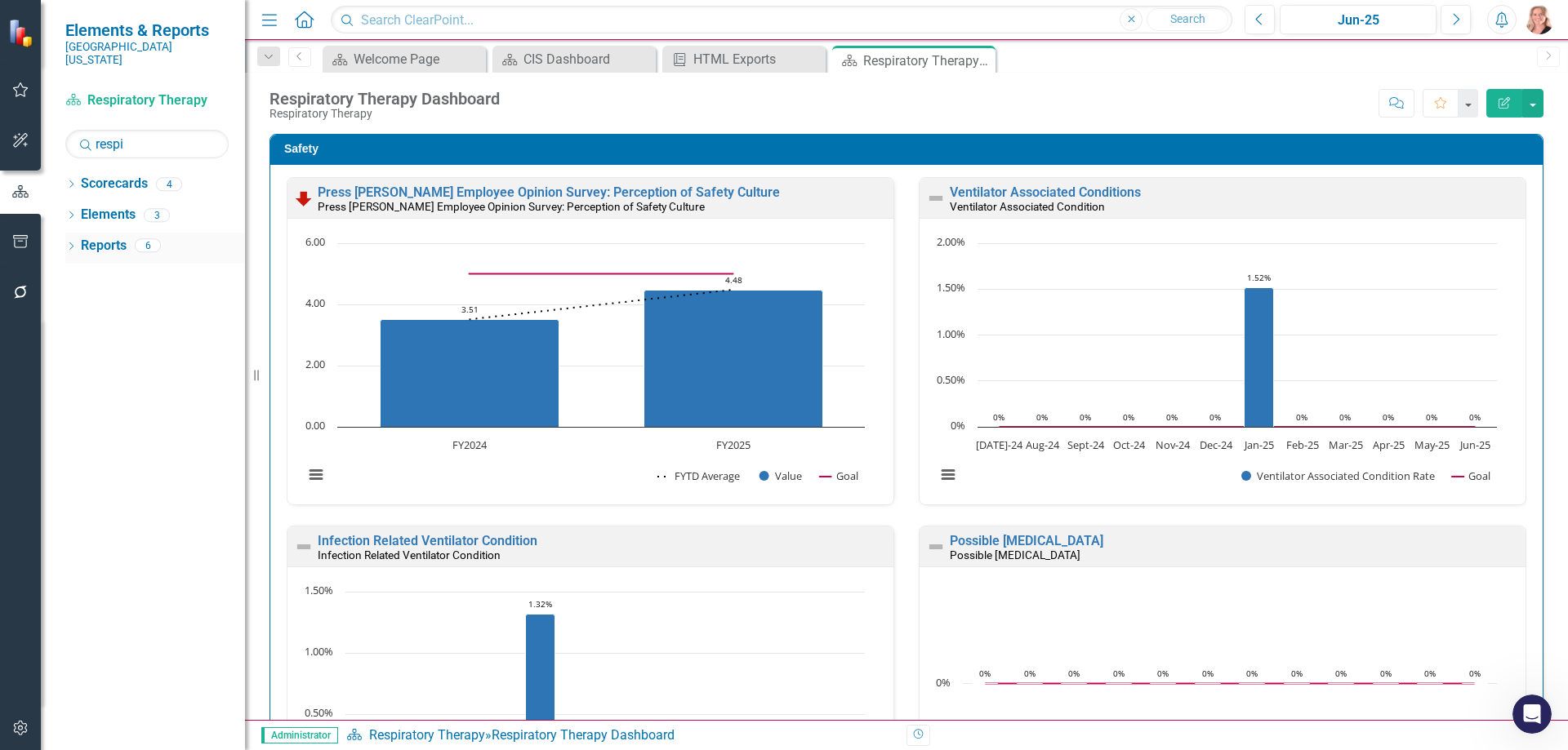
click at [102, 237] on link "Reports" at bounding box center [103, 246] width 46 height 19
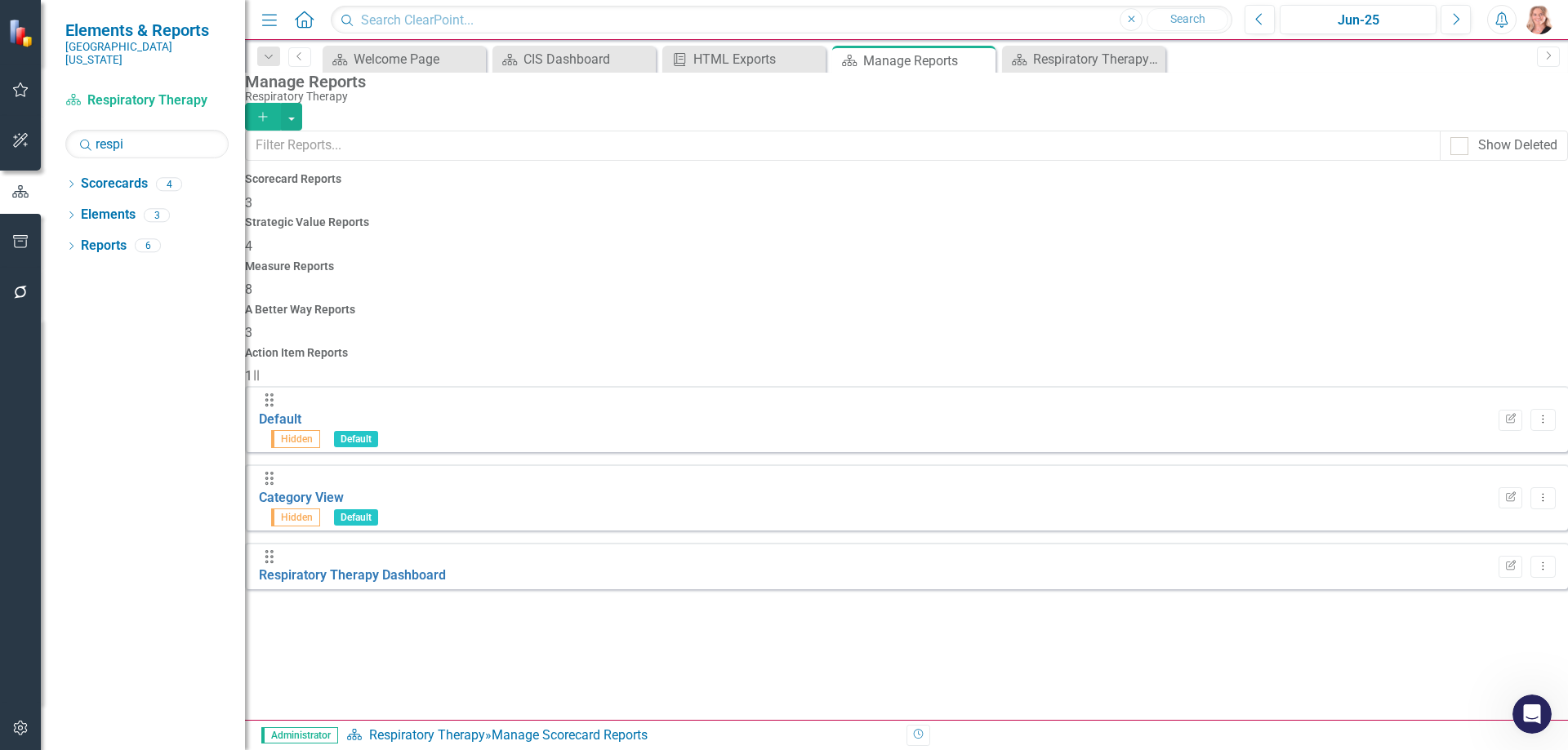
click at [894, 260] on div "Measure Reports 8" at bounding box center [906, 279] width 1323 height 39
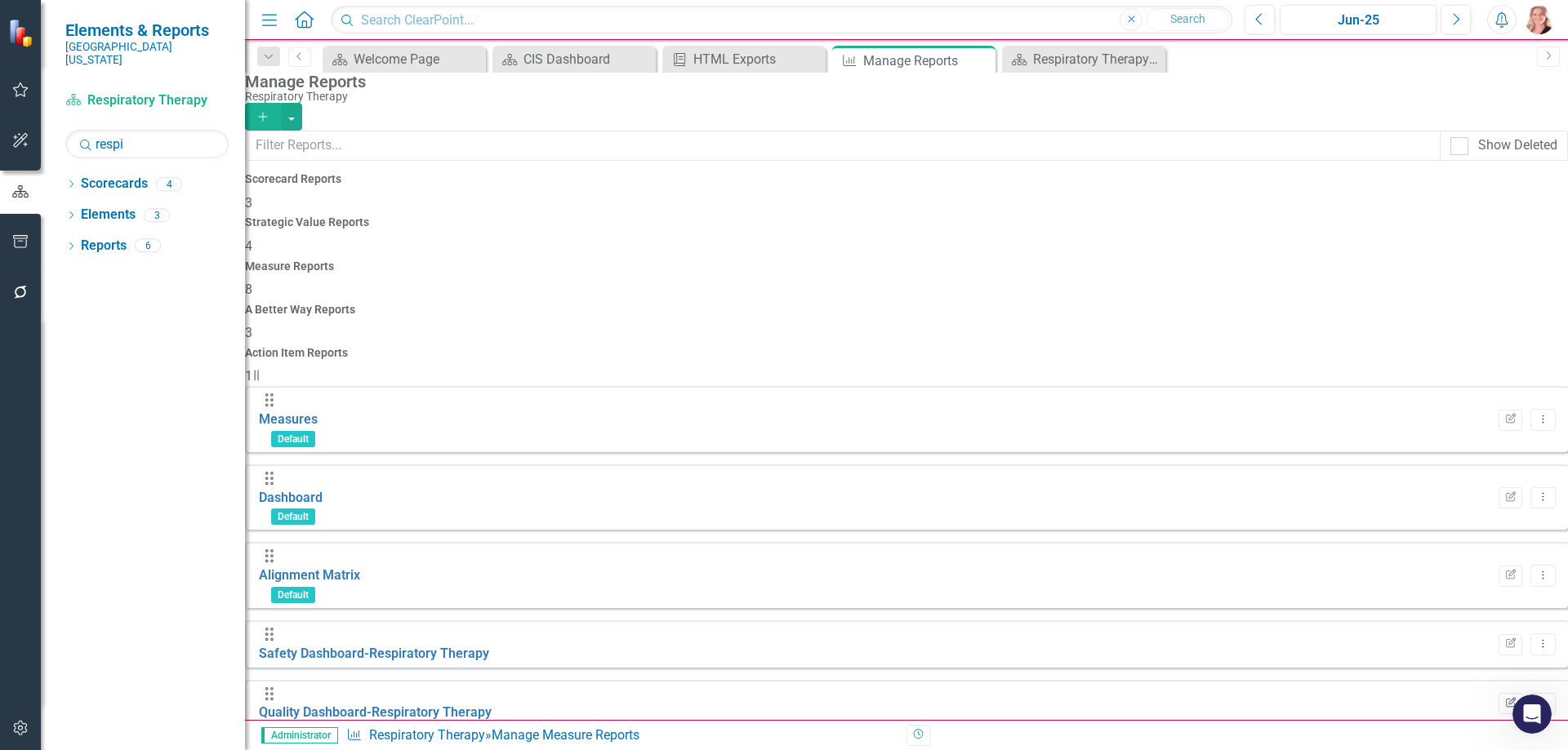
click at [1504, 699] on icon "Edit Report" at bounding box center [1509, 703] width 12 height 10
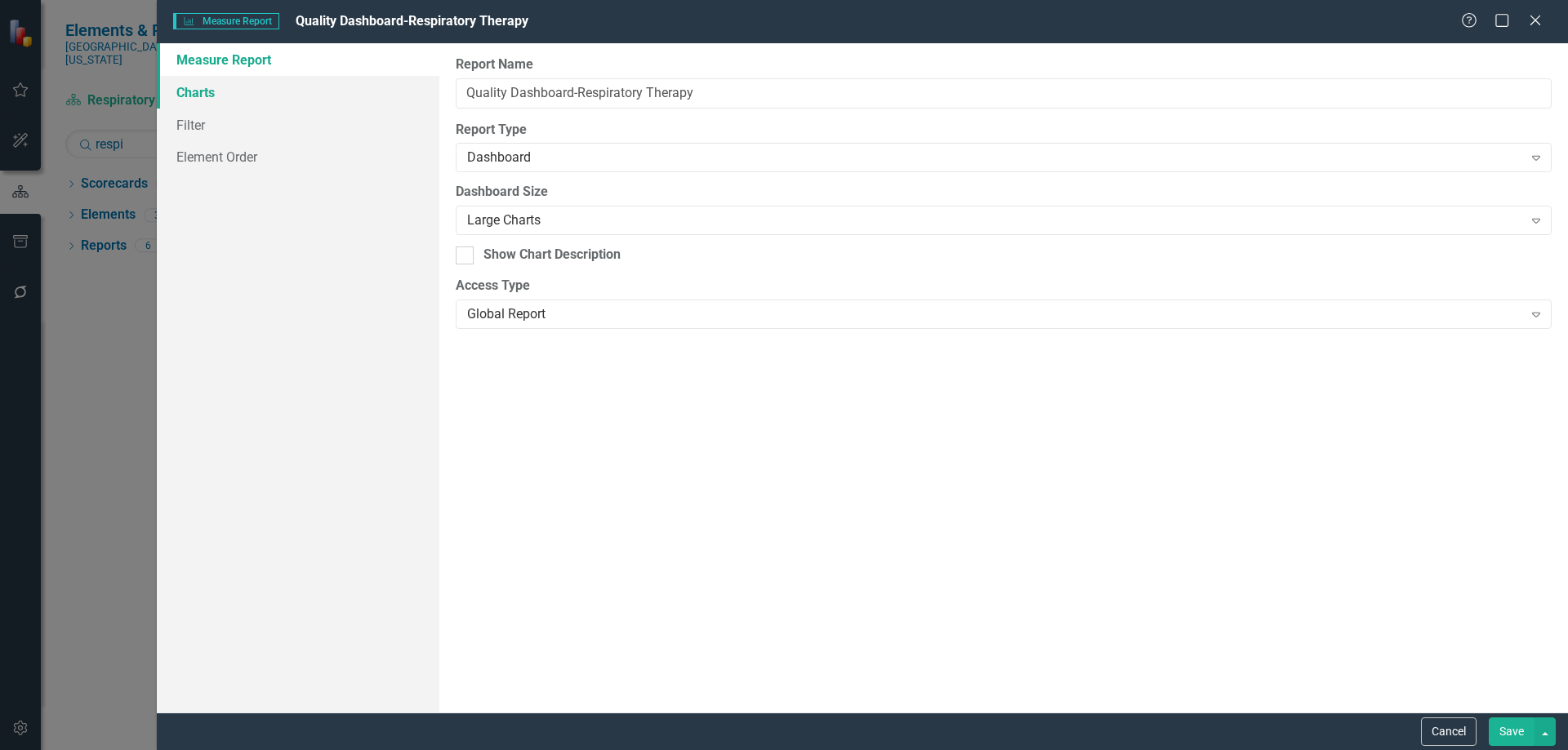
click at [225, 102] on link "Charts" at bounding box center [298, 92] width 283 height 33
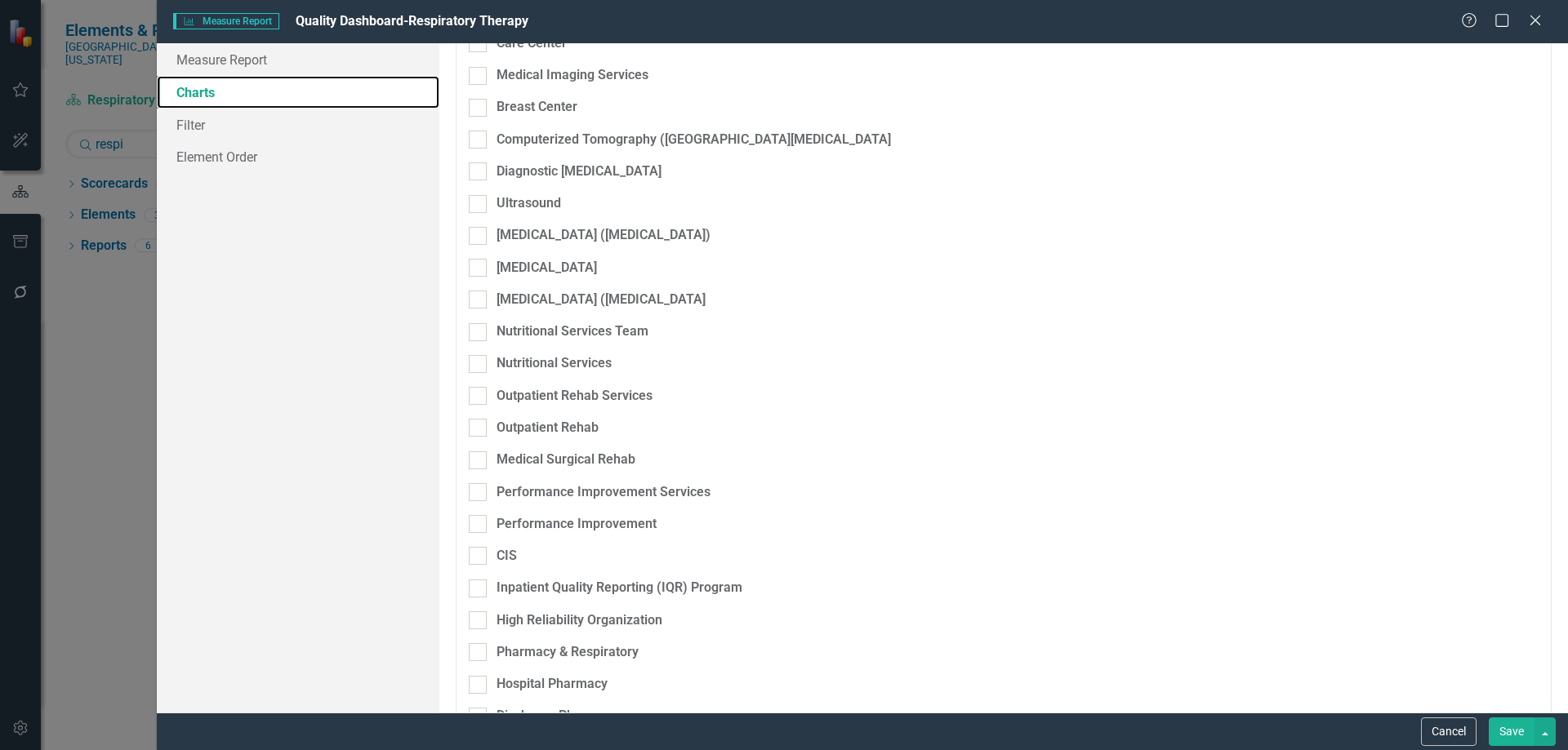
scroll to position [3755, 0]
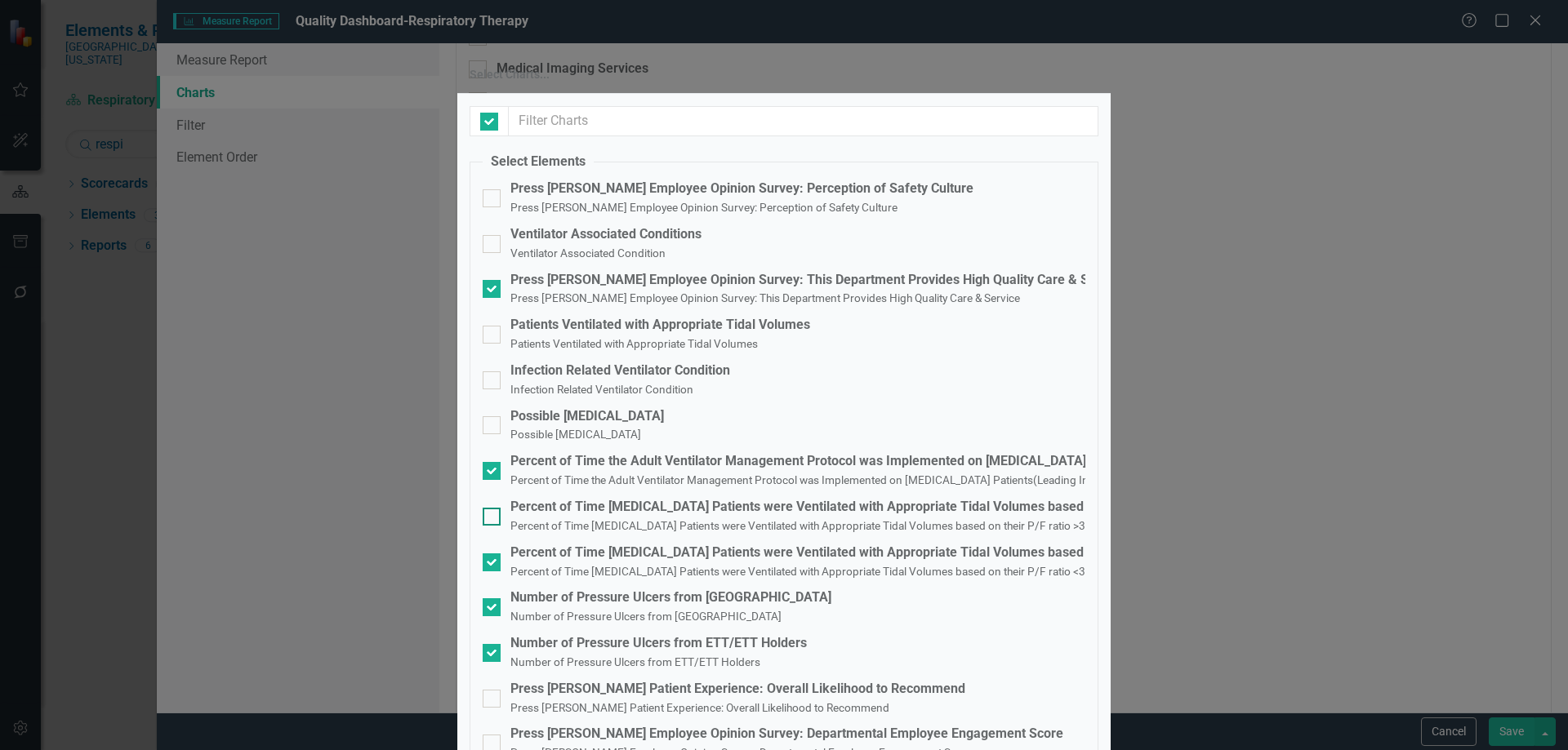
checkbox input "false"
click at [699, 498] on div "Percent of Time [MEDICAL_DATA] Patients were Ventilated with Appropriate Tidal …" at bounding box center [922, 507] width 824 height 19
click at [494, 508] on input "Percent of Time [MEDICAL_DATA] Patients were Ventilated with Appropriate Tidal …" at bounding box center [488, 514] width 11 height 11
checkbox input "true"
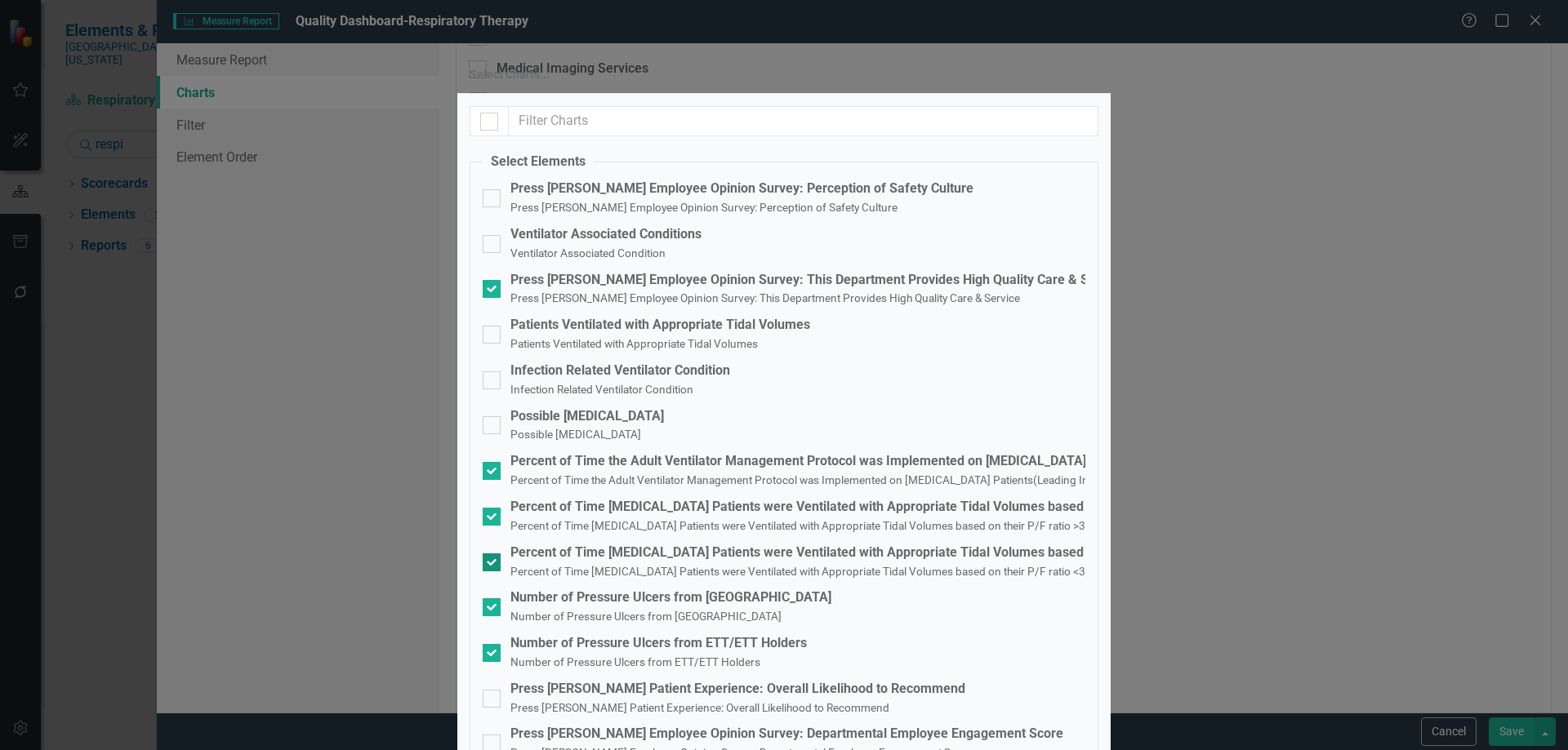
scroll to position [204, 0]
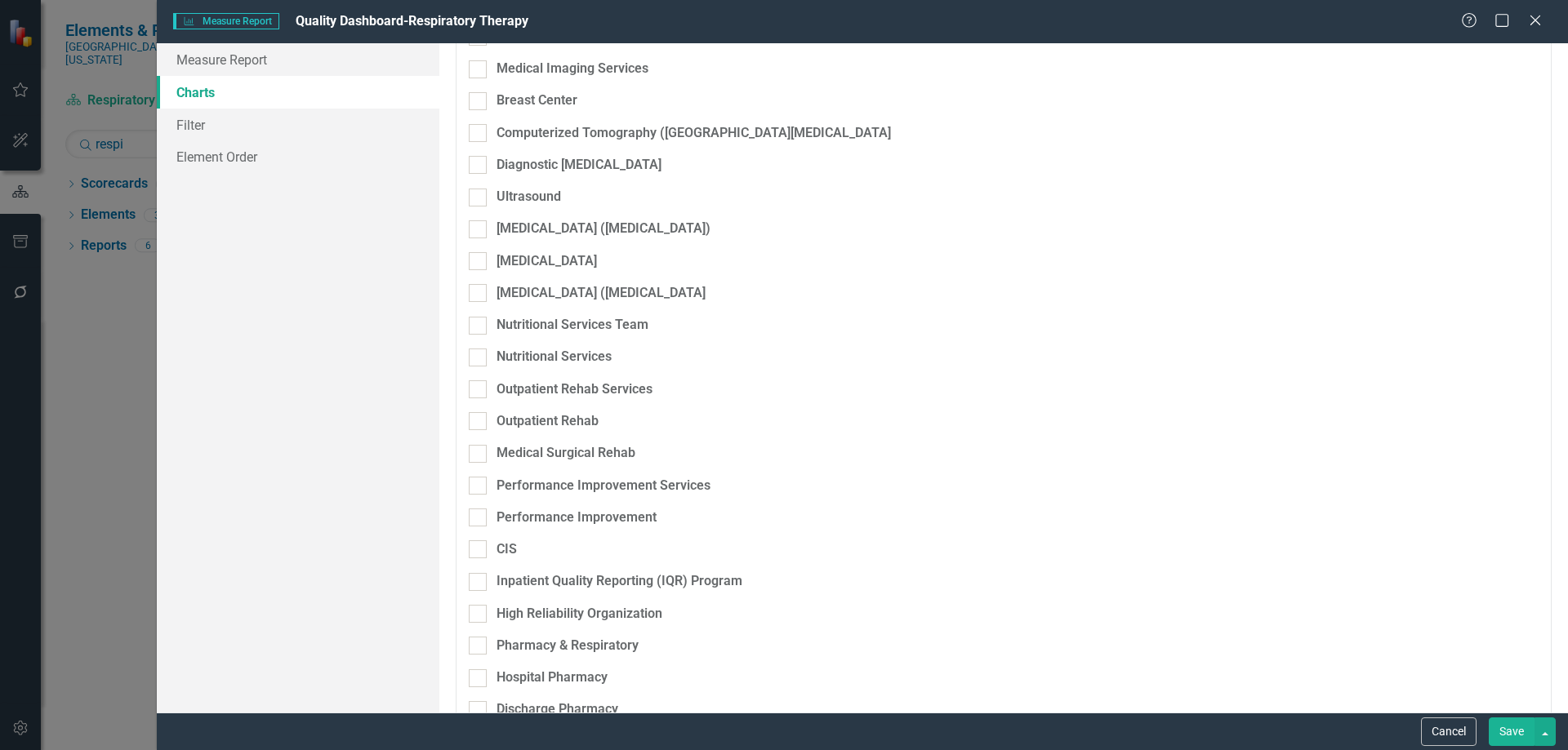
click at [1523, 730] on button "Save" at bounding box center [1511, 732] width 46 height 28
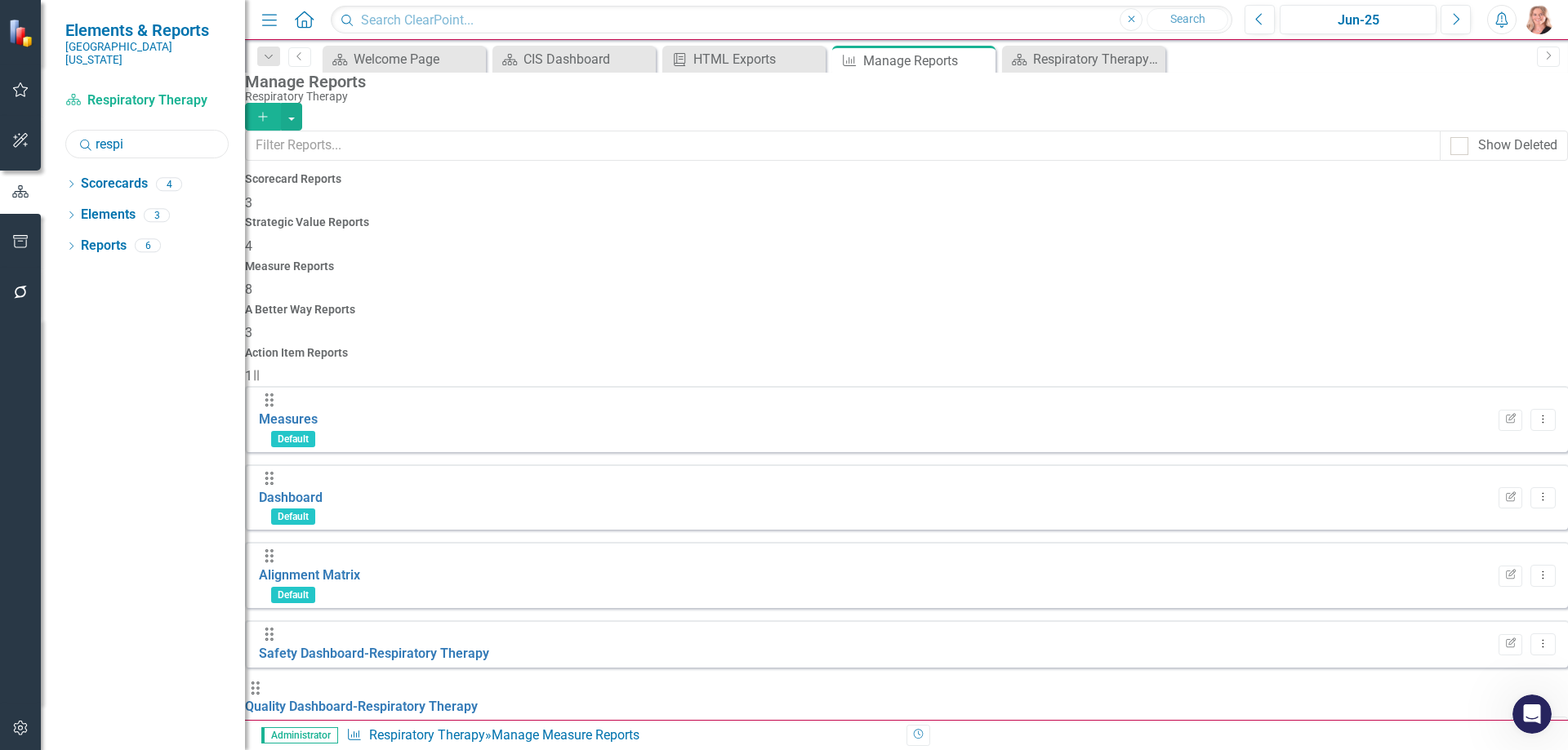
click at [152, 130] on input "respi" at bounding box center [147, 144] width 163 height 28
click at [150, 130] on input "respi" at bounding box center [147, 144] width 163 height 28
type input "340"
click at [71, 179] on div "Dropdown" at bounding box center [71, 186] width 11 height 14
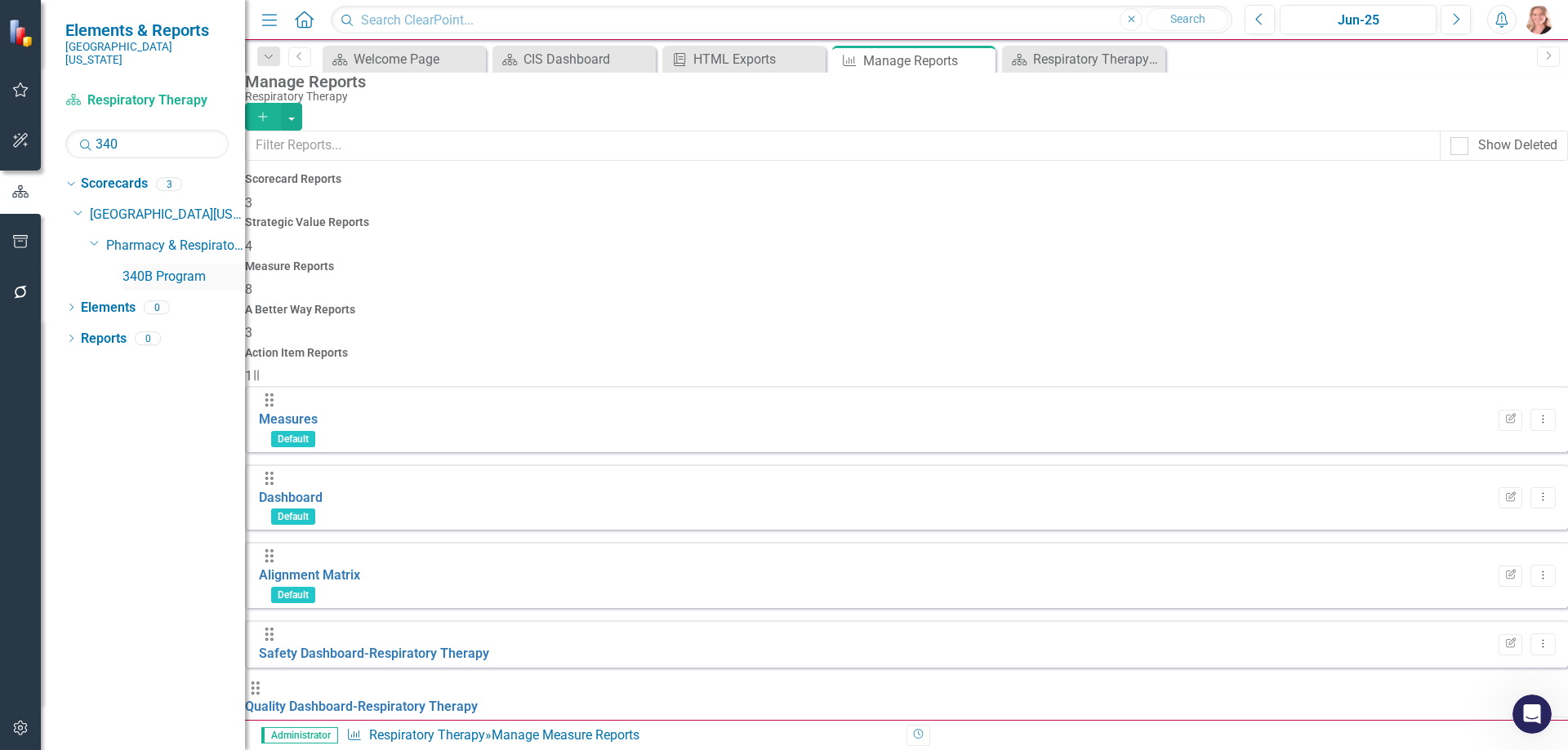
click at [134, 267] on link "340B Program" at bounding box center [184, 277] width 123 height 19
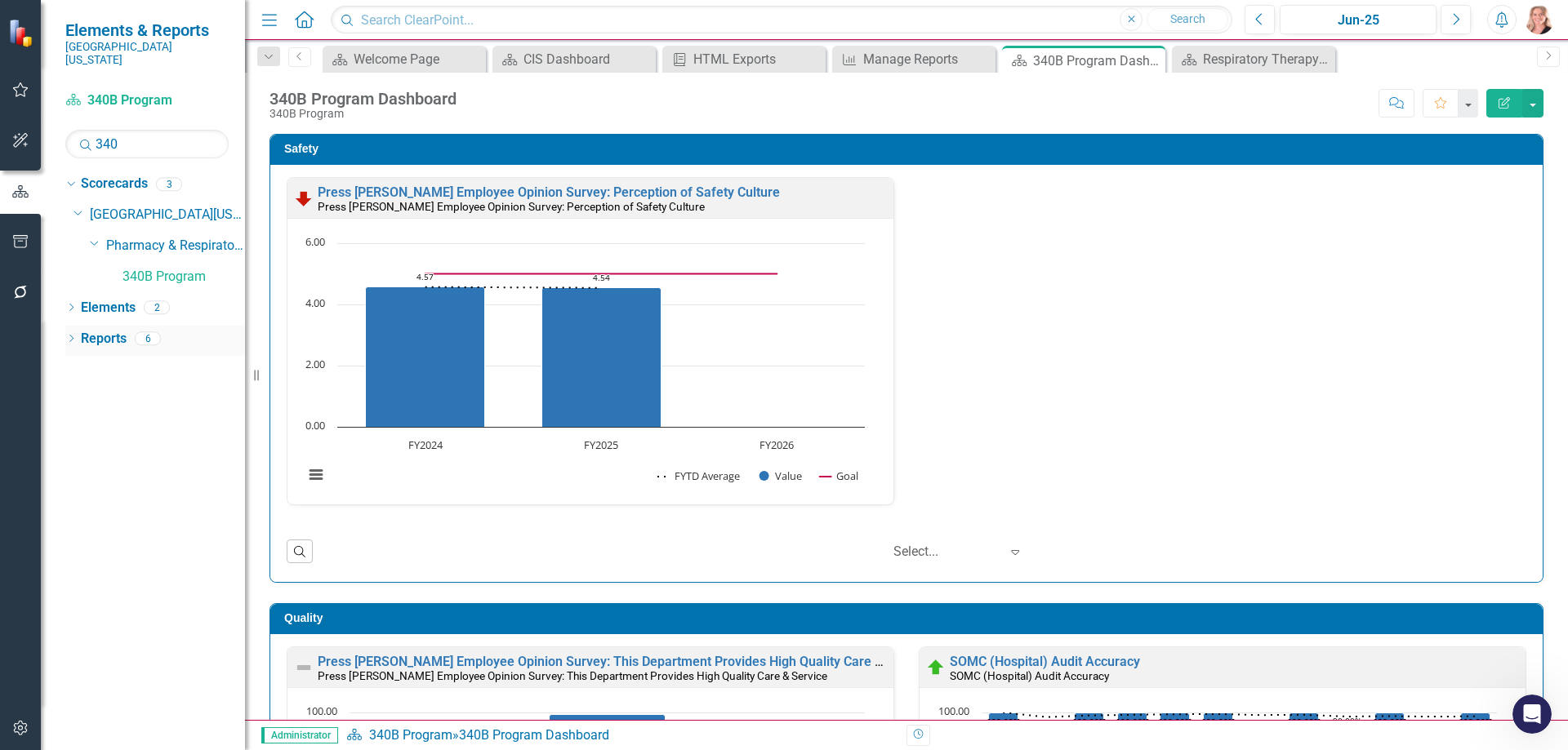
click at [110, 330] on link "Reports" at bounding box center [103, 339] width 46 height 19
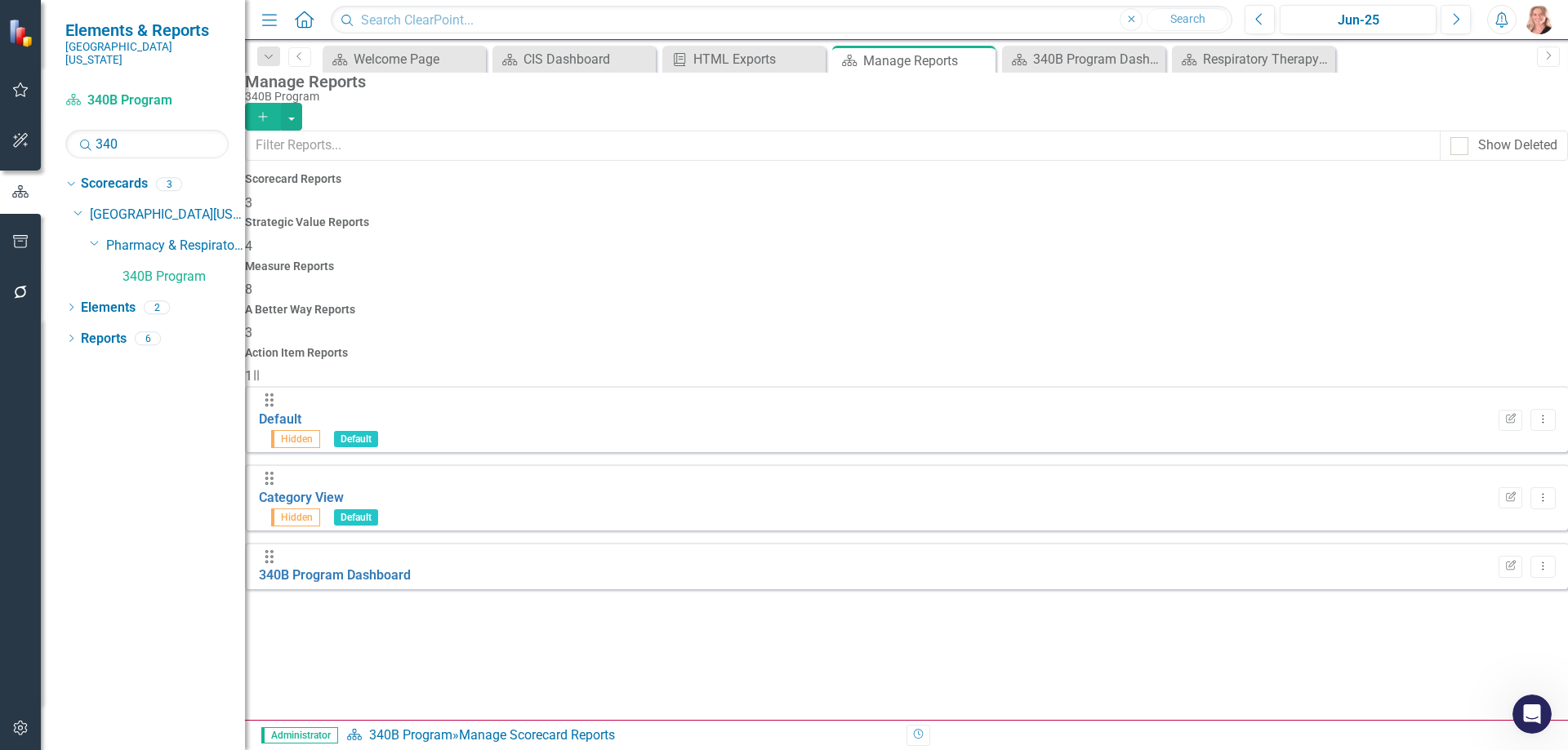
click at [916, 260] on h4 "Measure Reports" at bounding box center [906, 266] width 1323 height 12
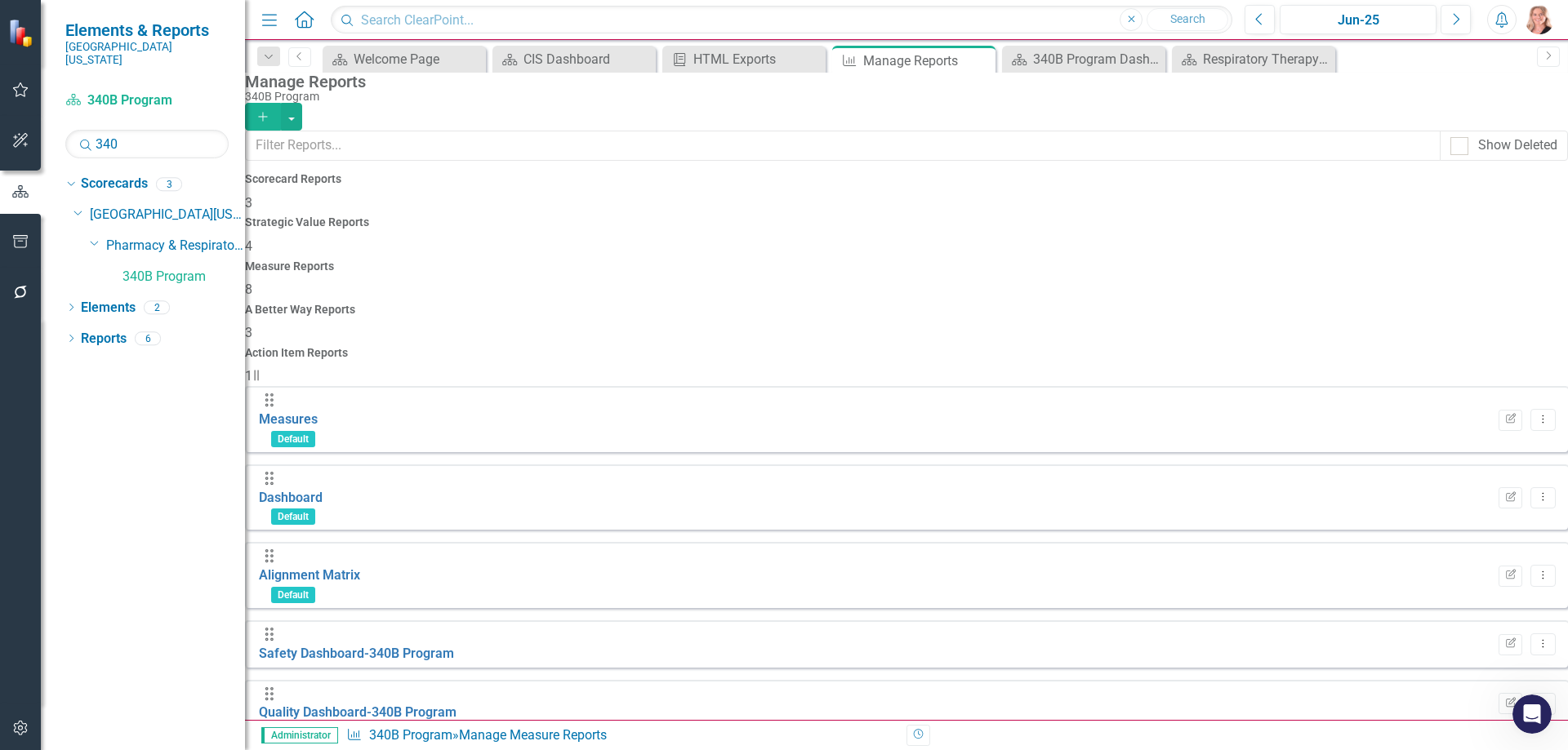
click at [1506, 750] on icon "button" at bounding box center [1510, 762] width 10 height 10
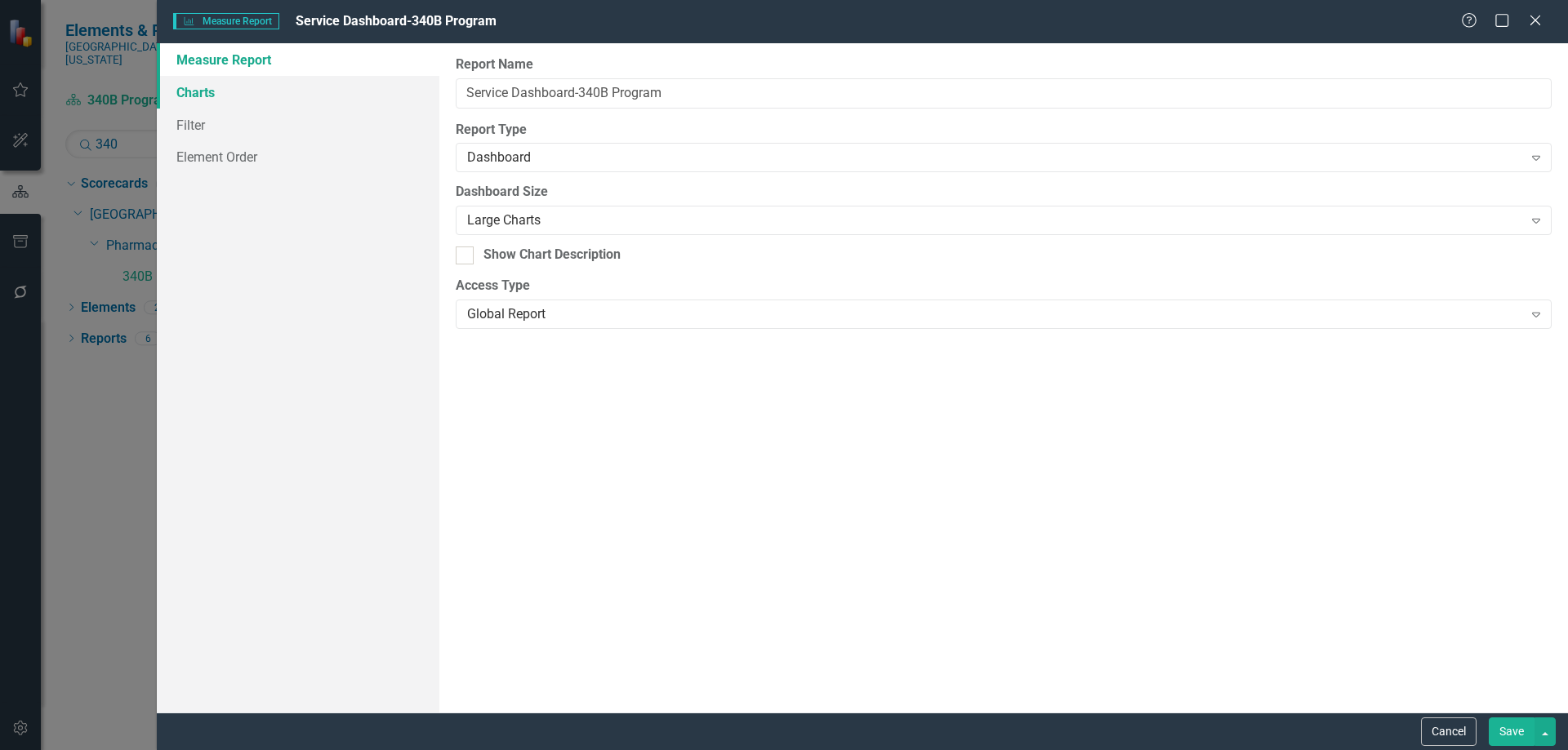
click at [202, 91] on link "Charts" at bounding box center [298, 92] width 283 height 33
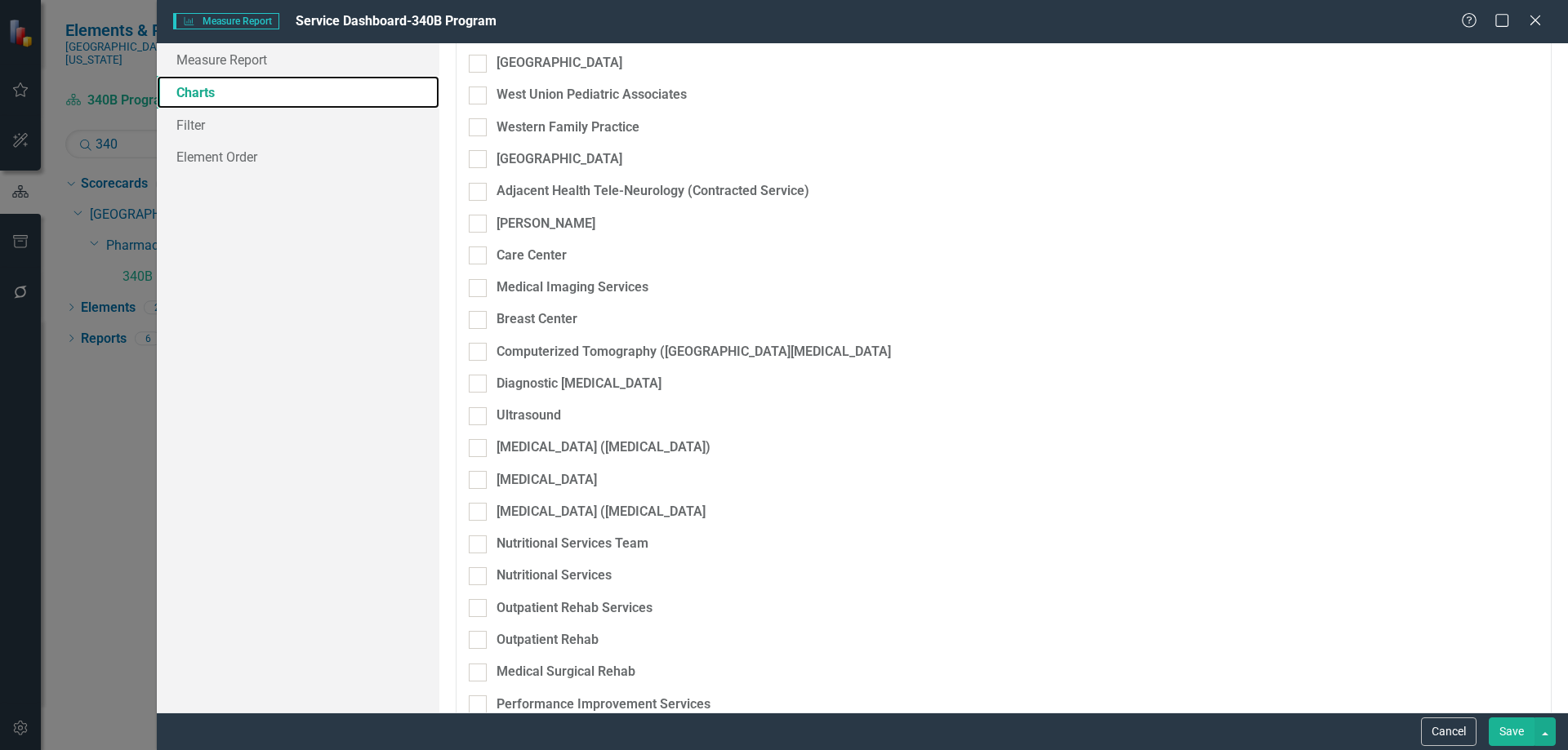
scroll to position [3592, 0]
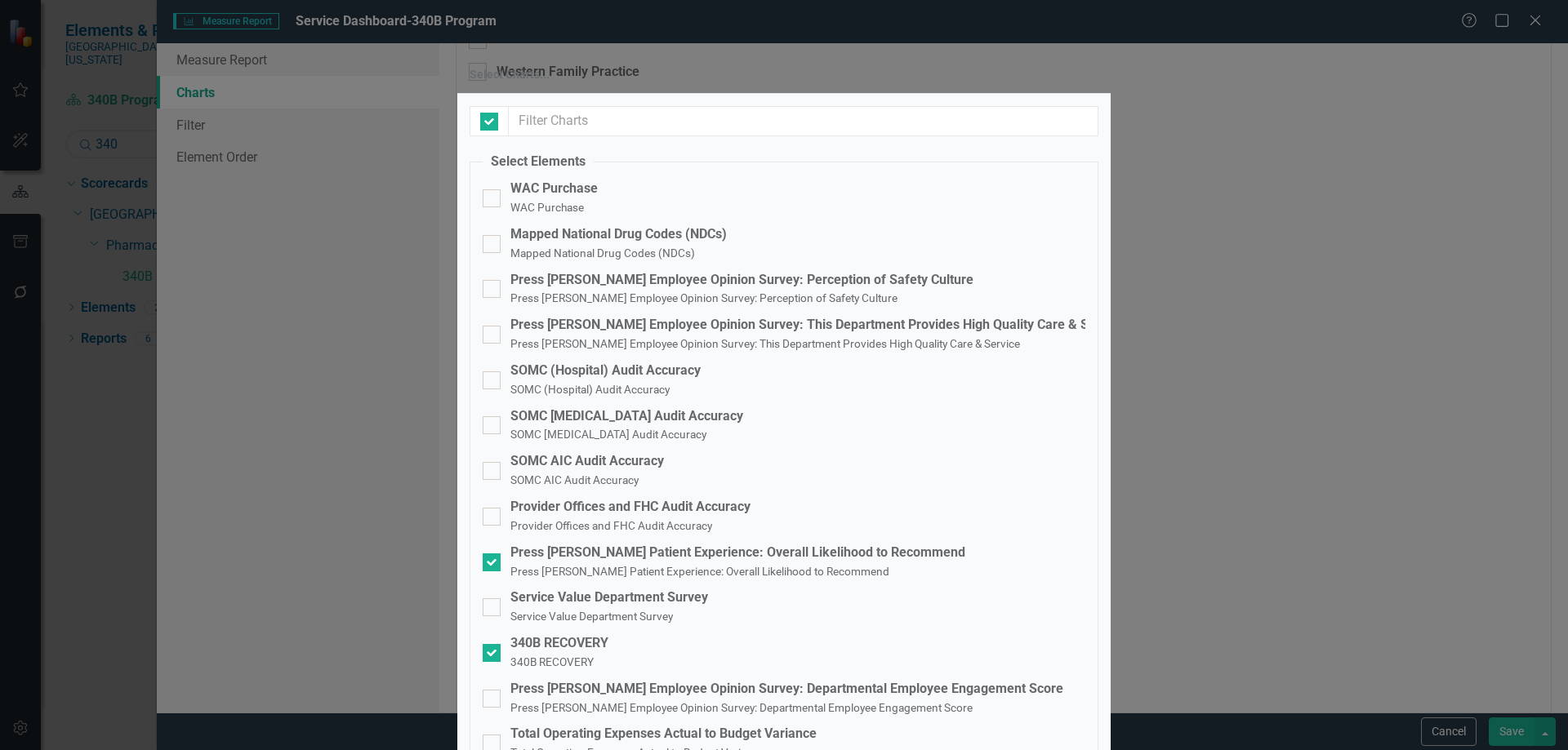
checkbox input "false"
click at [497, 599] on div at bounding box center [492, 608] width 18 height 18
click at [494, 599] on input "Service Value Department Survey Service Value Department Survey" at bounding box center [488, 604] width 11 height 11
checkbox input "true"
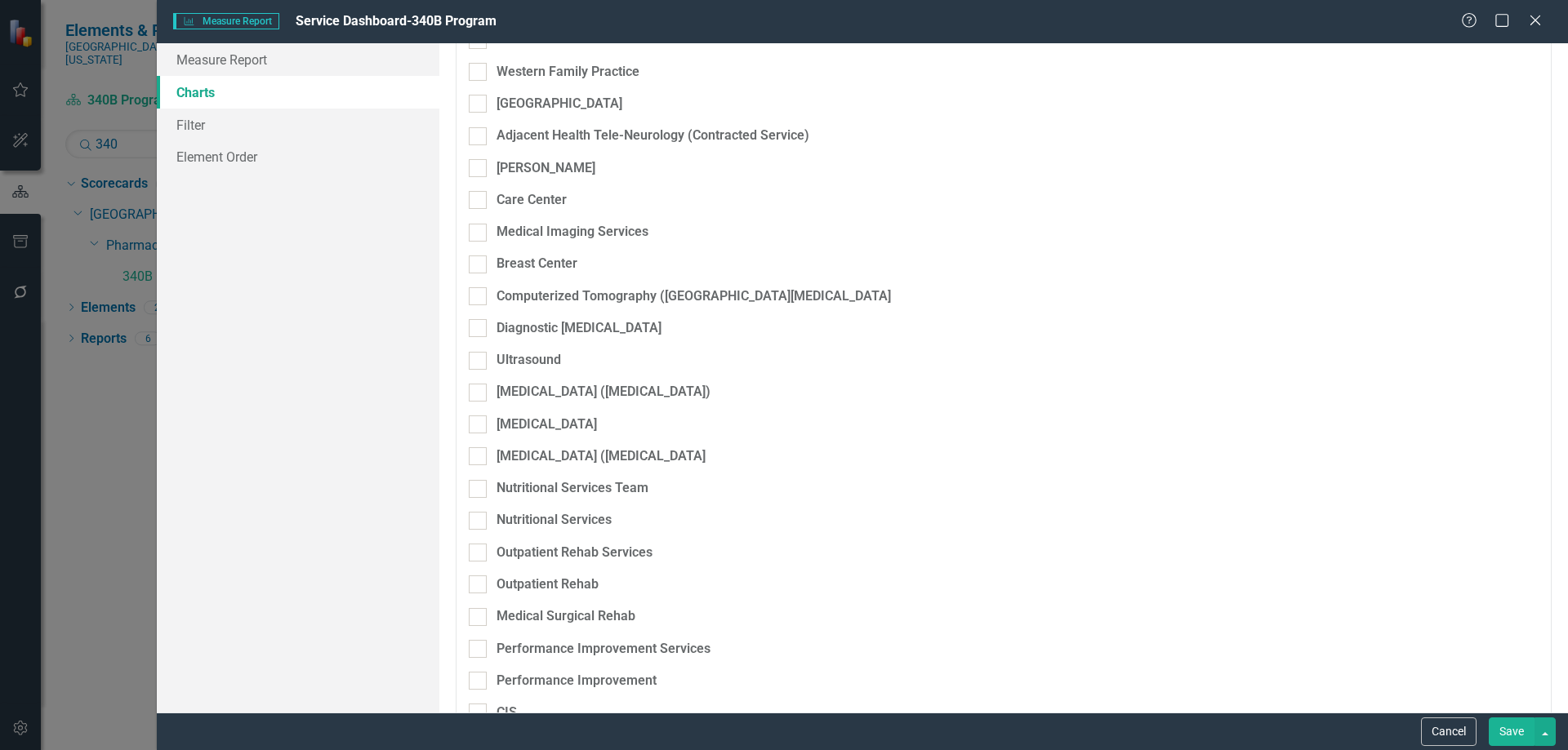
click at [1510, 735] on button "Save" at bounding box center [1511, 732] width 46 height 28
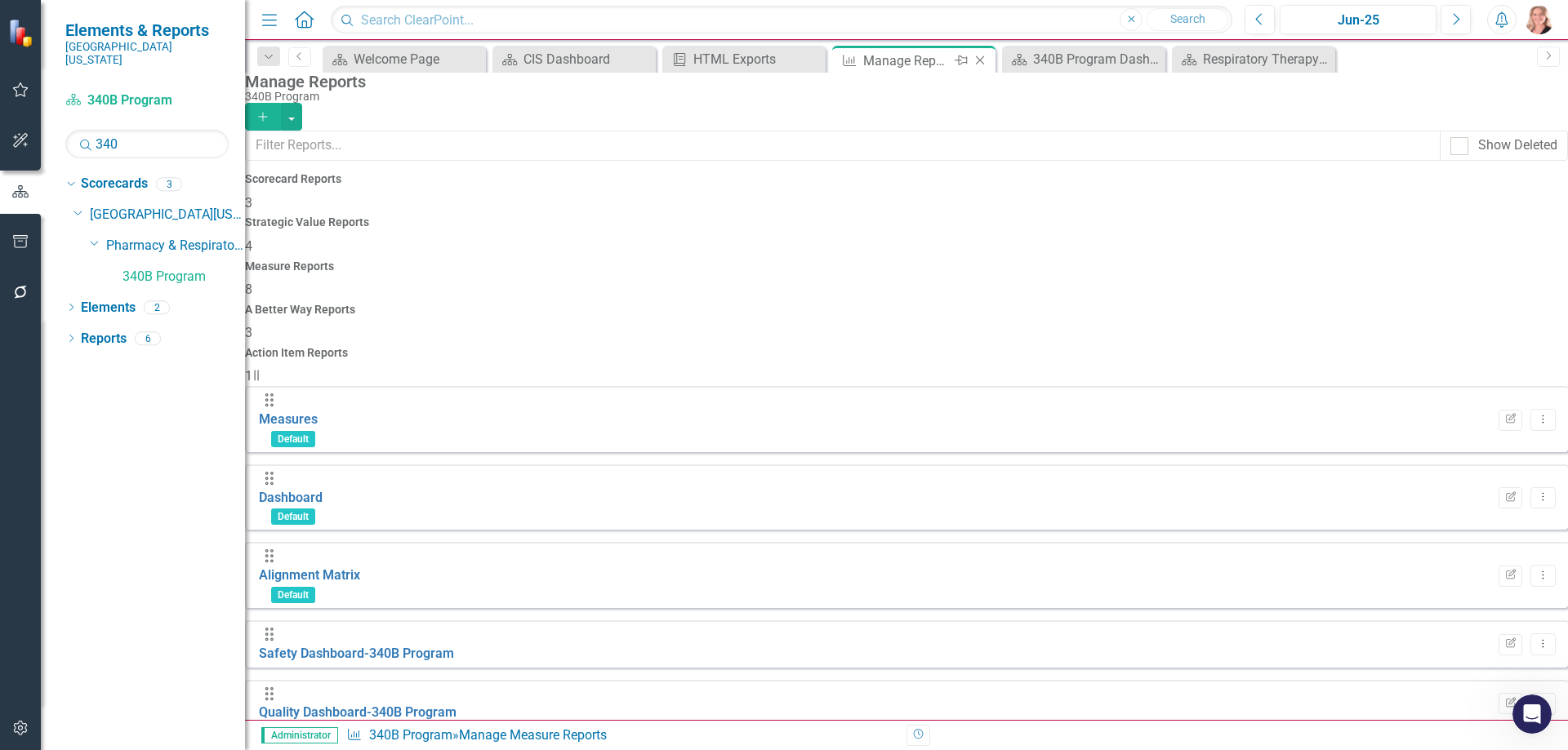
click at [979, 63] on icon "Close" at bounding box center [980, 60] width 16 height 13
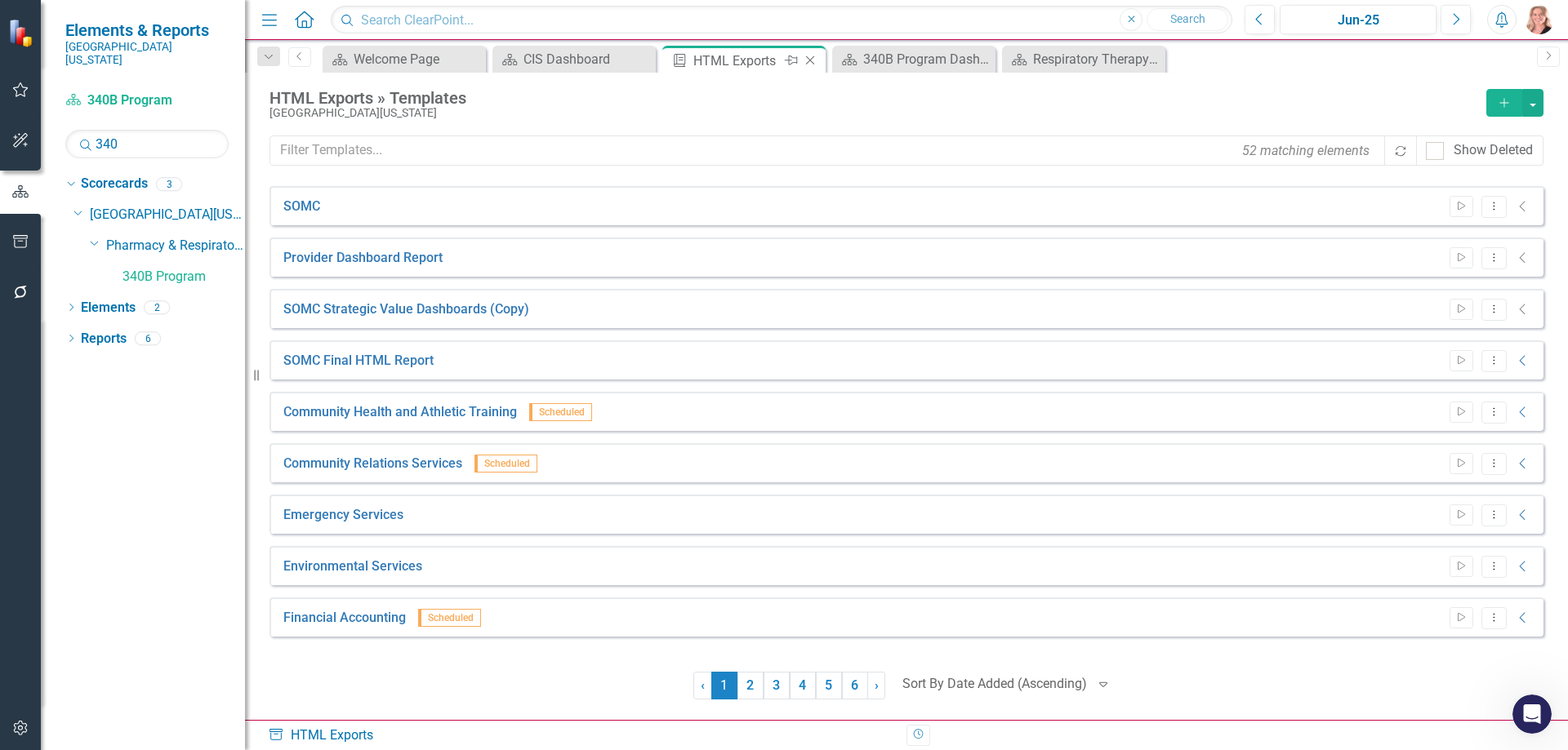
click at [814, 62] on icon "Close" at bounding box center [811, 60] width 16 height 13
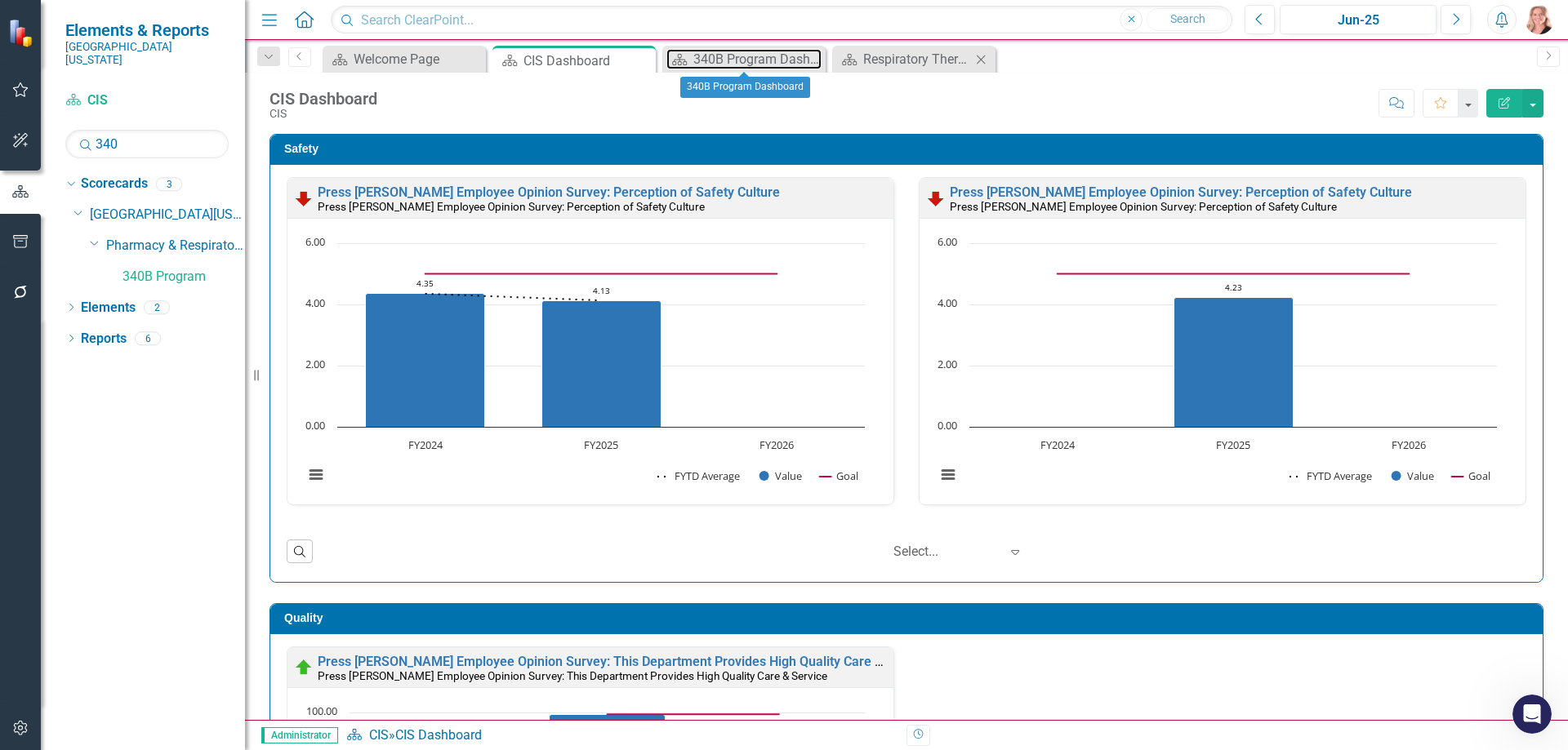
click at [743, 60] on div "340B Program Dashboard" at bounding box center [757, 59] width 128 height 20
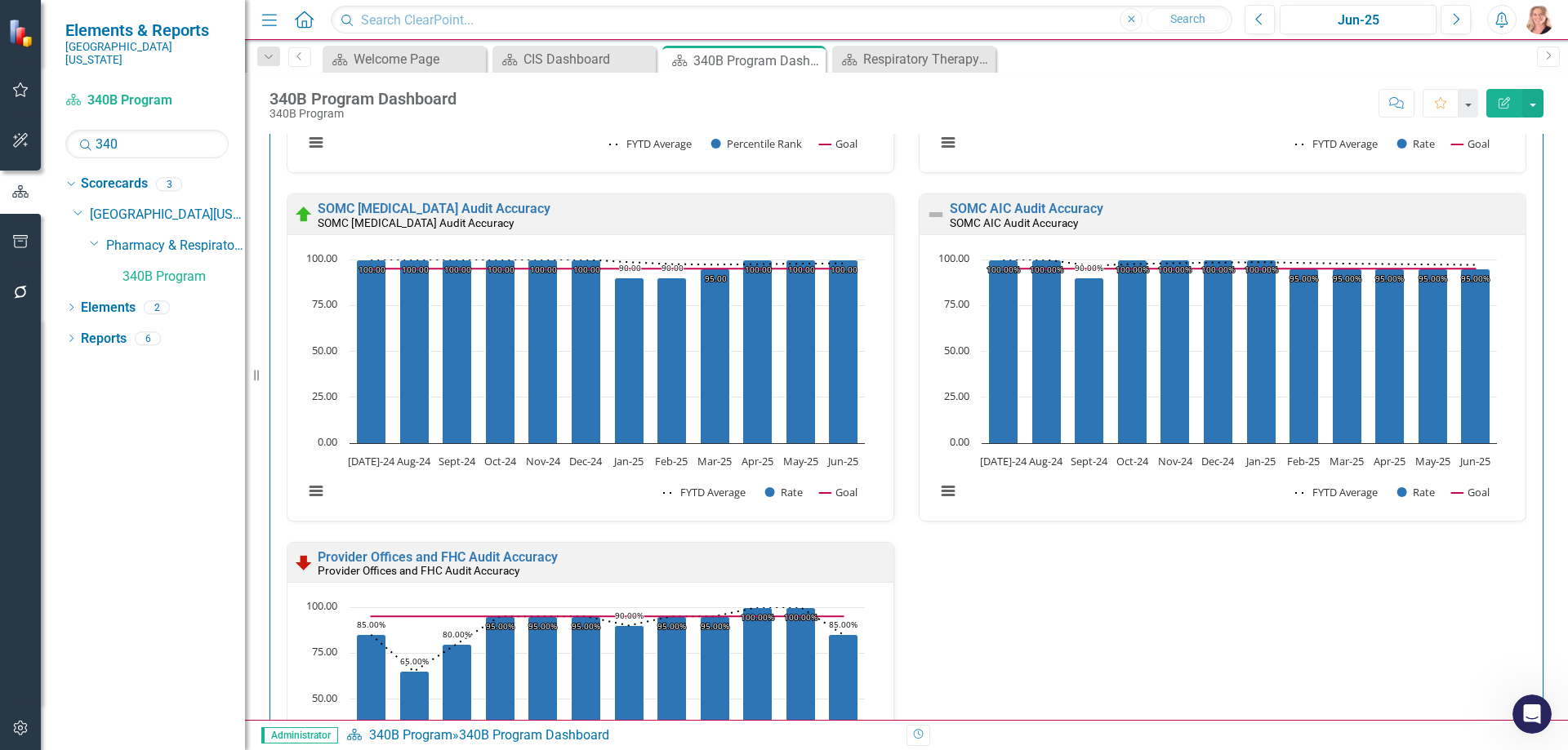
scroll to position [817, 0]
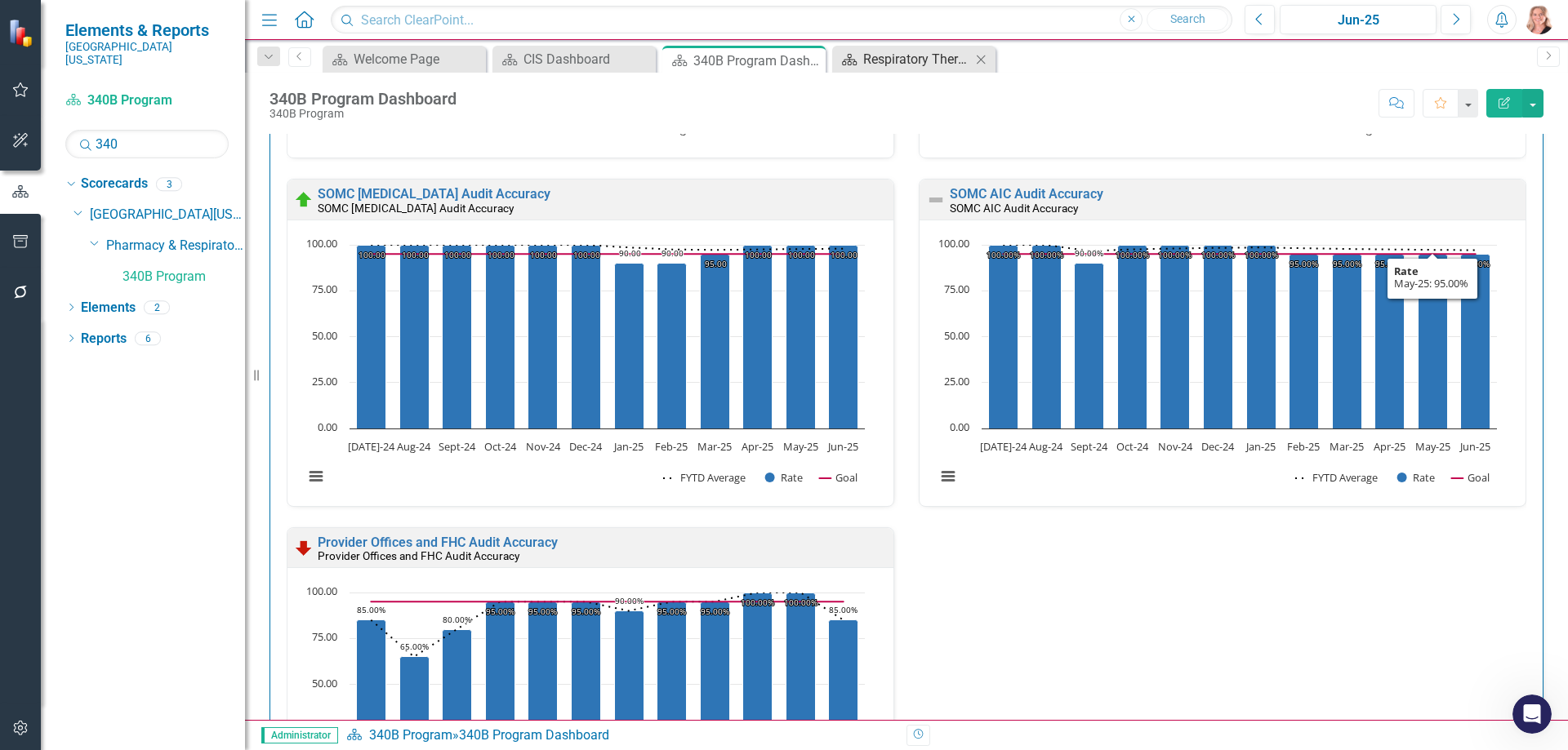
click at [909, 67] on div "Respiratory Therapy Dashboard" at bounding box center [917, 59] width 108 height 20
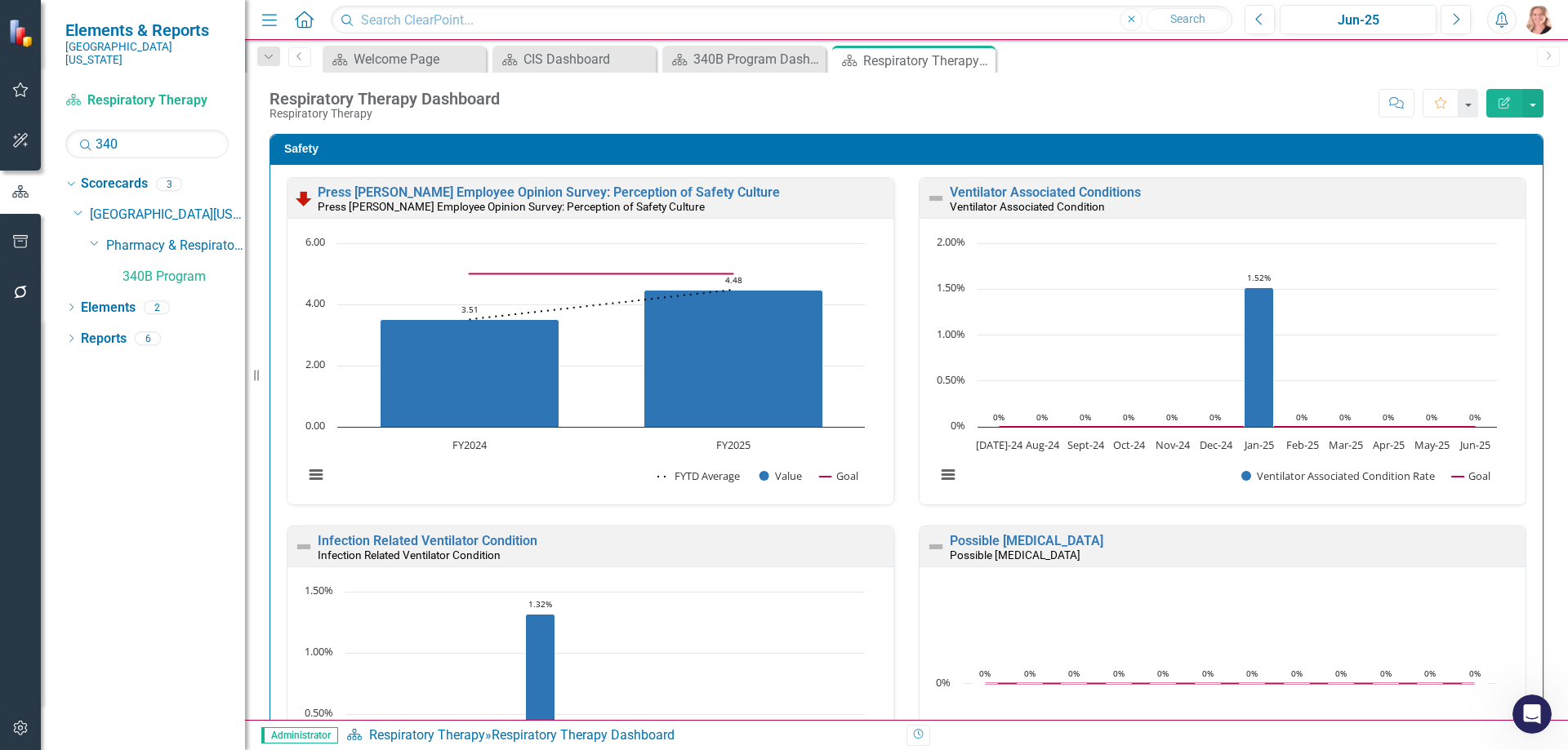
click at [0, 0] on icon "Close" at bounding box center [0, 0] width 0 height 0
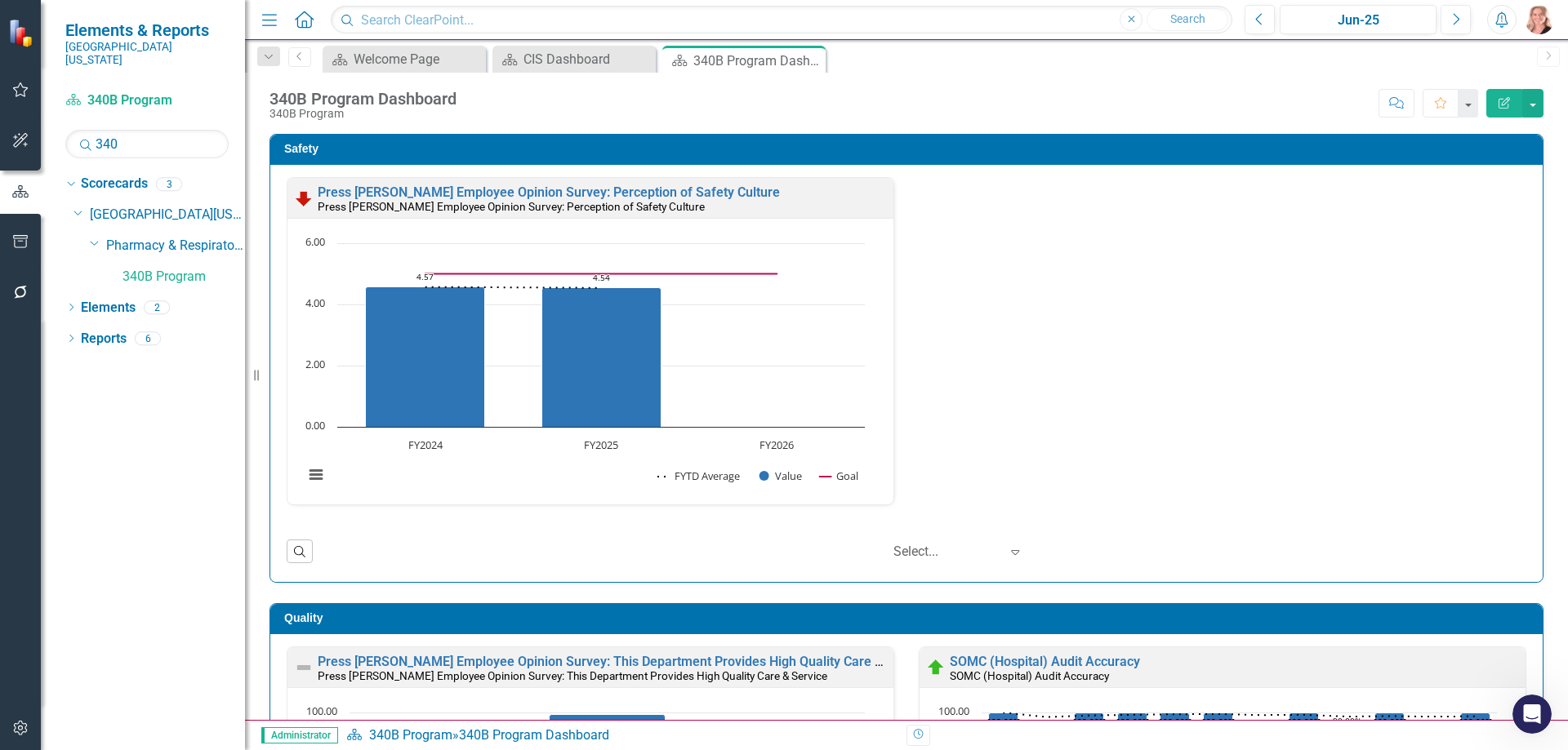
scroll to position [1212, 0]
drag, startPoint x: 814, startPoint y: 64, endPoint x: 722, endPoint y: 13, distance: 105.2
click at [0, 0] on icon "Close" at bounding box center [0, 0] width 0 height 0
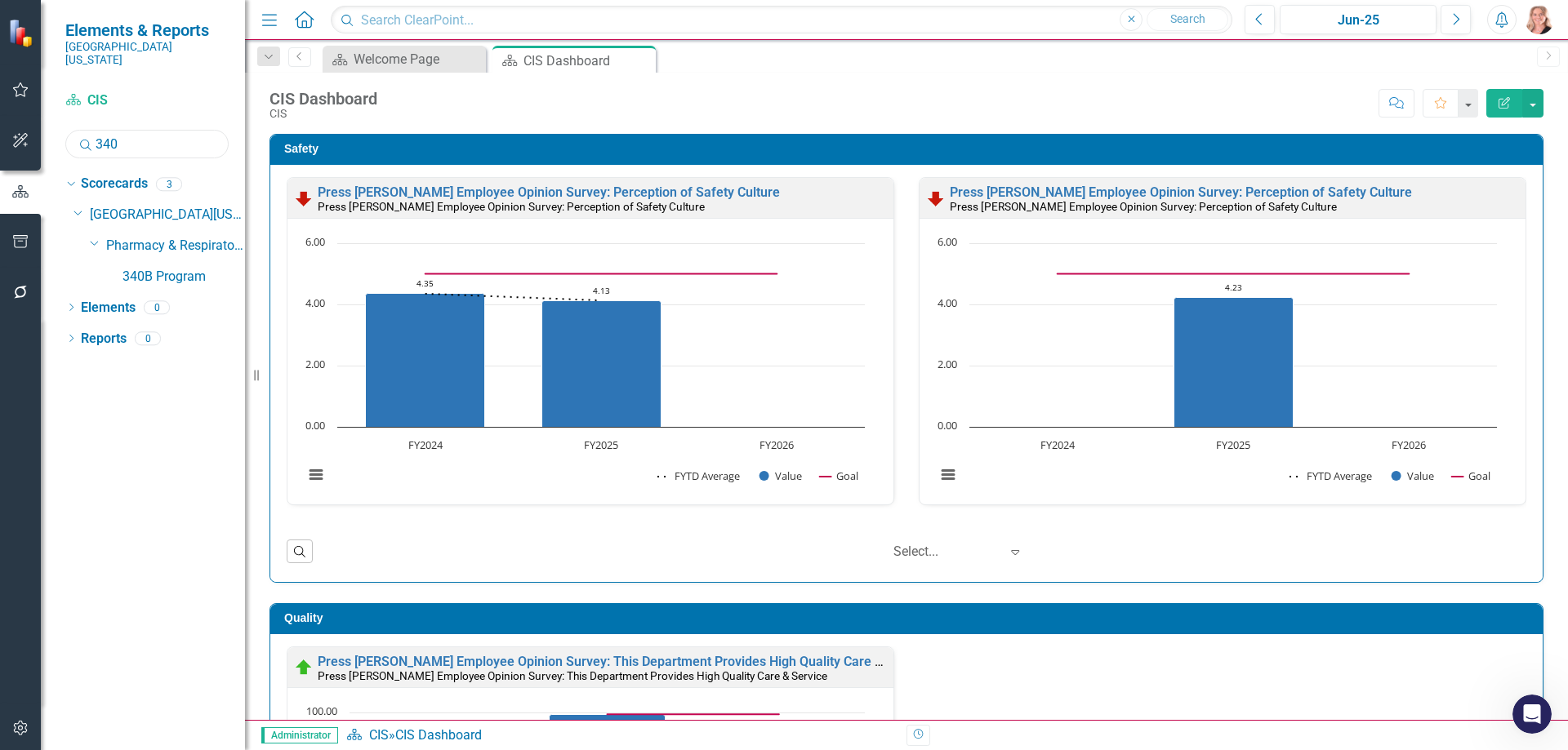
click at [138, 130] on input "340" at bounding box center [147, 144] width 163 height 28
click at [169, 267] on link "South Pharmacy" at bounding box center [184, 277] width 123 height 19
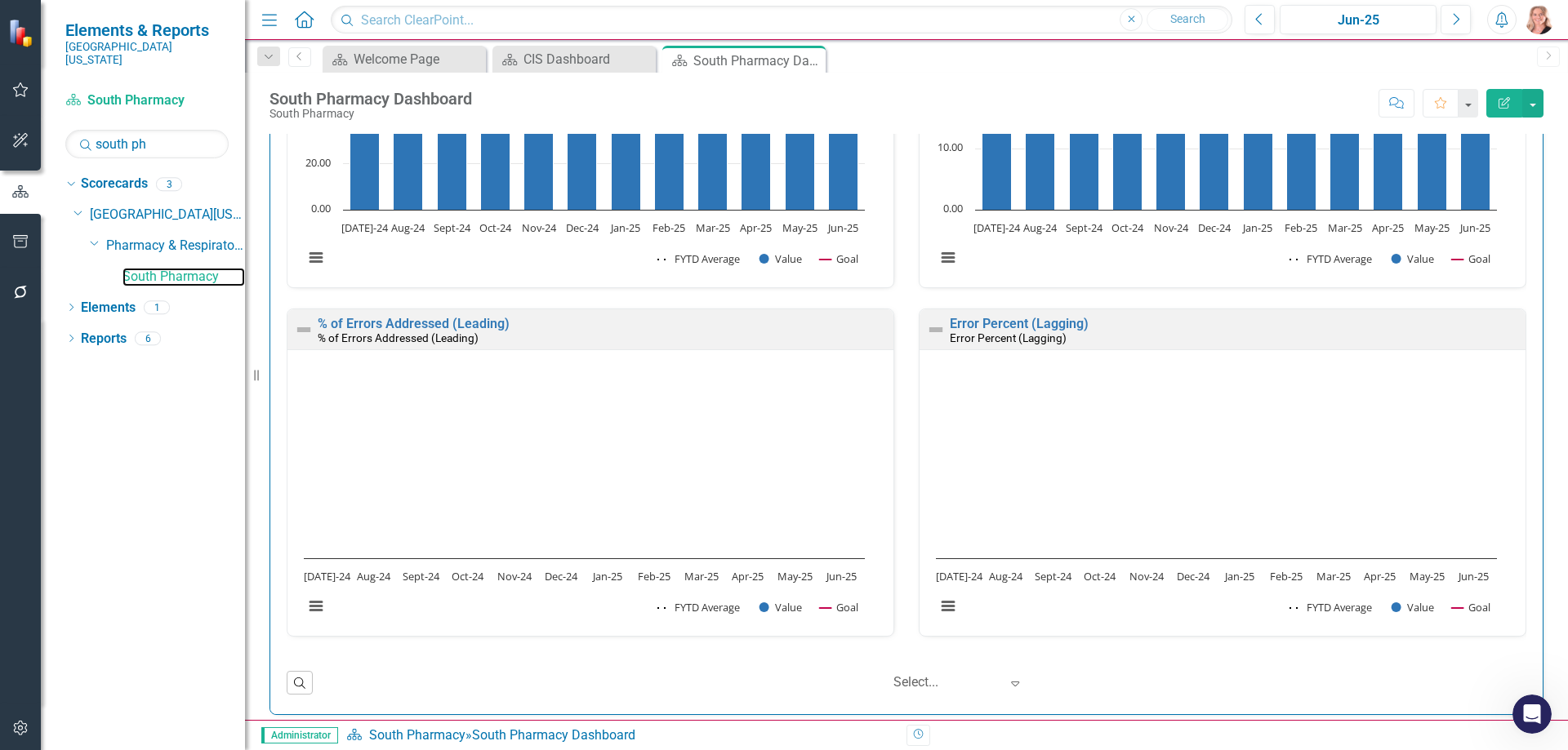
scroll to position [3499, 0]
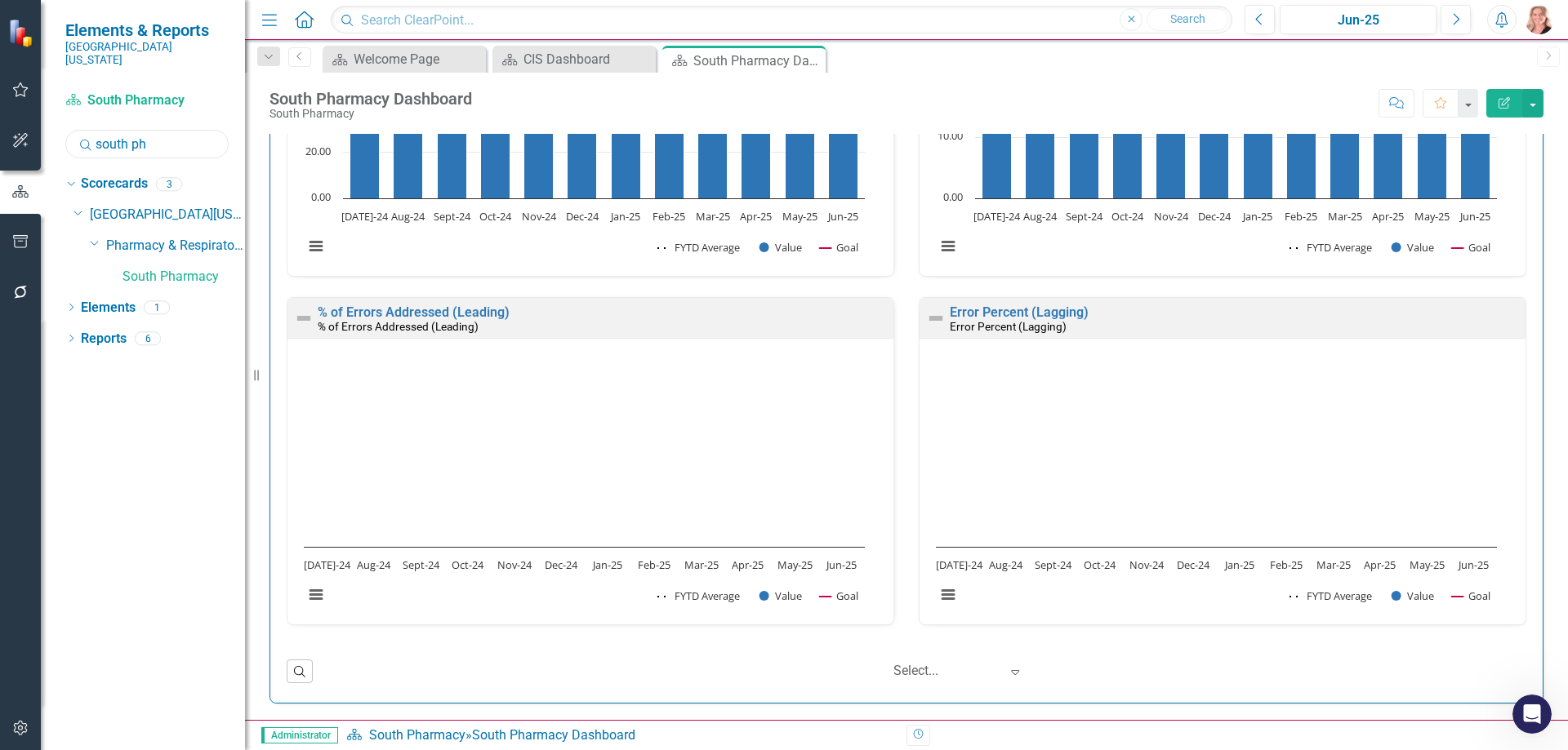
click at [162, 130] on input "south ph" at bounding box center [147, 144] width 163 height 28
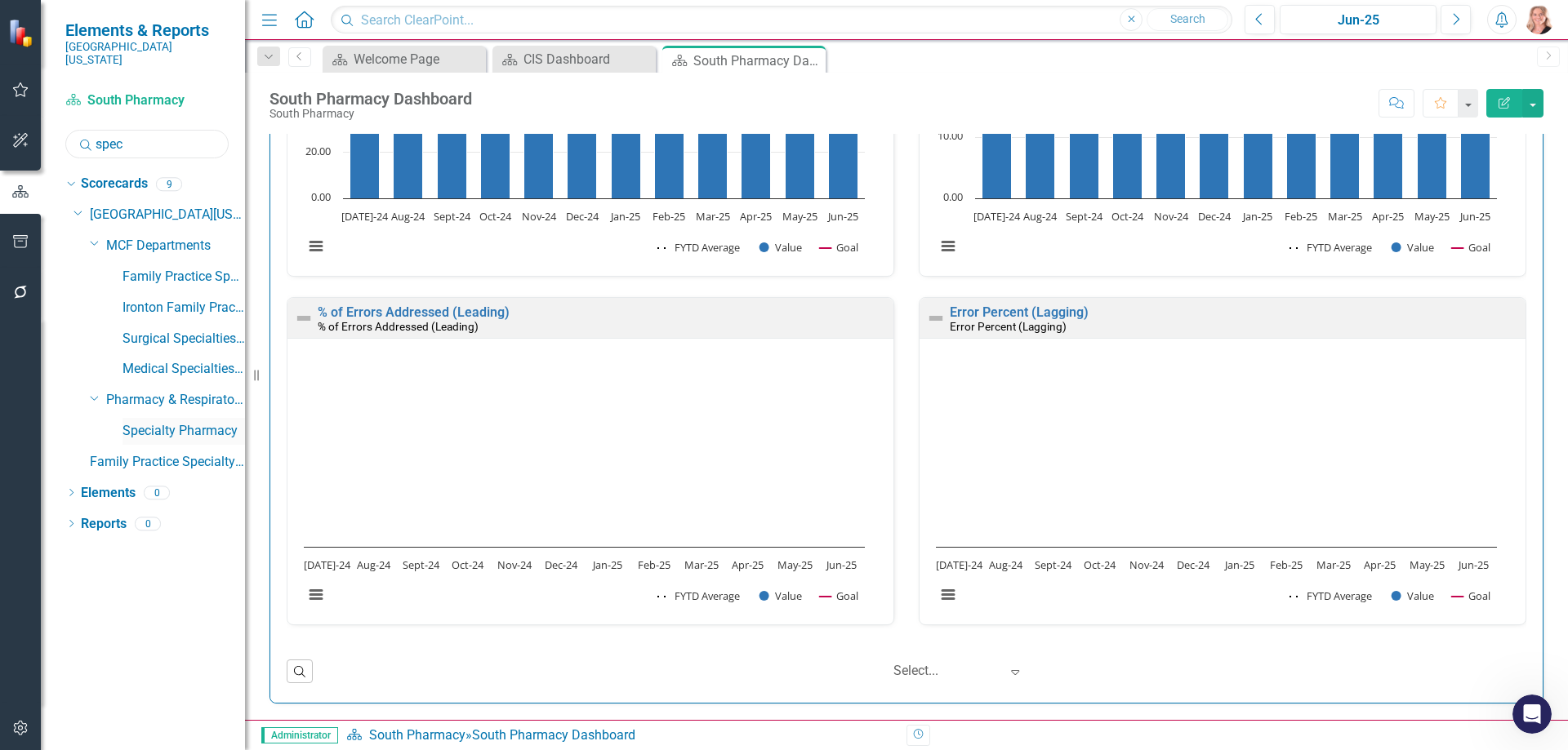
type input "spec"
drag, startPoint x: 205, startPoint y: 418, endPoint x: 215, endPoint y: 418, distance: 10.0
click at [205, 422] on link "Specialty Pharmacy" at bounding box center [184, 431] width 123 height 19
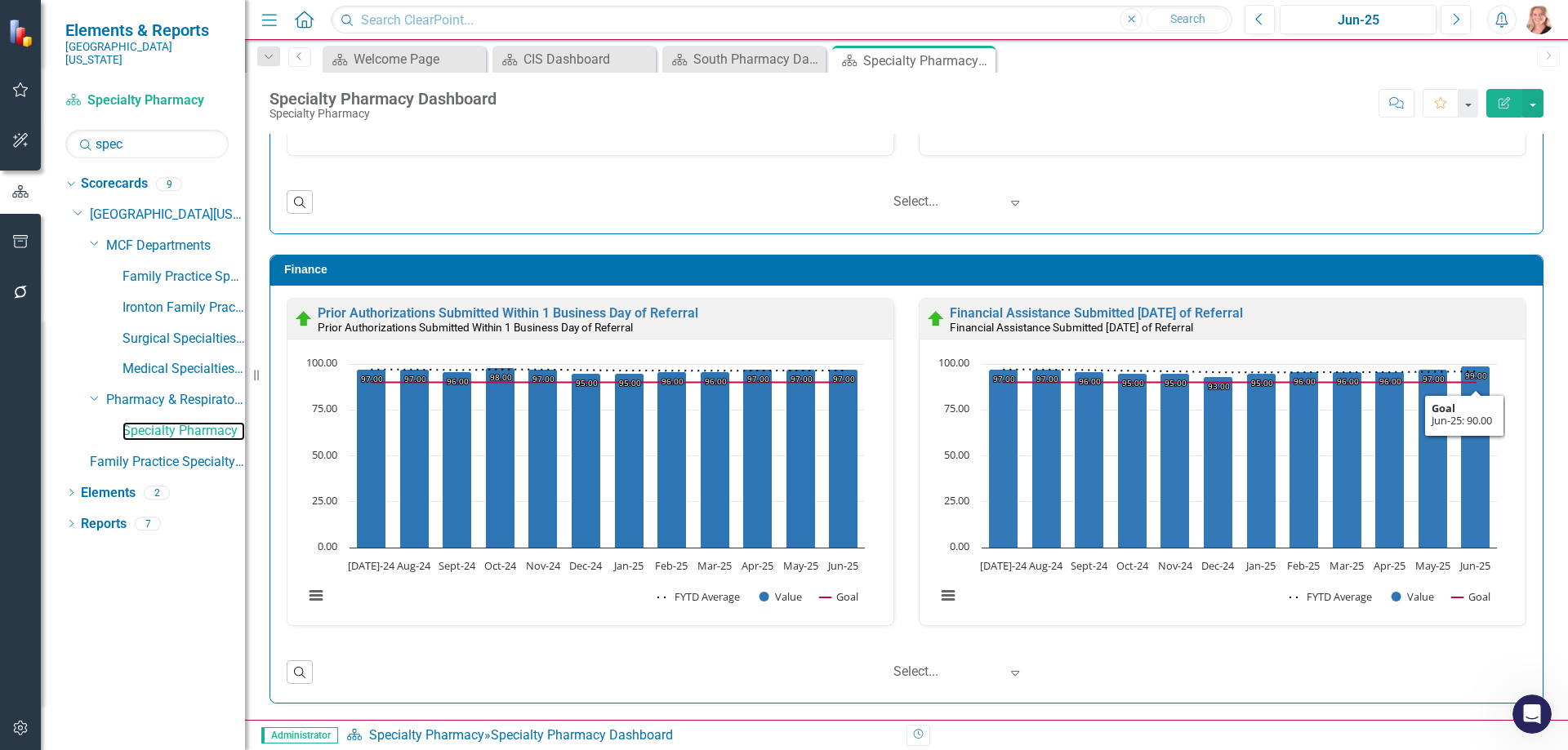
scroll to position [1, 0]
